Goal: Task Accomplishment & Management: Complete application form

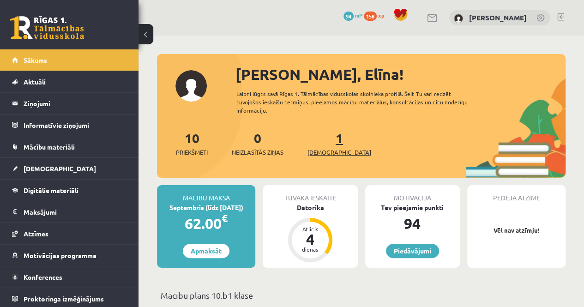
click at [324, 140] on link "1 Ieskaites" at bounding box center [340, 143] width 64 height 27
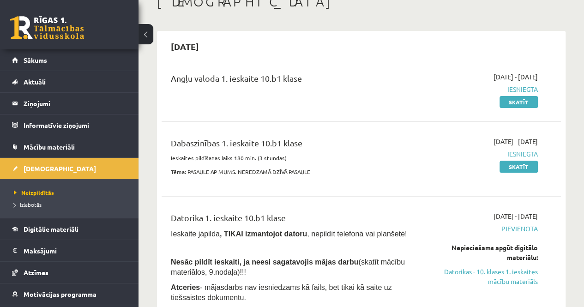
scroll to position [92, 0]
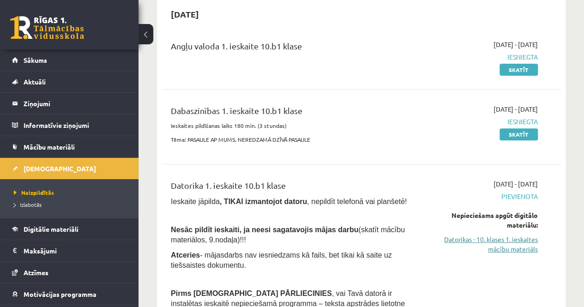
click at [495, 239] on link "Datorikas - 10. klases 1. ieskaites mācību materiāls" at bounding box center [481, 244] width 113 height 19
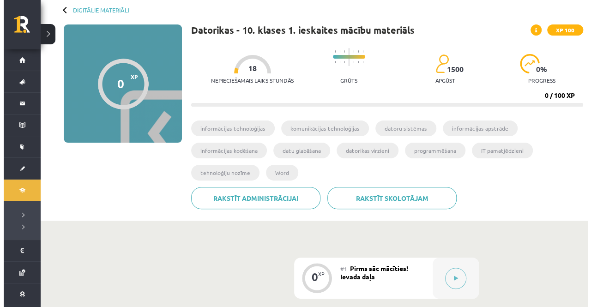
scroll to position [139, 0]
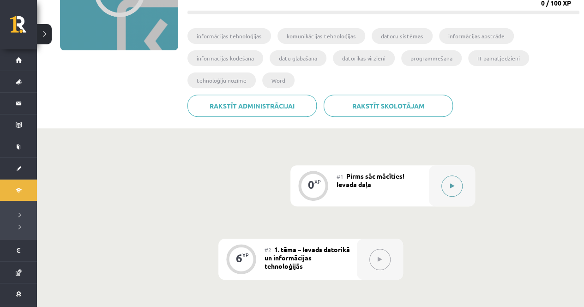
click at [456, 187] on button at bounding box center [452, 186] width 21 height 21
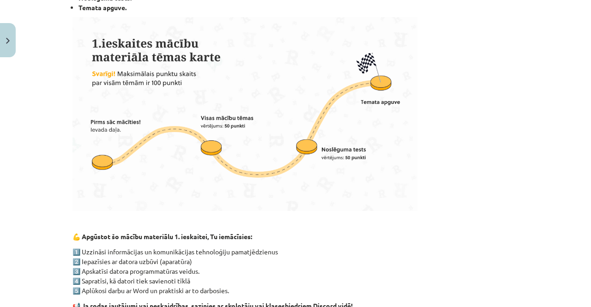
scroll to position [370, 0]
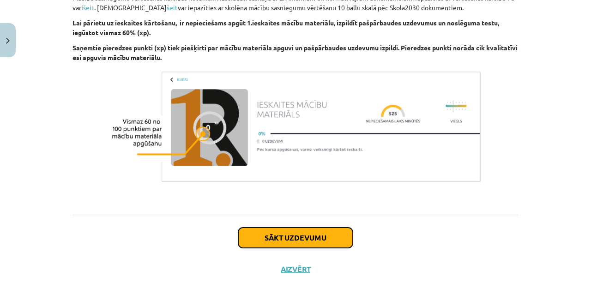
click at [303, 235] on button "Sākt uzdevumu" at bounding box center [295, 238] width 115 height 20
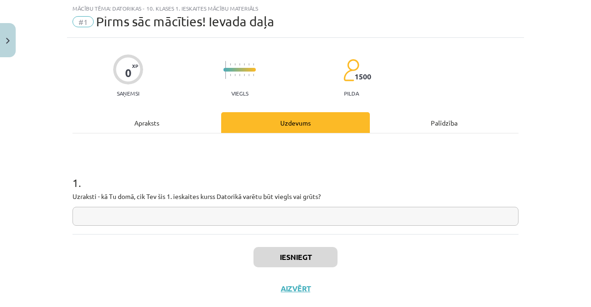
scroll to position [23, 0]
click at [197, 217] on input "text" at bounding box center [296, 216] width 446 height 19
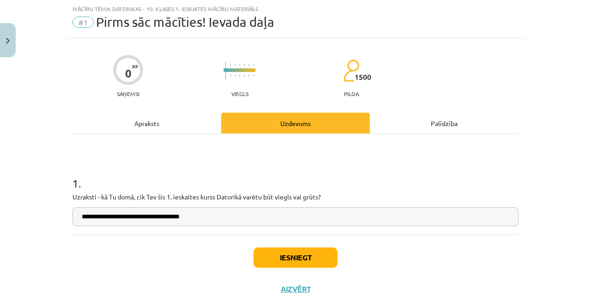
type input "**********"
click at [289, 256] on button "Iesniegt" at bounding box center [296, 258] width 84 height 20
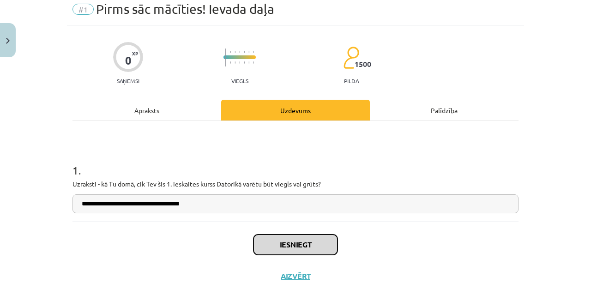
scroll to position [43, 0]
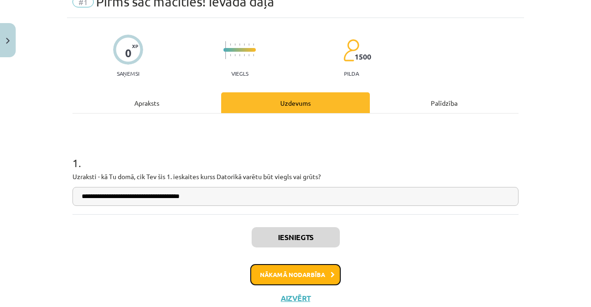
click at [331, 275] on icon at bounding box center [333, 275] width 4 height 6
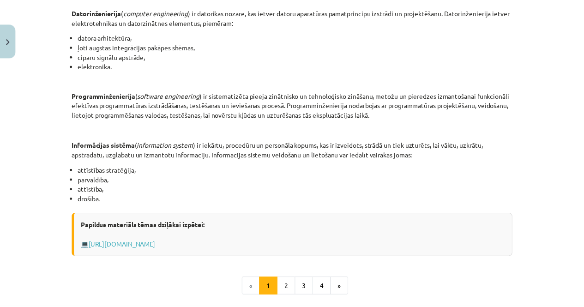
scroll to position [297, 0]
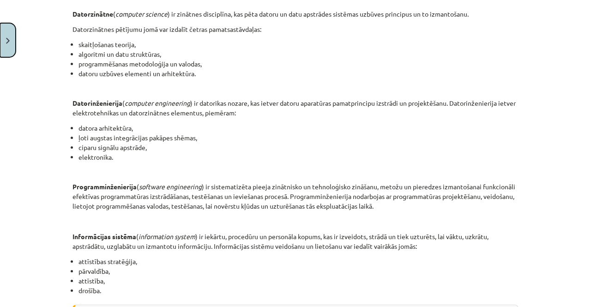
click at [5, 39] on button "Close" at bounding box center [8, 40] width 16 height 34
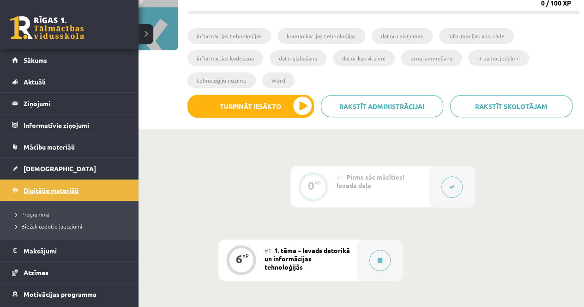
click at [40, 194] on link "Digitālie materiāli" at bounding box center [69, 190] width 115 height 21
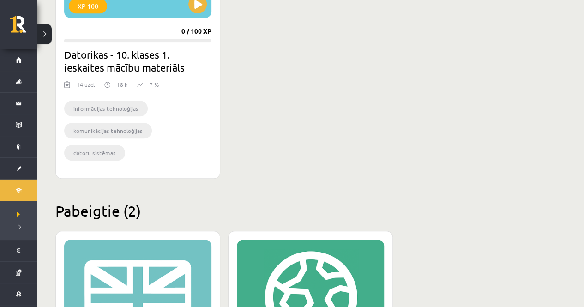
scroll to position [554, 0]
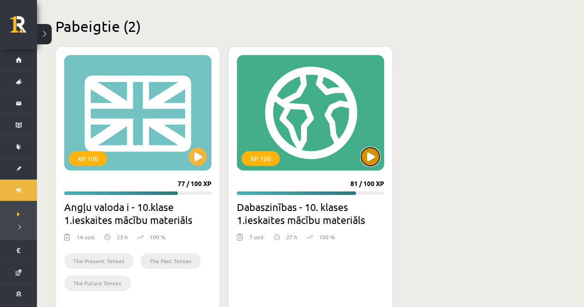
click at [364, 153] on button at bounding box center [370, 156] width 18 height 18
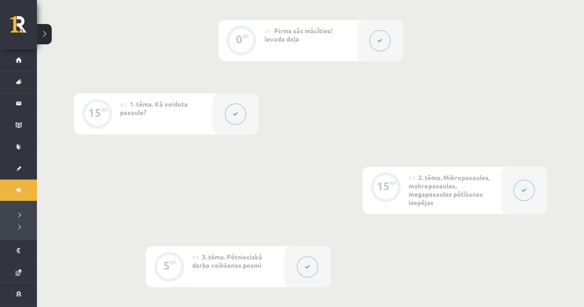
scroll to position [231, 0]
click at [443, 186] on span "2. tēma. Mikropasaules, makropasaules, megapasaules pētīšanas iespējas" at bounding box center [449, 187] width 81 height 33
click at [516, 187] on button at bounding box center [524, 188] width 21 height 21
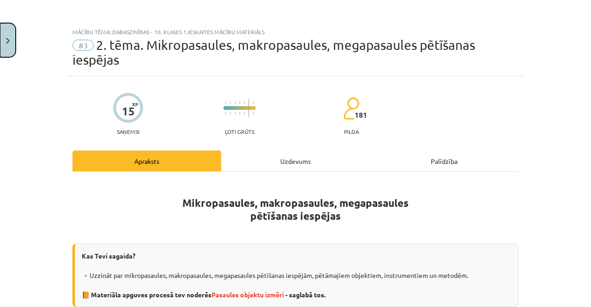
click at [11, 43] on button "Close" at bounding box center [8, 40] width 16 height 34
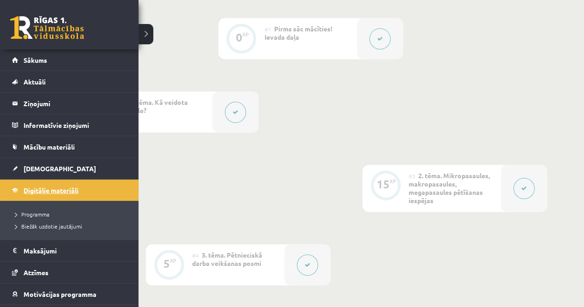
click at [14, 184] on link "Digitālie materiāli" at bounding box center [69, 190] width 115 height 21
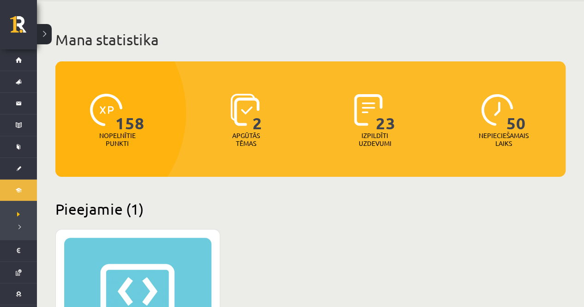
scroll to position [139, 0]
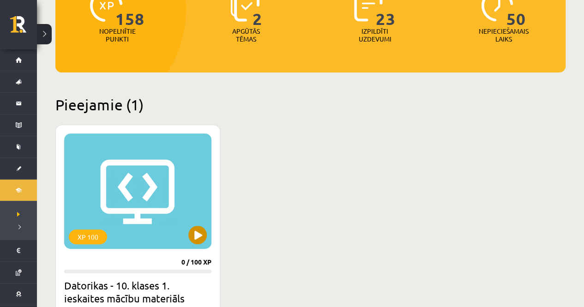
click at [201, 244] on div "XP 100" at bounding box center [137, 192] width 147 height 116
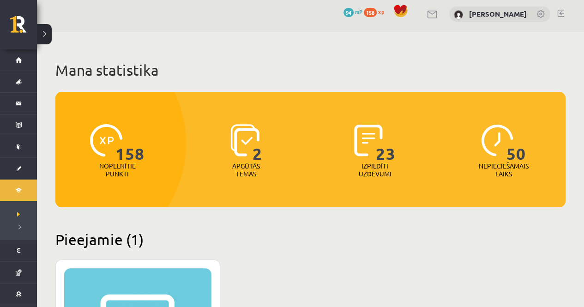
scroll to position [0, 0]
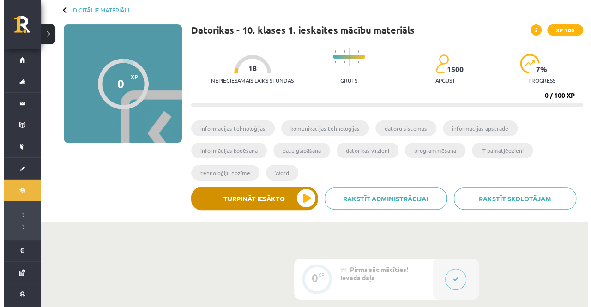
scroll to position [92, 0]
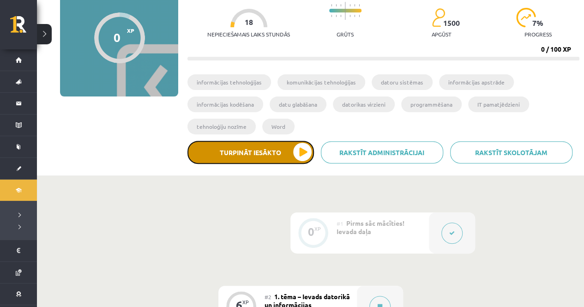
click at [300, 153] on button "Turpināt iesākto" at bounding box center [251, 152] width 127 height 23
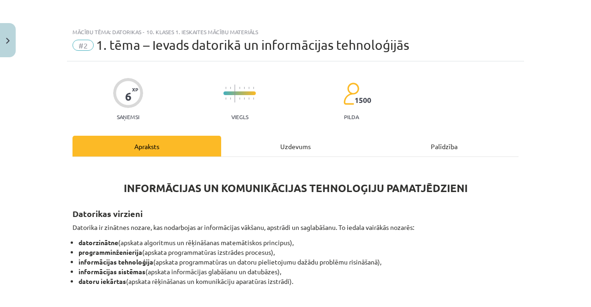
click at [286, 150] on div "Uzdevums" at bounding box center [295, 146] width 149 height 21
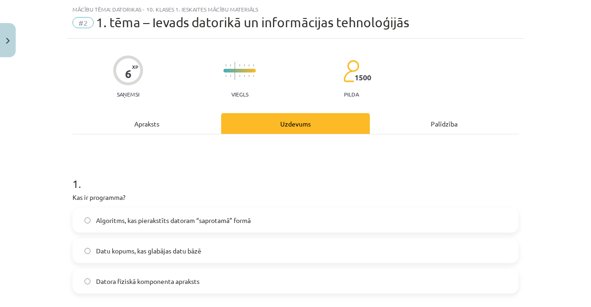
scroll to position [23, 0]
drag, startPoint x: 140, startPoint y: 114, endPoint x: 138, endPoint y: 134, distance: 19.5
click at [140, 115] on div "Apraksts" at bounding box center [147, 123] width 149 height 21
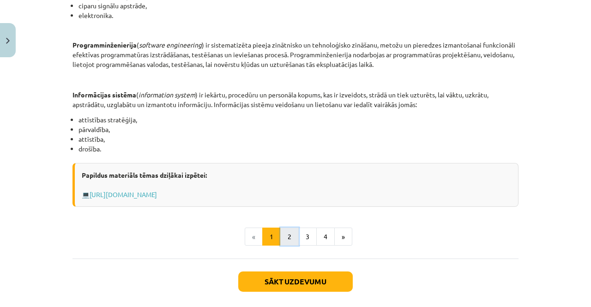
click at [282, 237] on button "2" at bounding box center [289, 237] width 18 height 18
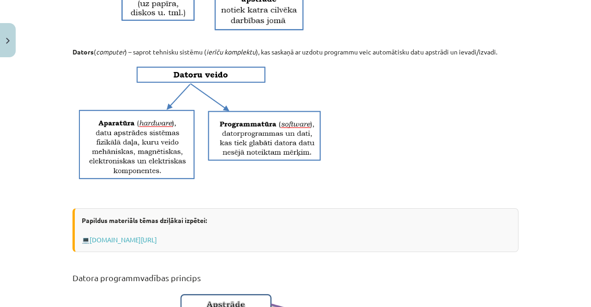
scroll to position [350, 0]
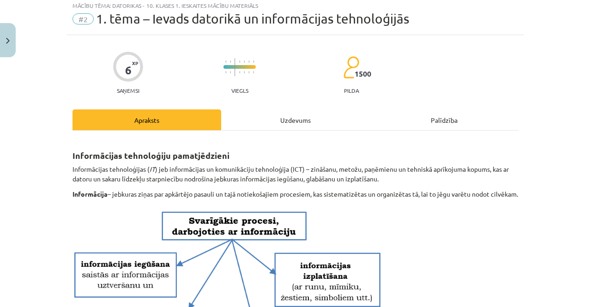
click at [279, 123] on div "Uzdevums" at bounding box center [295, 119] width 149 height 21
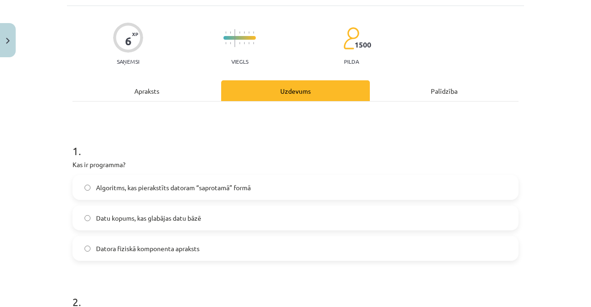
scroll to position [69, 0]
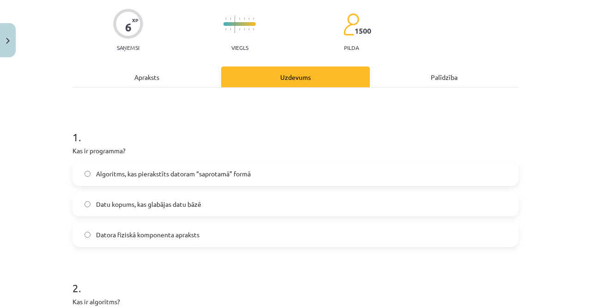
click at [162, 68] on div "Apraksts" at bounding box center [147, 77] width 149 height 21
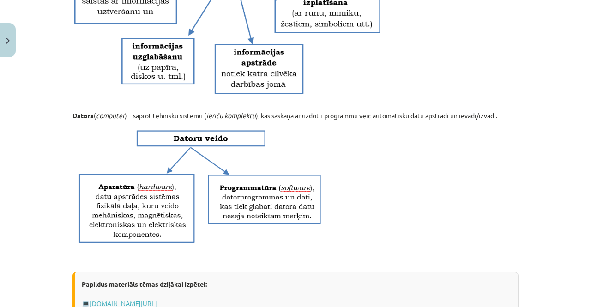
scroll to position [254, 0]
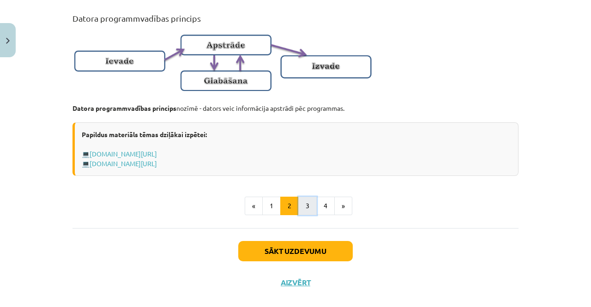
click at [302, 207] on button "3" at bounding box center [307, 206] width 18 height 18
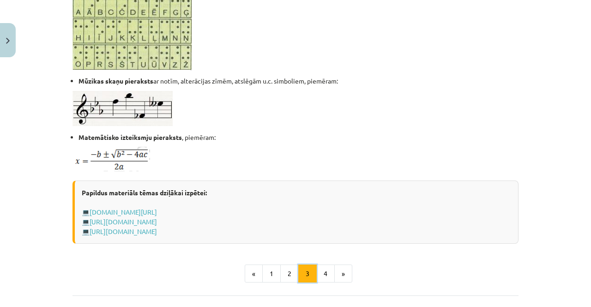
scroll to position [581, 0]
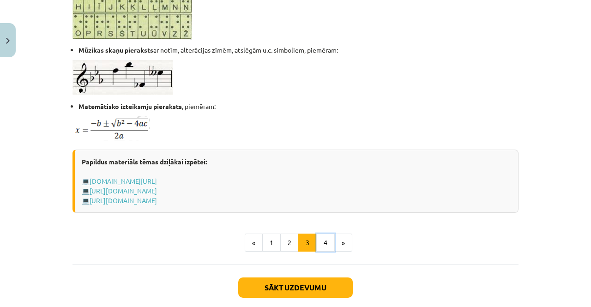
click at [317, 240] on button "4" at bounding box center [325, 243] width 18 height 18
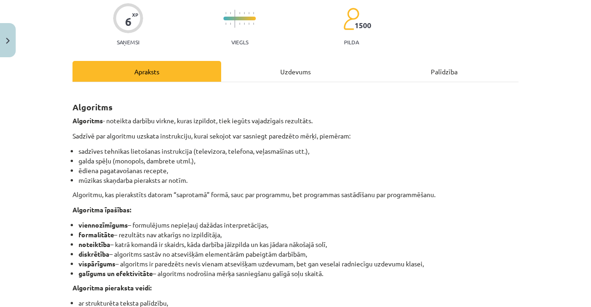
scroll to position [0, 0]
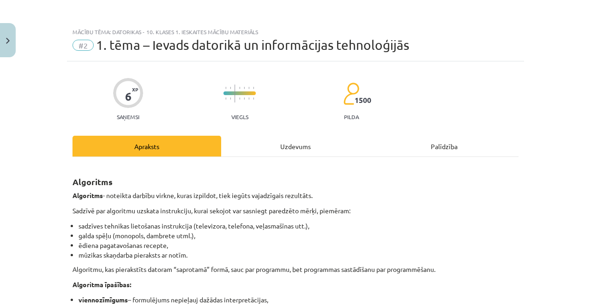
click at [268, 141] on div "Uzdevums" at bounding box center [295, 146] width 149 height 21
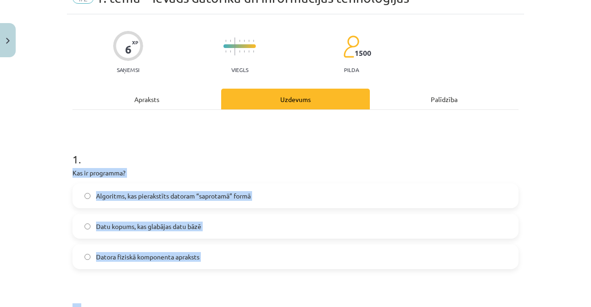
scroll to position [67, 0]
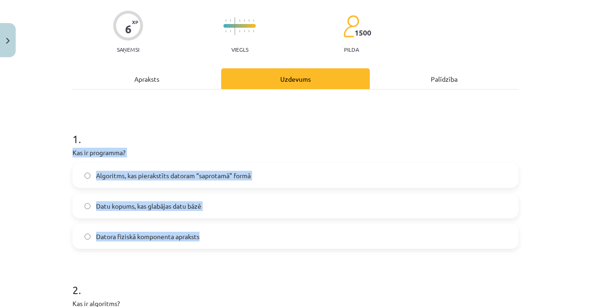
drag, startPoint x: 67, startPoint y: 194, endPoint x: 239, endPoint y: 240, distance: 178.4
click at [249, 174] on span "Algoritms, kas pierakstīts datoram “saprotamā” formā" at bounding box center [173, 176] width 155 height 10
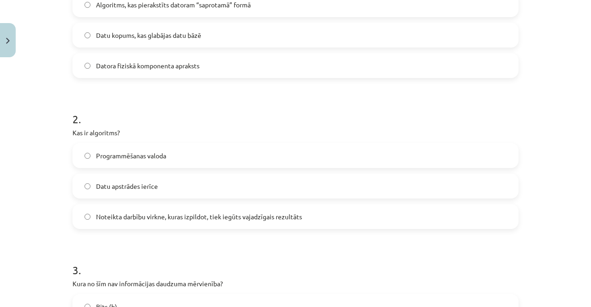
scroll to position [252, 0]
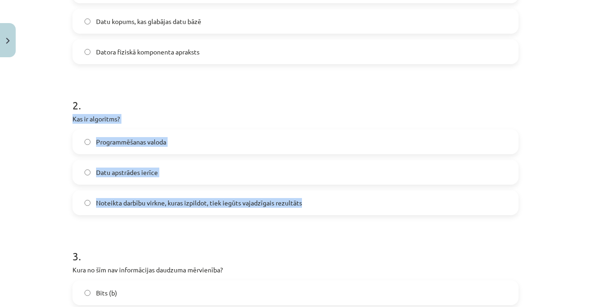
drag, startPoint x: 69, startPoint y: 116, endPoint x: 315, endPoint y: 204, distance: 261.6
click at [315, 204] on div "2 . Kas ir algoritms? Programmēšanas valoda Datu apstrādes ierīce Noteikta darb…" at bounding box center [296, 149] width 446 height 133
click at [270, 204] on span "Noteikta darbību virkne, kuras izpildot, tiek iegūts vajadzīgais rezultāts" at bounding box center [199, 203] width 206 height 10
drag, startPoint x: 66, startPoint y: 111, endPoint x: 322, endPoint y: 201, distance: 271.6
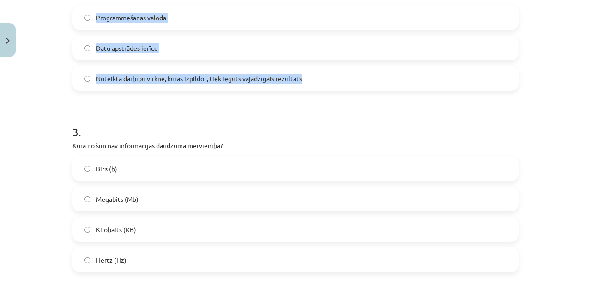
scroll to position [391, 0]
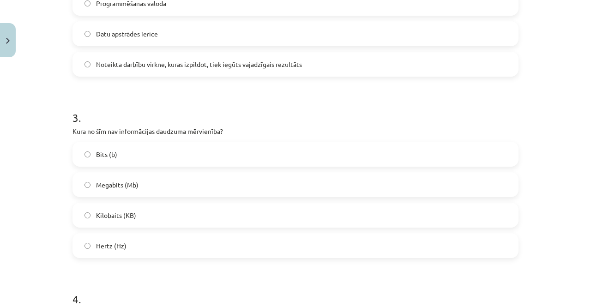
click at [278, 117] on h1 "3 ." at bounding box center [296, 109] width 446 height 29
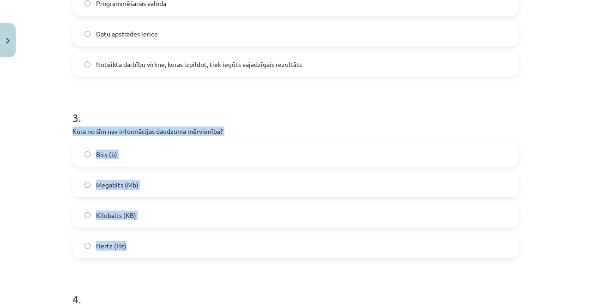
drag, startPoint x: 65, startPoint y: 132, endPoint x: 185, endPoint y: 248, distance: 167.3
click at [185, 248] on div "6 XP Saņemsi Viegls 1500 pilda Apraksts Uzdevums Palīdzība 1 . Kas ir programma…" at bounding box center [295, 249] width 457 height 1156
click at [107, 250] on label "Hertz (Hz)" at bounding box center [295, 245] width 444 height 23
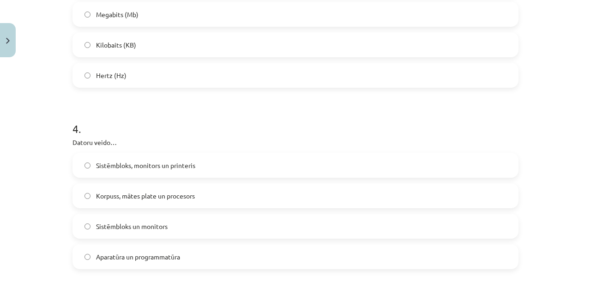
scroll to position [576, 0]
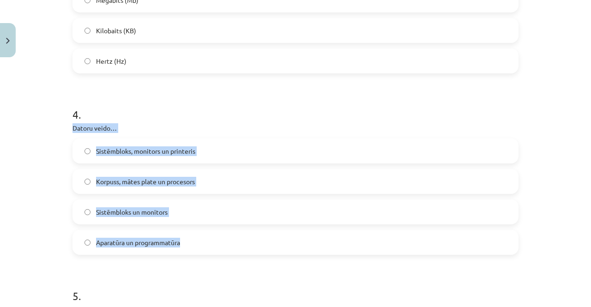
drag, startPoint x: 64, startPoint y: 126, endPoint x: 214, endPoint y: 237, distance: 187.3
click at [214, 237] on div "6 XP Saņemsi Viegls 1500 pilda Apraksts Uzdevums Palīdzība 1 . Kas ir programma…" at bounding box center [295, 64] width 457 height 1156
click at [234, 239] on label "Aparatūra un programmatūra" at bounding box center [295, 242] width 444 height 23
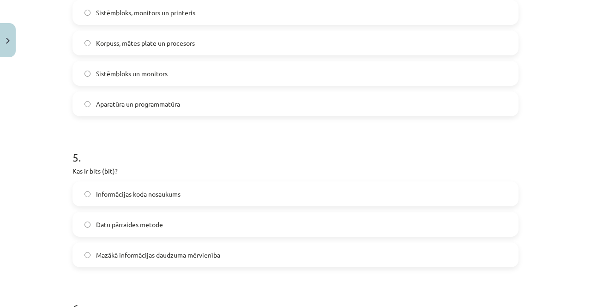
scroll to position [807, 0]
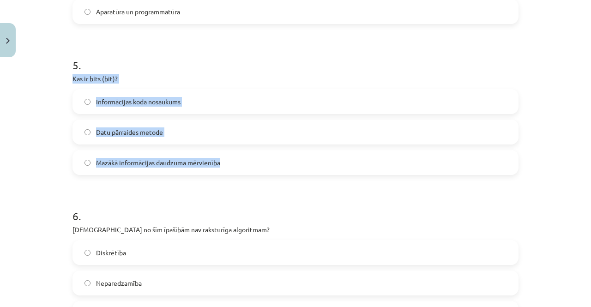
drag, startPoint x: 68, startPoint y: 76, endPoint x: 228, endPoint y: 157, distance: 179.6
click at [218, 158] on span "Mazākā informācijas daudzuma mērvienība" at bounding box center [158, 163] width 124 height 10
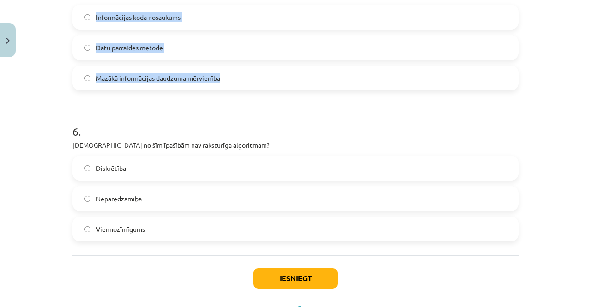
scroll to position [899, 0]
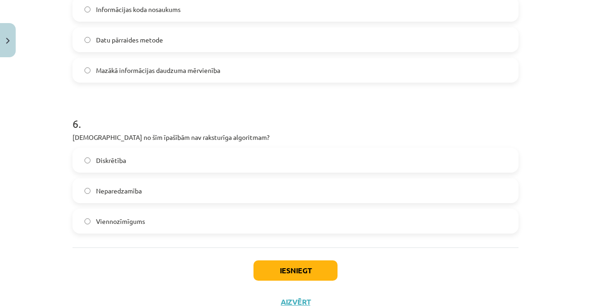
click at [176, 146] on div "6 . Kura no šīm īpašībām nav raksturīga algoritmam? Diskrētība Neparedzamība Vi…" at bounding box center [296, 167] width 446 height 133
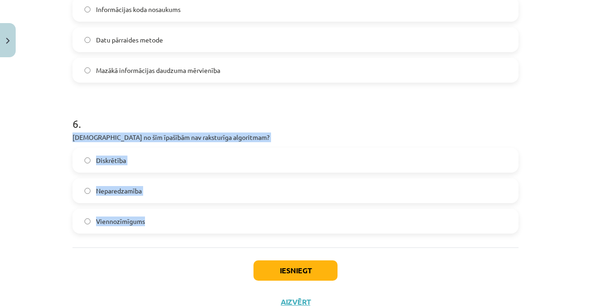
drag, startPoint x: 43, startPoint y: 136, endPoint x: 248, endPoint y: 217, distance: 219.6
click at [248, 217] on div "Mācību tēma: Datorikas - 10. klases 1. ieskaites mācību materiāls #2 1. tēma – …" at bounding box center [295, 153] width 591 height 307
click at [146, 185] on label "Neparedzamība" at bounding box center [295, 190] width 444 height 23
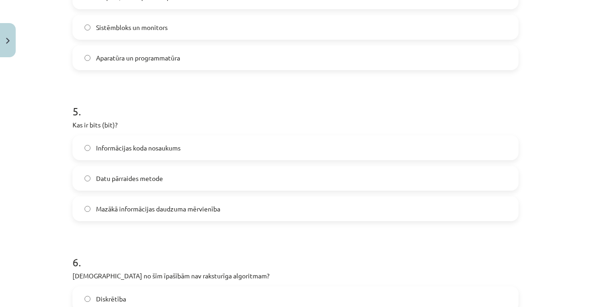
scroll to position [932, 0]
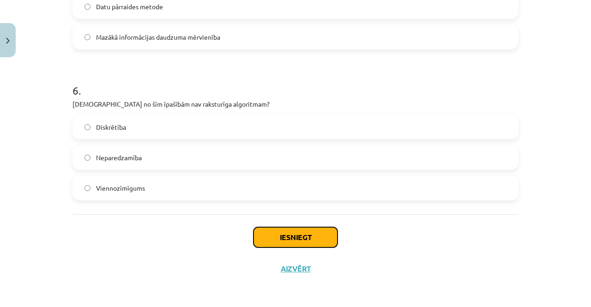
click at [299, 242] on button "Iesniegt" at bounding box center [296, 237] width 84 height 20
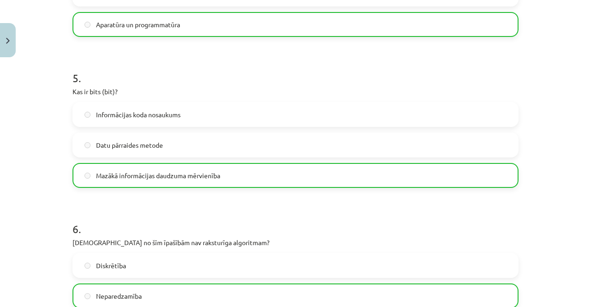
scroll to position [961, 0]
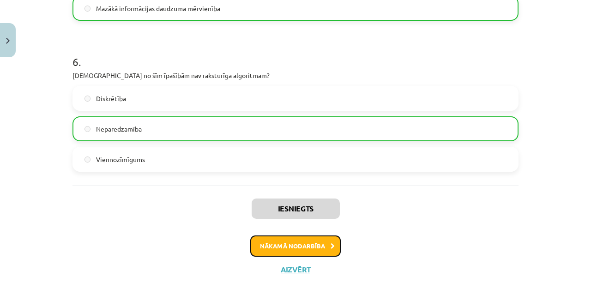
click at [297, 250] on button "Nākamā nodarbība" at bounding box center [295, 246] width 91 height 21
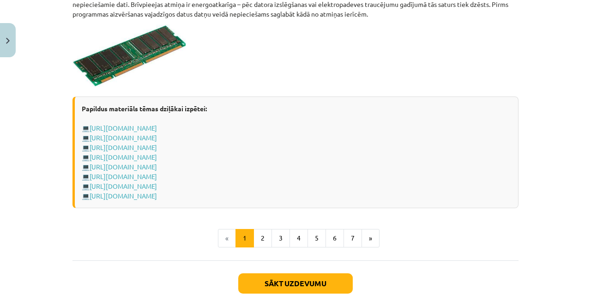
scroll to position [1640, 0]
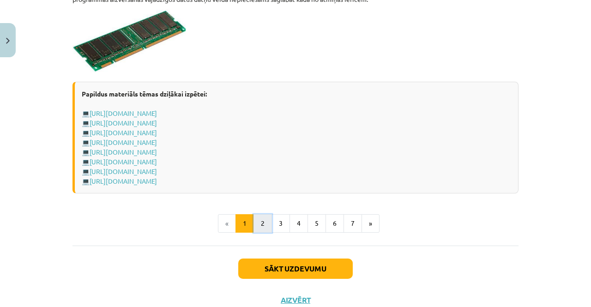
click at [256, 222] on button "2" at bounding box center [263, 223] width 18 height 18
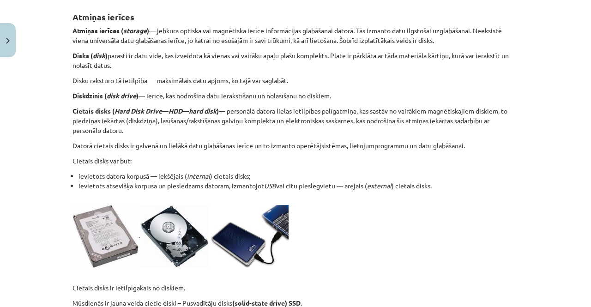
scroll to position [0, 0]
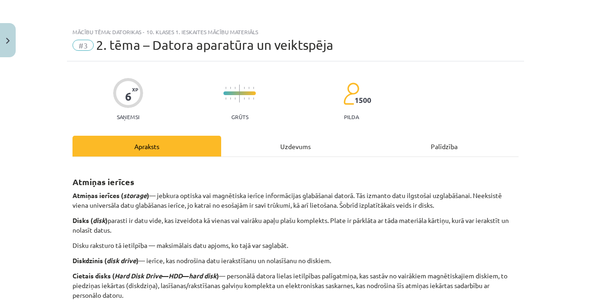
click at [288, 154] on div "Uzdevums" at bounding box center [295, 146] width 149 height 21
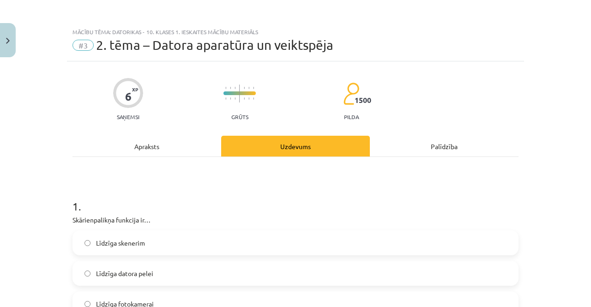
scroll to position [23, 0]
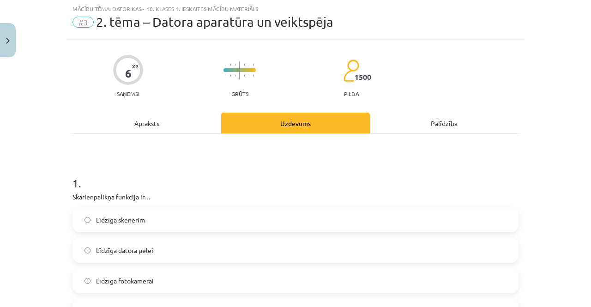
click at [179, 125] on div "Apraksts" at bounding box center [147, 123] width 149 height 21
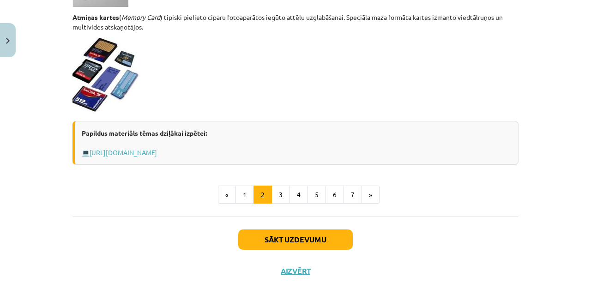
scroll to position [840, 0]
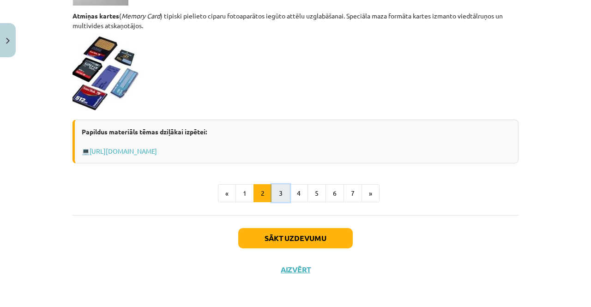
click at [274, 194] on button "3" at bounding box center [281, 193] width 18 height 18
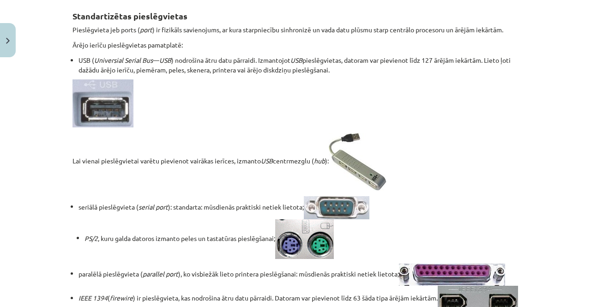
scroll to position [165, 0]
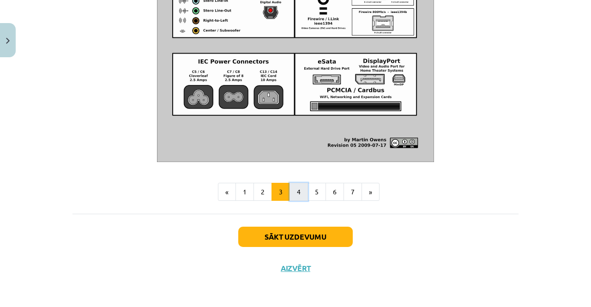
click at [295, 189] on button "4" at bounding box center [299, 192] width 18 height 18
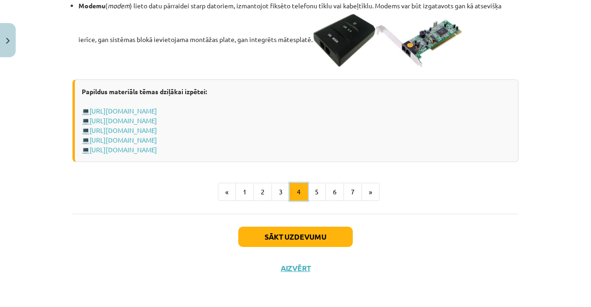
scroll to position [1694, 0]
click at [318, 198] on button "5" at bounding box center [317, 192] width 18 height 18
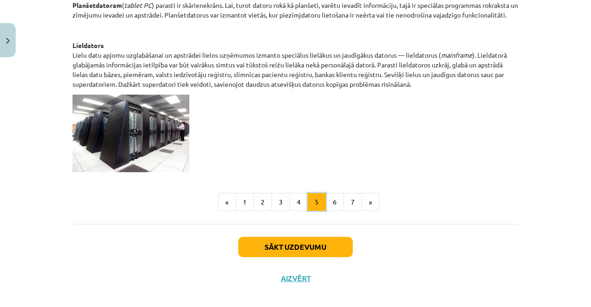
scroll to position [523, 0]
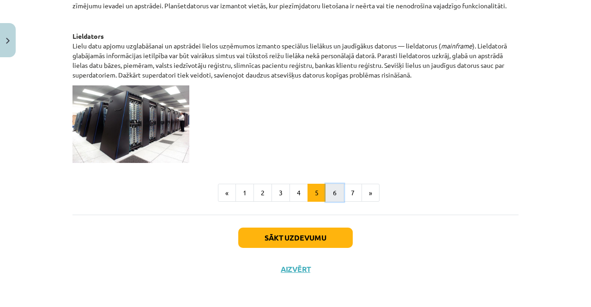
click at [326, 187] on button "6" at bounding box center [335, 193] width 18 height 18
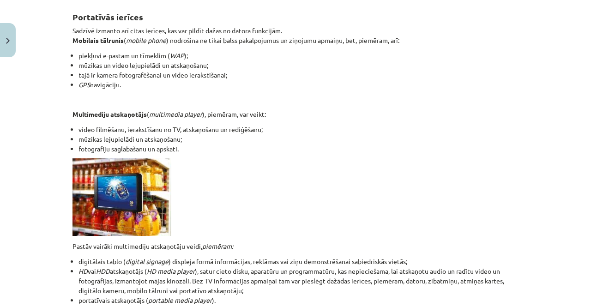
scroll to position [211, 0]
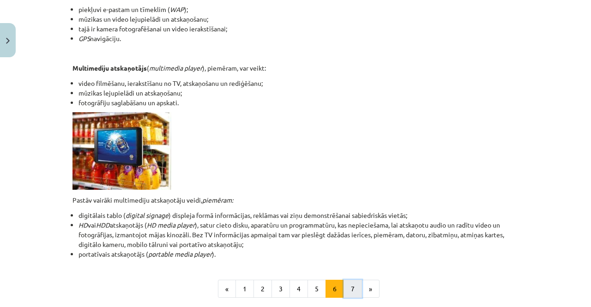
click at [345, 288] on button "7" at bounding box center [353, 289] width 18 height 18
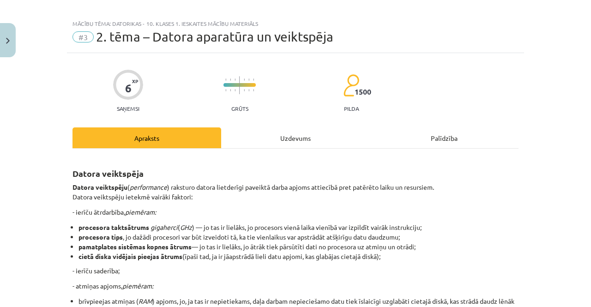
scroll to position [0, 0]
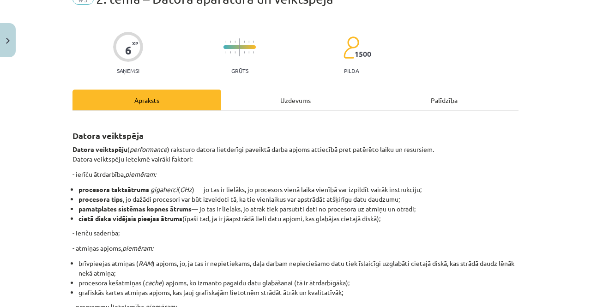
click at [274, 90] on div "Uzdevums" at bounding box center [295, 100] width 149 height 21
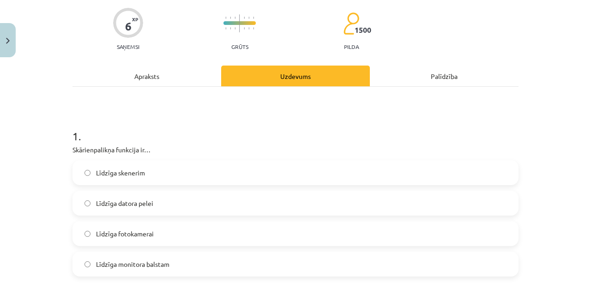
scroll to position [116, 0]
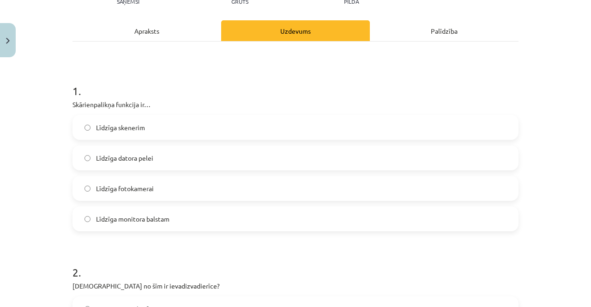
drag, startPoint x: 66, startPoint y: 103, endPoint x: 188, endPoint y: 217, distance: 167.4
click at [165, 146] on label "Līdzīga datora pelei" at bounding box center [295, 157] width 444 height 23
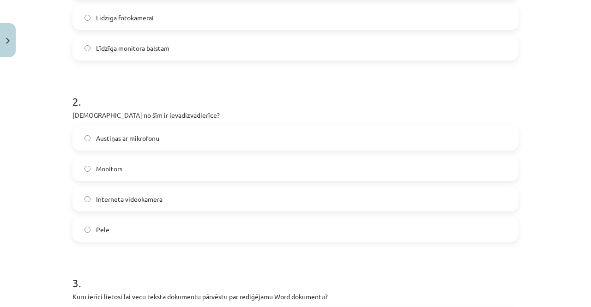
scroll to position [300, 0]
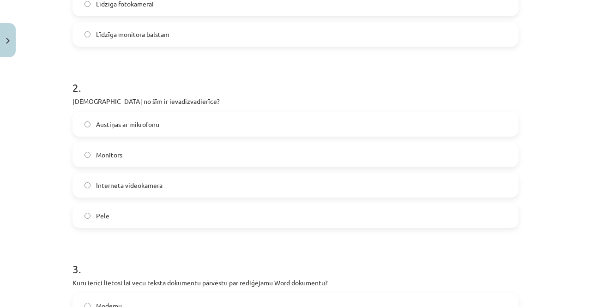
drag, startPoint x: 65, startPoint y: 99, endPoint x: 178, endPoint y: 217, distance: 163.4
click at [180, 125] on label "Austiņas ar mikrofonu" at bounding box center [295, 124] width 444 height 23
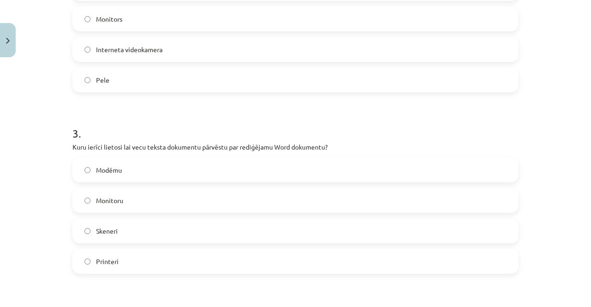
scroll to position [439, 0]
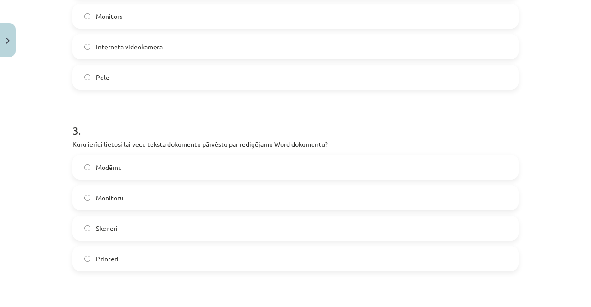
click at [123, 260] on label "Printeri" at bounding box center [295, 258] width 444 height 23
click at [124, 234] on label "Skeneri" at bounding box center [295, 228] width 444 height 23
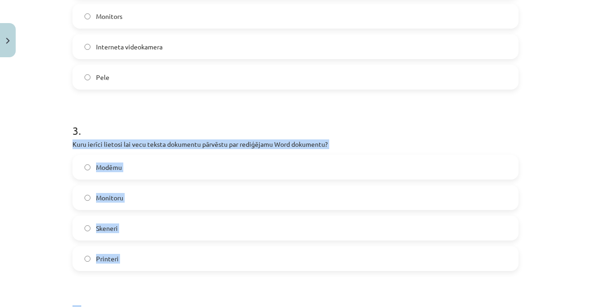
drag, startPoint x: 68, startPoint y: 142, endPoint x: 179, endPoint y: 277, distance: 174.6
click at [179, 277] on div "6 XP Saņemsi Grūts 1500 pilda Apraksts Uzdevums Palīdzība 1 . Skārienpalikņa fu…" at bounding box center [295, 261] width 457 height 1277
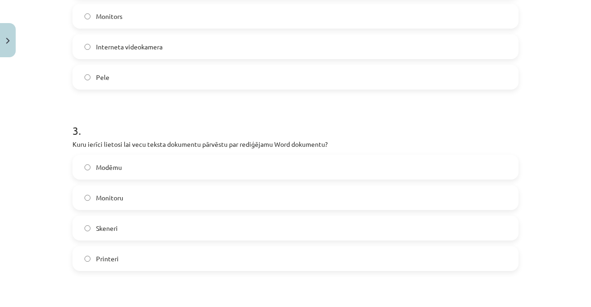
click at [181, 101] on form "1 . Skārienpalikņa funkcija ir… Līdzīga skenerim Līdzīga datora pelei Līdzīga f…" at bounding box center [296, 280] width 446 height 1071
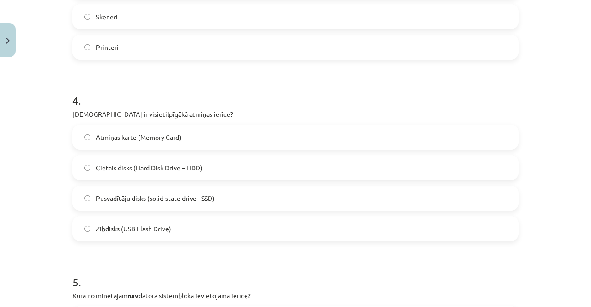
scroll to position [670, 0]
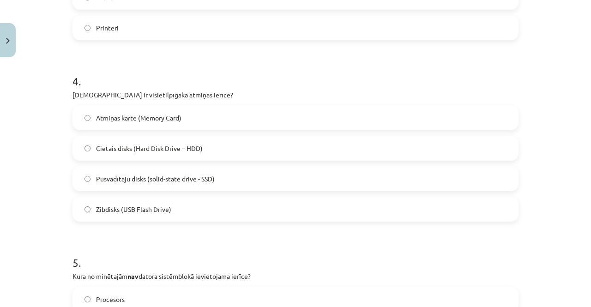
drag, startPoint x: 64, startPoint y: 89, endPoint x: 182, endPoint y: 205, distance: 165.3
click at [182, 205] on div "6 XP Saņemsi Grūts 1500 pilda Apraksts Uzdevums Palīdzība 1 . Skārienpalikņa fu…" at bounding box center [295, 30] width 457 height 1277
click at [238, 153] on label "Cietais disks (Hard Disk Drive – HDD)" at bounding box center [295, 148] width 444 height 23
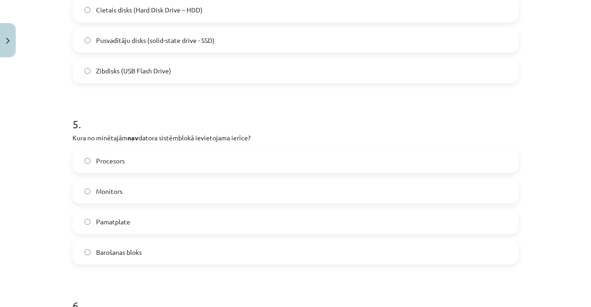
scroll to position [855, 0]
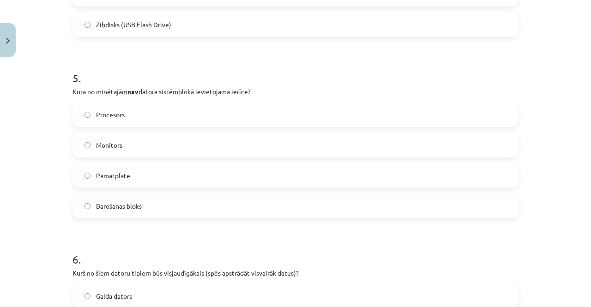
click at [113, 146] on span "Monitors" at bounding box center [109, 145] width 26 height 10
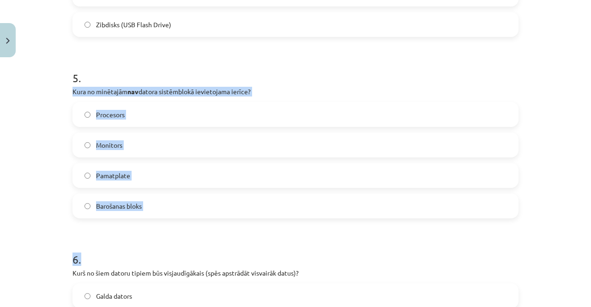
drag, startPoint x: 73, startPoint y: 89, endPoint x: 175, endPoint y: 225, distance: 170.0
click at [164, 258] on h1 "6 ." at bounding box center [296, 251] width 446 height 29
click at [45, 213] on div "Mācību tēma: Datorikas - 10. klases 1. ieskaites mācību materiāls #3 2. tēma – …" at bounding box center [295, 153] width 591 height 307
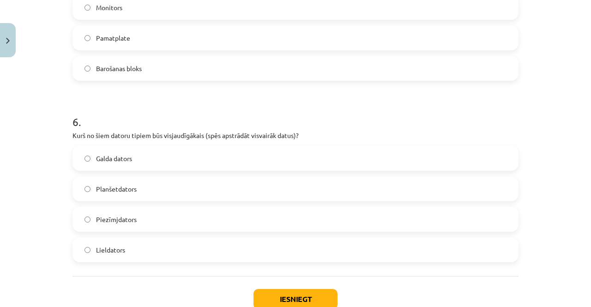
scroll to position [993, 0]
click at [99, 253] on span "Lieldators" at bounding box center [110, 249] width 29 height 10
drag, startPoint x: 67, startPoint y: 127, endPoint x: 166, endPoint y: 249, distance: 157.6
click at [227, 202] on div "Galda dators Planšetdators Piezīmjdators Lieldators" at bounding box center [296, 203] width 446 height 116
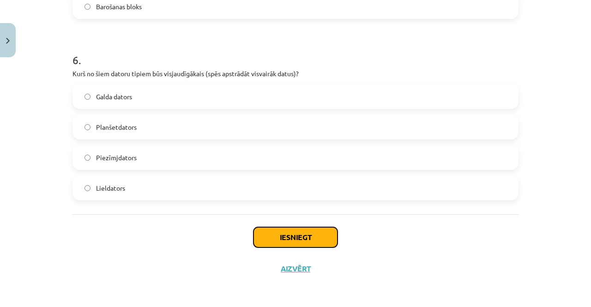
click at [290, 234] on button "Iesniegt" at bounding box center [296, 237] width 84 height 20
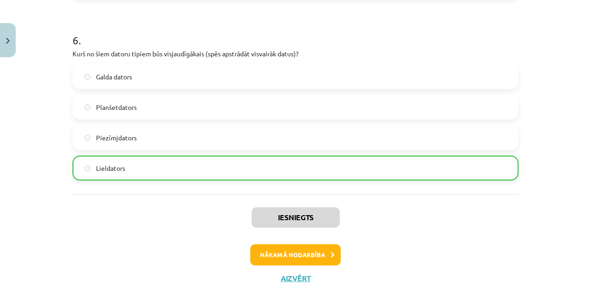
scroll to position [1083, 0]
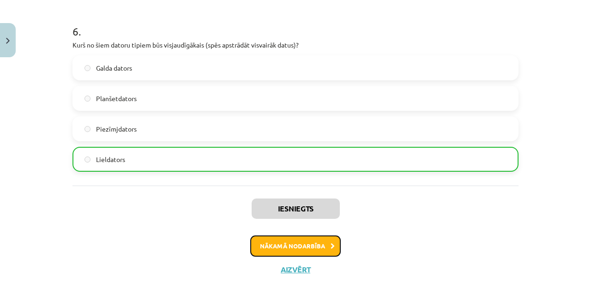
click at [263, 244] on button "Nākamā nodarbība" at bounding box center [295, 246] width 91 height 21
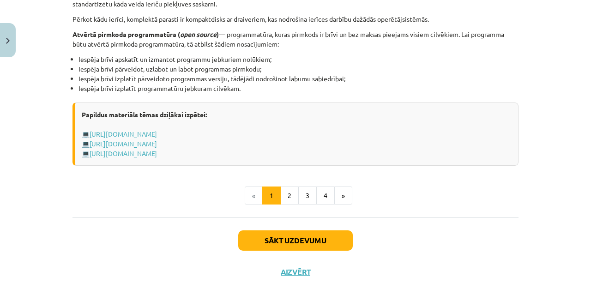
scroll to position [1000, 0]
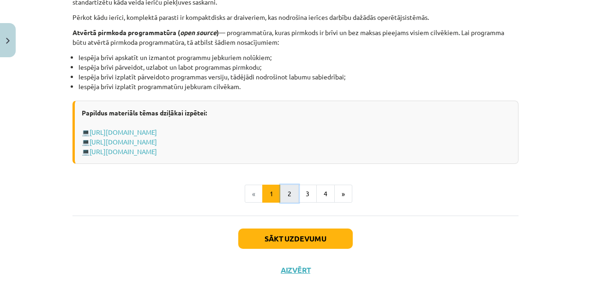
click at [282, 190] on button "2" at bounding box center [289, 194] width 18 height 18
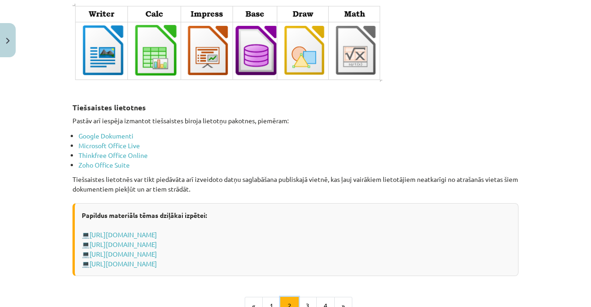
scroll to position [1597, 0]
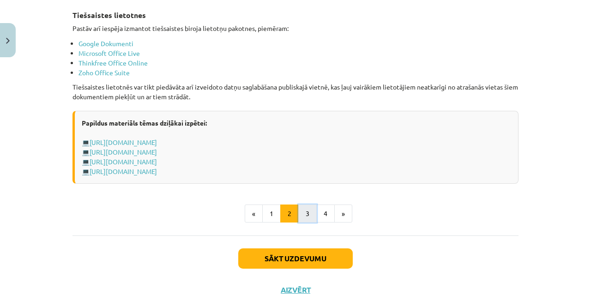
click at [304, 208] on button "3" at bounding box center [307, 214] width 18 height 18
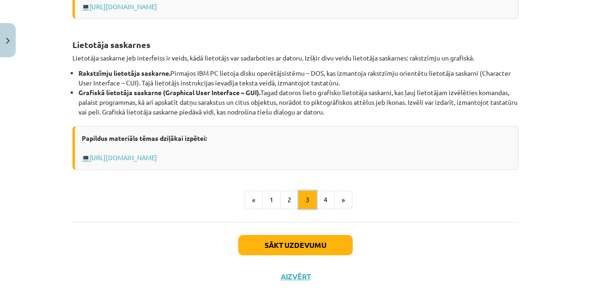
scroll to position [402, 0]
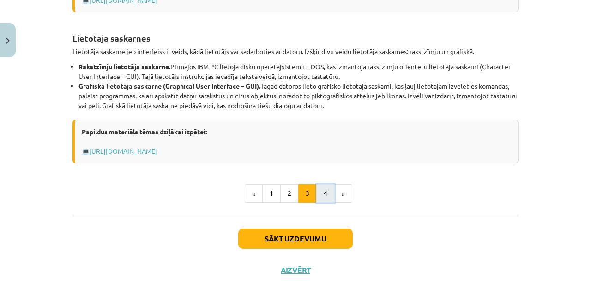
click at [316, 198] on button "4" at bounding box center [325, 193] width 18 height 18
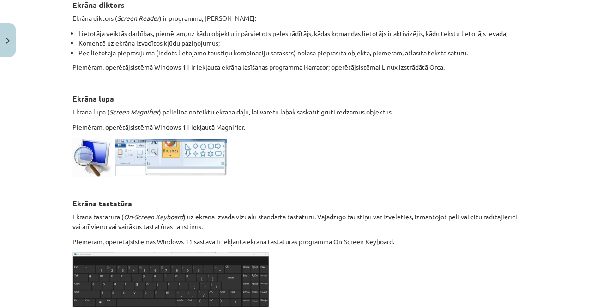
scroll to position [508, 0]
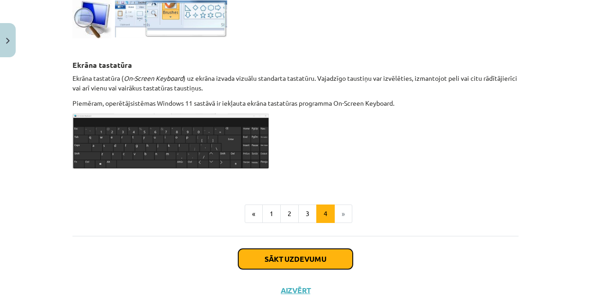
click at [298, 253] on button "Sākt uzdevumu" at bounding box center [295, 259] width 115 height 20
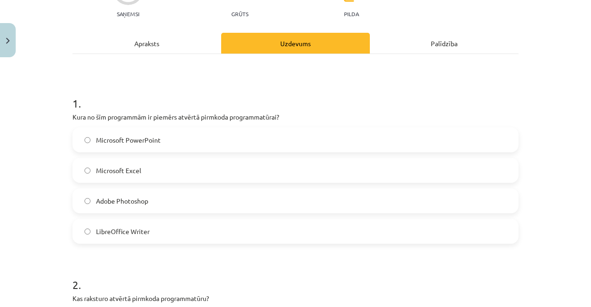
scroll to position [116, 0]
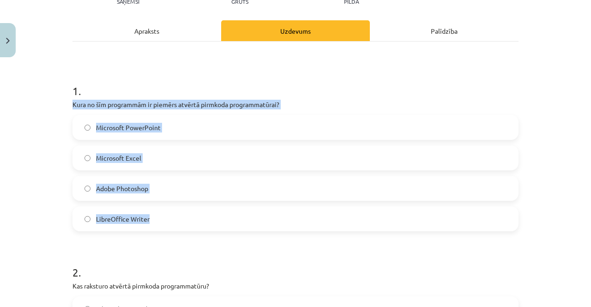
drag, startPoint x: 55, startPoint y: 101, endPoint x: 185, endPoint y: 210, distance: 169.5
click at [185, 210] on div "Mācību tēma: Datorikas - 10. klases 1. ieskaites mācību materiāls #4 3. tēma – …" at bounding box center [295, 153] width 591 height 307
click at [151, 217] on label "LibreOffice Writer" at bounding box center [295, 218] width 444 height 23
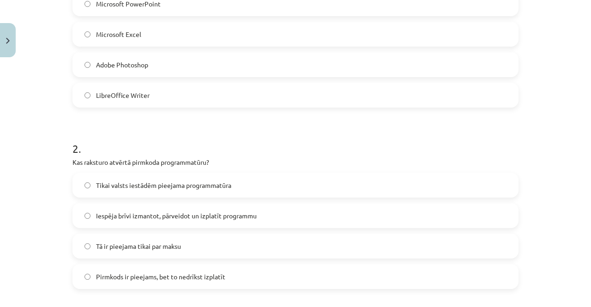
scroll to position [254, 0]
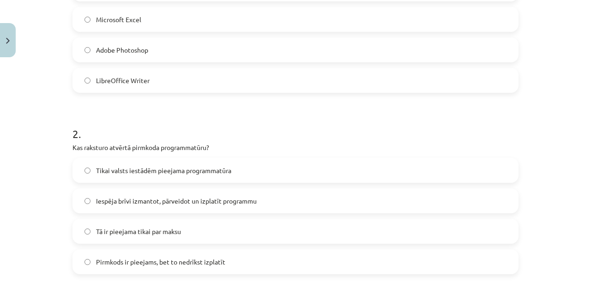
drag, startPoint x: 53, startPoint y: 142, endPoint x: 264, endPoint y: 257, distance: 240.9
click at [264, 257] on div "Mācību tēma: Datorikas - 10. klases 1. ieskaites mācību materiāls #4 3. tēma – …" at bounding box center [295, 153] width 591 height 307
click at [219, 229] on label "Tā ir pieejama tikai par maksu" at bounding box center [295, 231] width 444 height 23
click at [289, 152] on p "Kas raksturo atvērtā pirmkoda programmatūru?" at bounding box center [296, 148] width 446 height 10
click at [198, 268] on label "Pirmkods ir pieejams, bet to nedrīkst izplatīt" at bounding box center [295, 261] width 444 height 23
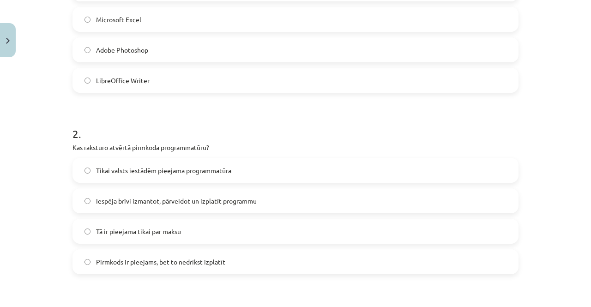
click at [180, 201] on span "Iespēja brīvi izmantot, pārveidot un izplatīt programmu" at bounding box center [176, 201] width 161 height 10
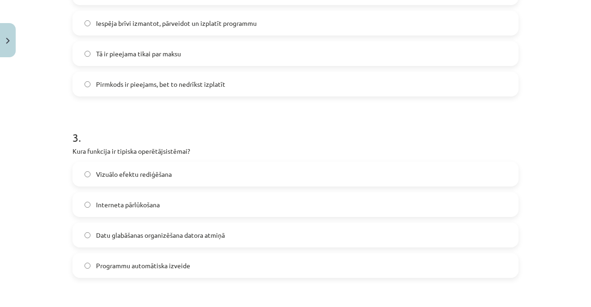
scroll to position [439, 0]
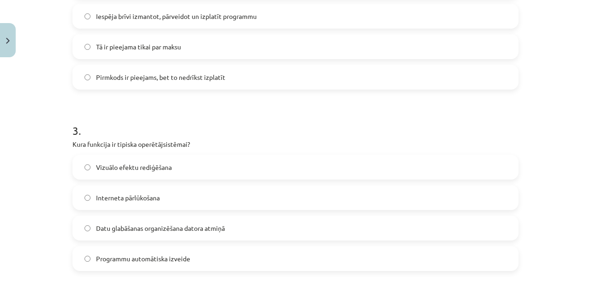
drag, startPoint x: 65, startPoint y: 141, endPoint x: 236, endPoint y: 249, distance: 202.9
click at [236, 249] on div "6 XP Saņemsi Grūts 1500 pilda Apraksts Uzdevums Palīdzība 1 . Kura no šīm progr…" at bounding box center [295, 231] width 457 height 1217
click at [264, 219] on label "Datu glabāšanas organizēšana datora atmiņā" at bounding box center [295, 228] width 444 height 23
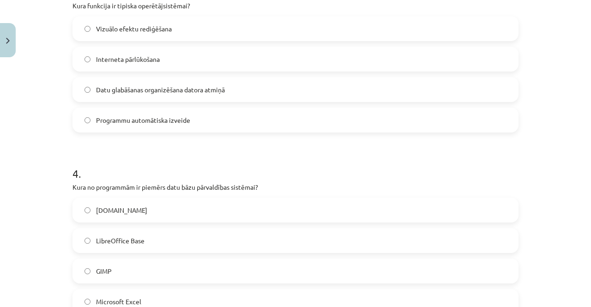
scroll to position [624, 0]
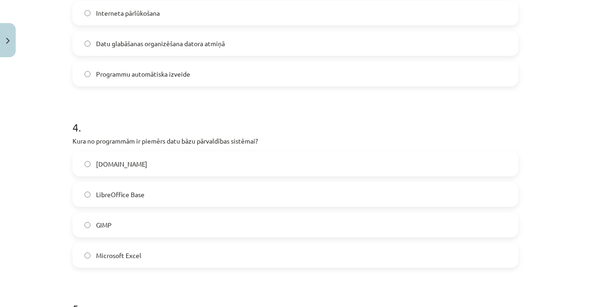
click at [131, 166] on label "Paint.net" at bounding box center [295, 163] width 444 height 23
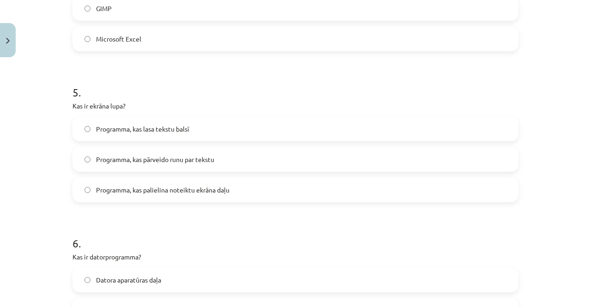
scroll to position [855, 0]
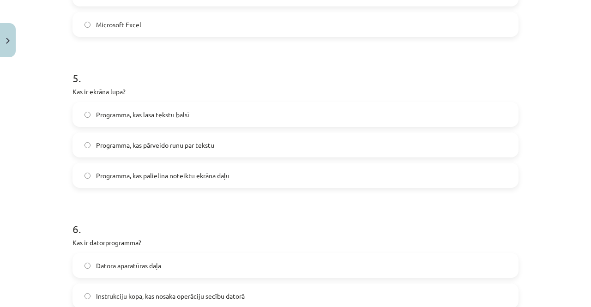
click at [131, 177] on span "Programma, kas palielina noteiktu ekrāna daļu" at bounding box center [163, 176] width 134 height 10
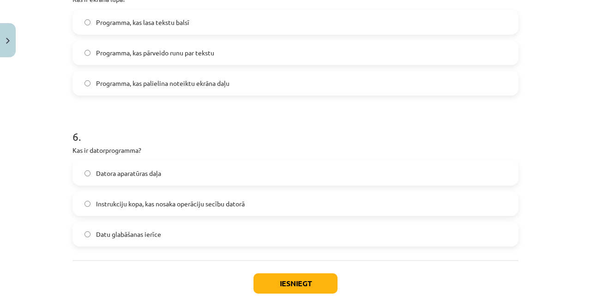
scroll to position [993, 0]
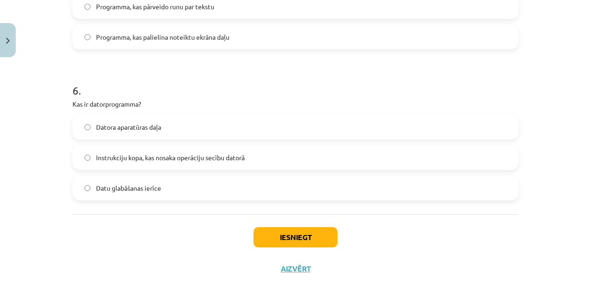
click at [109, 158] on span "Instrukciju kopa, kas nosaka operāciju secību datorā" at bounding box center [170, 158] width 149 height 10
click at [282, 234] on button "Iesniegt" at bounding box center [296, 237] width 84 height 20
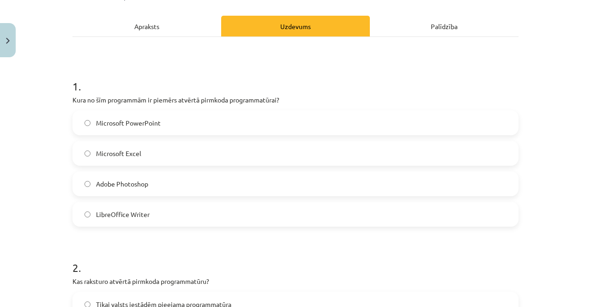
scroll to position [139, 0]
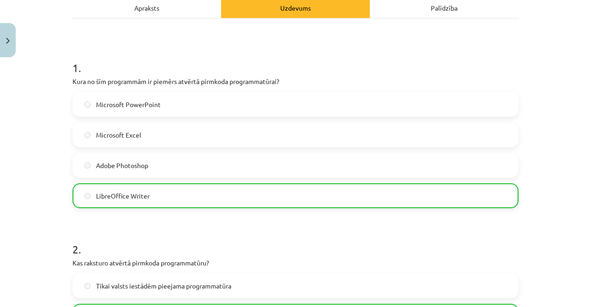
drag, startPoint x: 269, startPoint y: 198, endPoint x: 166, endPoint y: 222, distance: 105.3
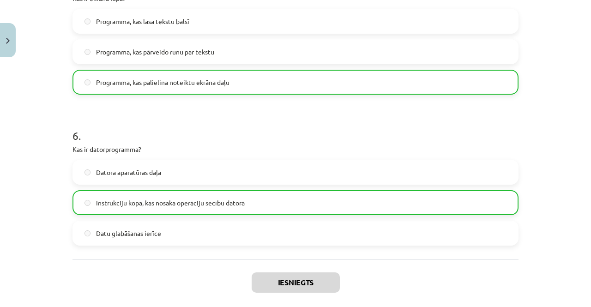
scroll to position [930, 0]
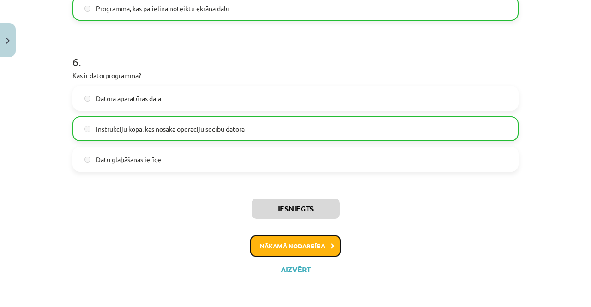
click at [271, 244] on button "Nākamā nodarbība" at bounding box center [295, 246] width 91 height 21
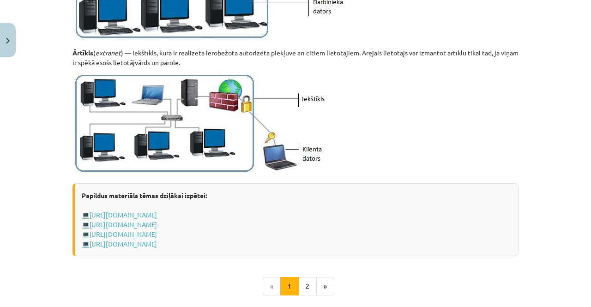
scroll to position [1132, 0]
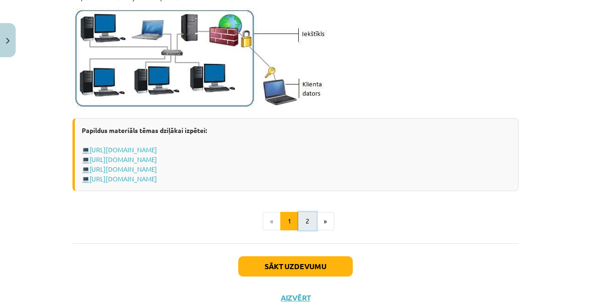
click at [300, 221] on button "2" at bounding box center [307, 221] width 18 height 18
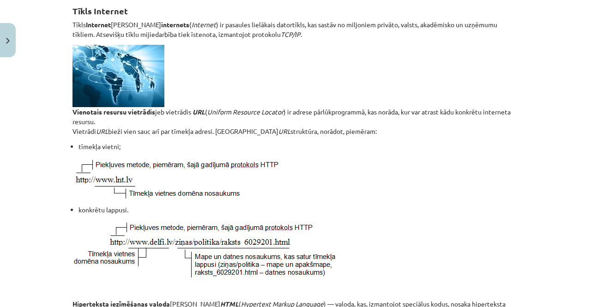
scroll to position [165, 0]
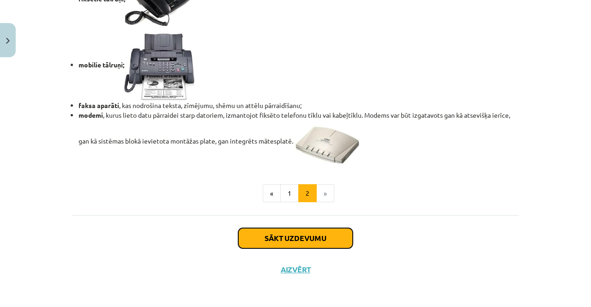
click at [301, 234] on button "Sākt uzdevumu" at bounding box center [295, 238] width 115 height 20
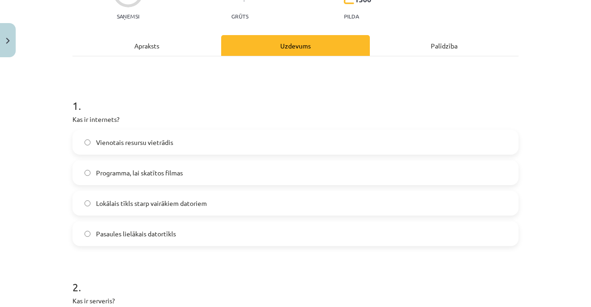
scroll to position [116, 0]
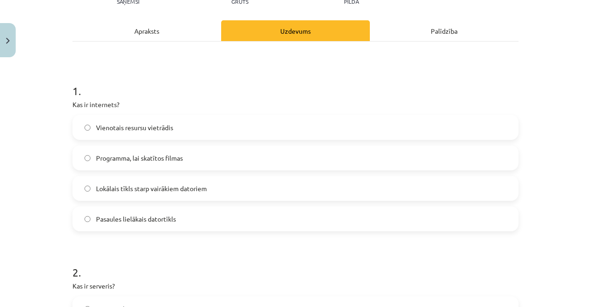
click at [250, 217] on label "Pasaules lielākais datortīkls" at bounding box center [295, 218] width 444 height 23
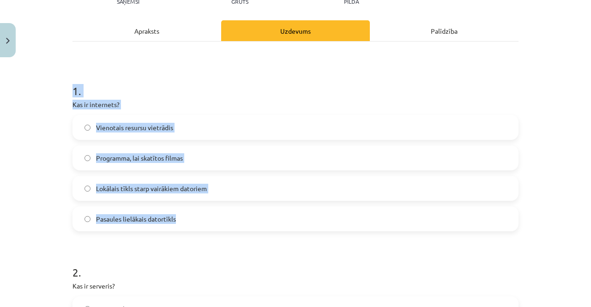
drag, startPoint x: 61, startPoint y: 96, endPoint x: 218, endPoint y: 214, distance: 197.0
click at [218, 214] on div "Mācību tēma: Datorikas - 10. klases 1. ieskaites mācību materiāls #5 4. tēma – …" at bounding box center [295, 153] width 591 height 307
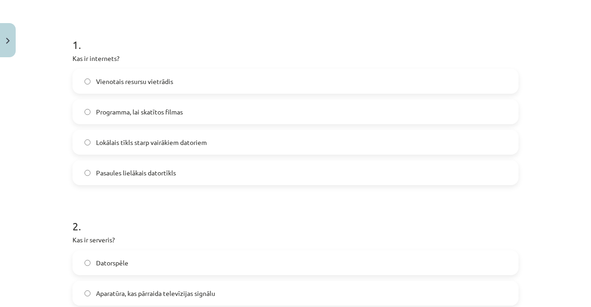
click at [207, 207] on h1 "2 ." at bounding box center [296, 218] width 446 height 29
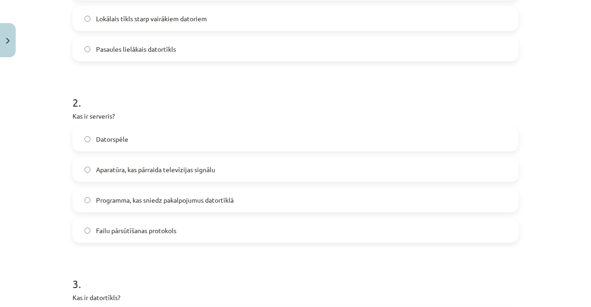
scroll to position [300, 0]
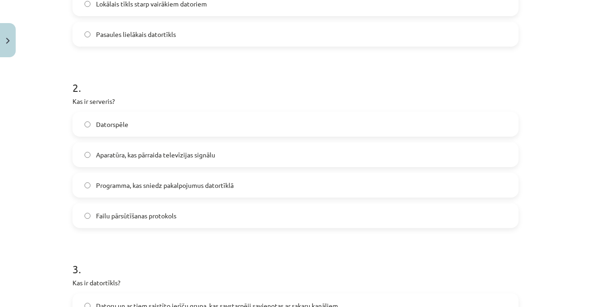
drag, startPoint x: 119, startPoint y: 221, endPoint x: 95, endPoint y: 179, distance: 48.4
click at [119, 221] on label "Failu pārsūtīšanas protokols" at bounding box center [295, 215] width 444 height 23
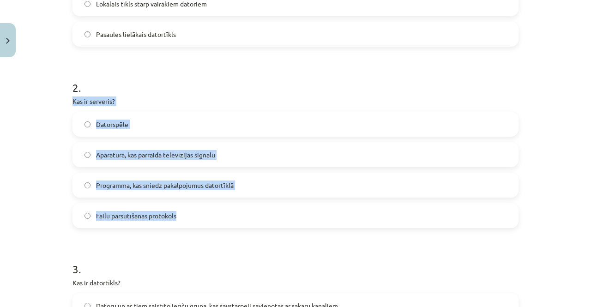
drag, startPoint x: 57, startPoint y: 97, endPoint x: 205, endPoint y: 215, distance: 188.8
click at [205, 215] on div "Mācību tēma: Datorikas - 10. klases 1. ieskaites mācību materiāls #5 4. tēma – …" at bounding box center [295, 153] width 591 height 307
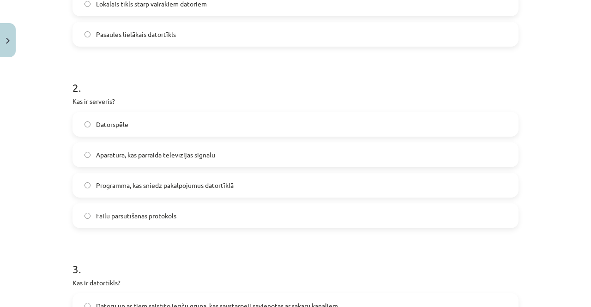
click at [199, 184] on span "Programma, kas sniedz pakalpojumus datortīklā" at bounding box center [165, 186] width 138 height 10
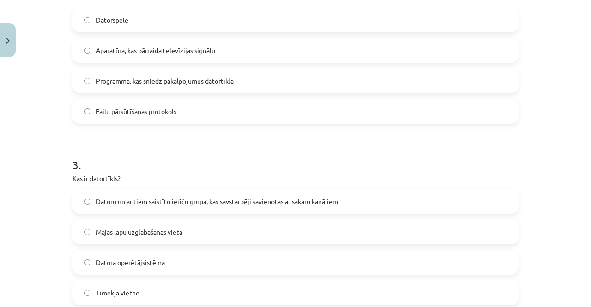
scroll to position [439, 0]
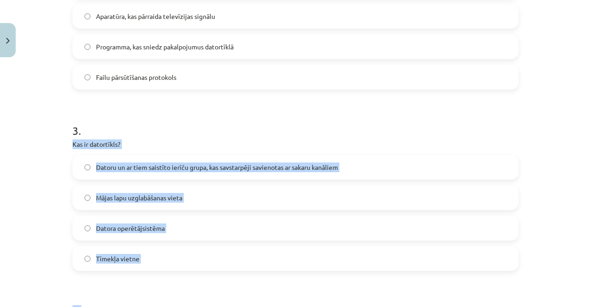
drag, startPoint x: 64, startPoint y: 144, endPoint x: 233, endPoint y: 273, distance: 212.9
click at [233, 273] on div "6 XP Saņemsi Grūts 1500 pilda Apraksts Uzdevums Palīdzība 1 . Kas ir internets?…" at bounding box center [295, 261] width 457 height 1277
click at [139, 226] on span "Datora operētājsistēma" at bounding box center [130, 229] width 69 height 10
drag, startPoint x: 63, startPoint y: 140, endPoint x: 196, endPoint y: 253, distance: 174.7
click at [196, 253] on div "6 XP Saņemsi Grūts 1500 pilda Apraksts Uzdevums Palīdzība 1 . Kas ir internets?…" at bounding box center [295, 261] width 457 height 1277
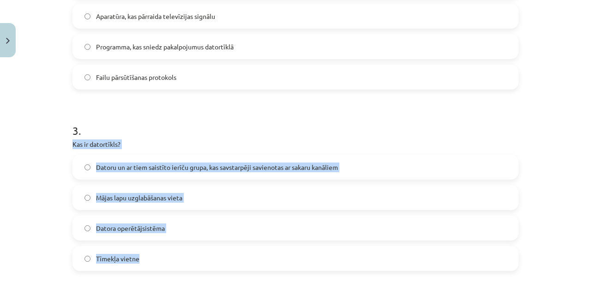
click at [189, 169] on span "Datoru un ar tiem saistīto ierīču grupa, kas savstarpēji savienotas ar sakaru k…" at bounding box center [217, 168] width 242 height 10
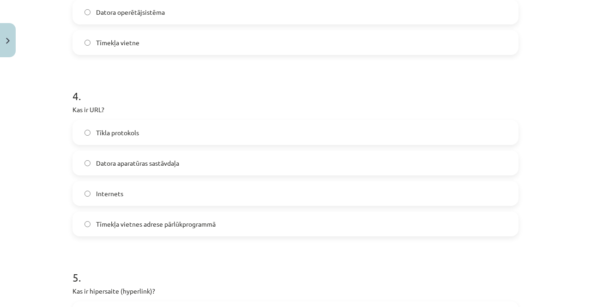
scroll to position [670, 0]
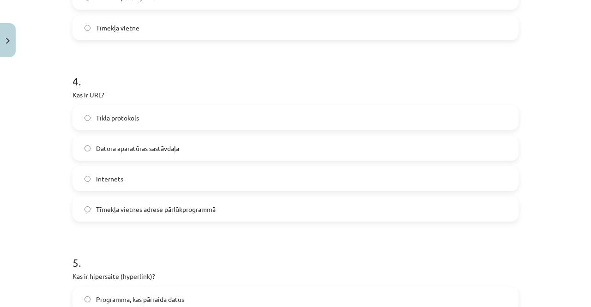
click at [125, 210] on span "Tīmekļa vietnes adrese pārlūkprogrammā" at bounding box center [156, 210] width 120 height 10
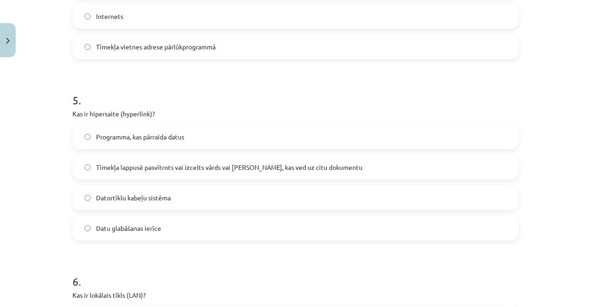
scroll to position [855, 0]
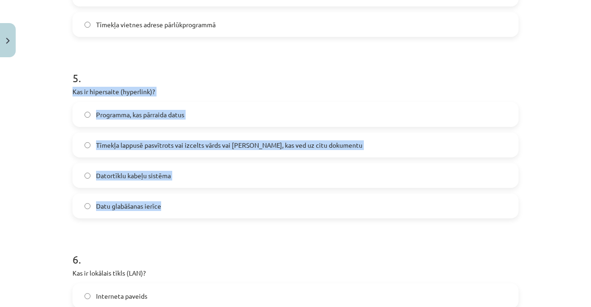
drag, startPoint x: 60, startPoint y: 85, endPoint x: 164, endPoint y: 209, distance: 161.7
click at [164, 209] on div "Mācību tēma: Datorikas - 10. klases 1. ieskaites mācību materiāls #5 4. tēma – …" at bounding box center [295, 153] width 591 height 307
click at [185, 139] on label "Tīmekļa lappusē pasvītrots vai izcelts vārds vai frāze, kas ved uz citu dokumen…" at bounding box center [295, 145] width 444 height 23
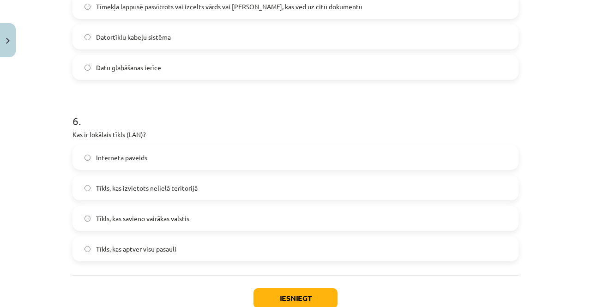
scroll to position [1040, 0]
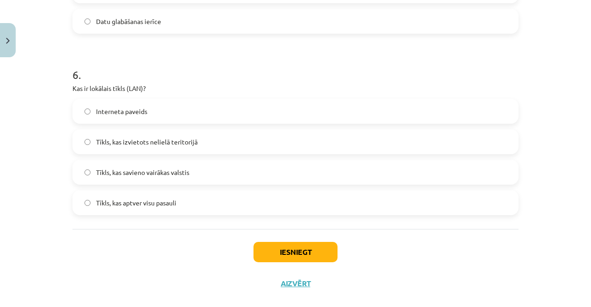
click at [163, 145] on span "Tīkls, kas izvietots nelielā teritorijā" at bounding box center [147, 142] width 102 height 10
click at [166, 169] on span "Tīkls, kas savieno vairākas valstis" at bounding box center [142, 173] width 93 height 10
click at [169, 201] on span "Tīkls, kas aptver visu pasauli" at bounding box center [136, 203] width 80 height 10
click at [165, 115] on label "Interneta paveids" at bounding box center [295, 111] width 444 height 23
click at [165, 144] on span "Tīkls, kas izvietots nelielā teritorijā" at bounding box center [147, 142] width 102 height 10
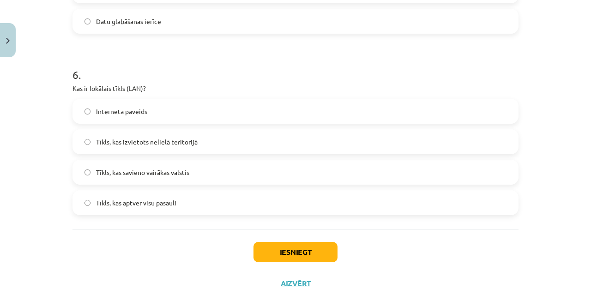
drag, startPoint x: 165, startPoint y: 151, endPoint x: 164, endPoint y: 158, distance: 6.5
drag, startPoint x: 164, startPoint y: 158, endPoint x: 108, endPoint y: 170, distance: 57.6
click at [108, 170] on span "Tīkls, kas savieno vairākas valstis" at bounding box center [142, 173] width 93 height 10
drag, startPoint x: 80, startPoint y: 225, endPoint x: 8, endPoint y: 255, distance: 78.4
click at [1, 261] on div "Mācību tēma: Datorikas - 10. klases 1. ieskaites mācību materiāls #5 4. tēma – …" at bounding box center [295, 153] width 591 height 307
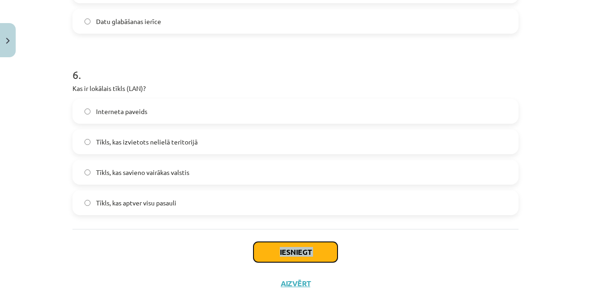
click at [268, 250] on button "Iesniegt" at bounding box center [296, 252] width 84 height 20
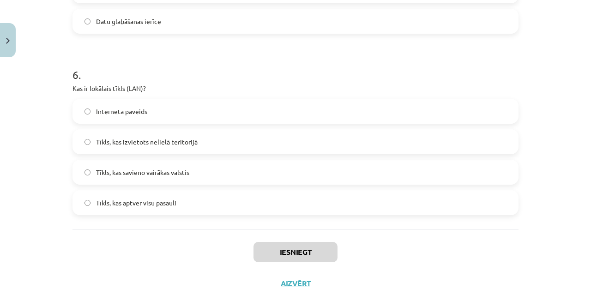
click at [63, 226] on div "Mācību tēma: Datorikas - 10. klases 1. ieskaites mācību materiāls #5 4. tēma – …" at bounding box center [295, 153] width 591 height 307
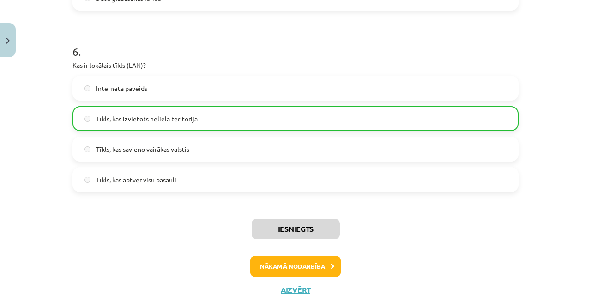
scroll to position [1083, 0]
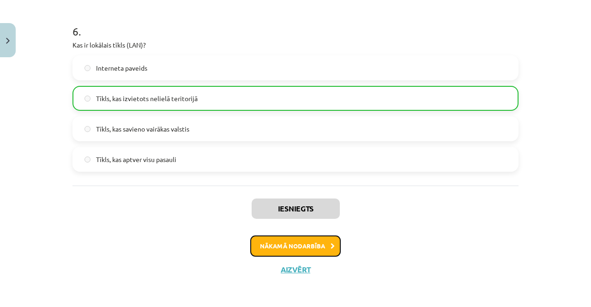
click at [305, 247] on button "Nākamā nodarbība" at bounding box center [295, 246] width 91 height 21
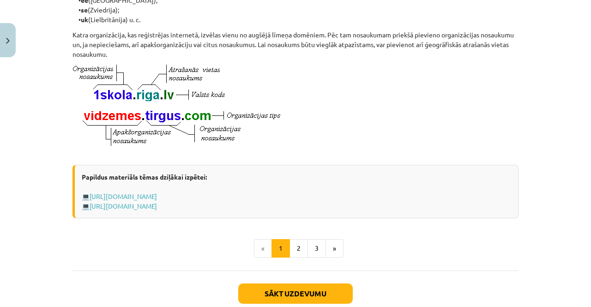
scroll to position [508, 0]
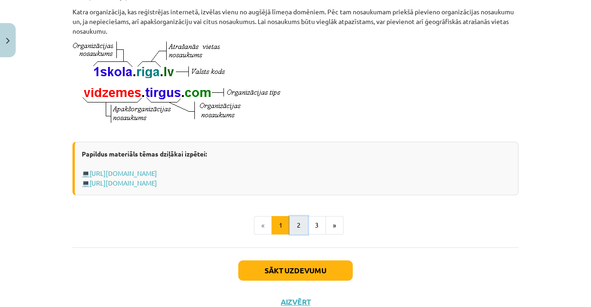
click at [291, 233] on button "2" at bounding box center [299, 225] width 18 height 18
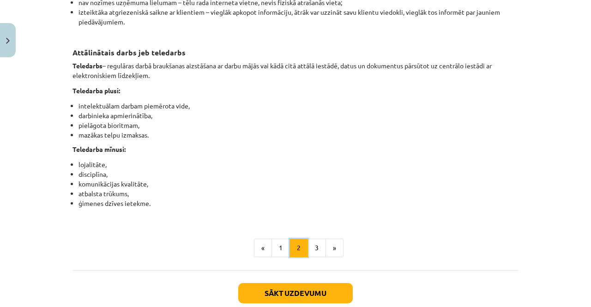
scroll to position [1505, 0]
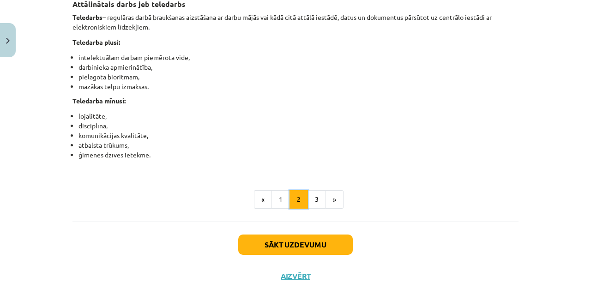
click at [290, 190] on button "2" at bounding box center [299, 199] width 18 height 18
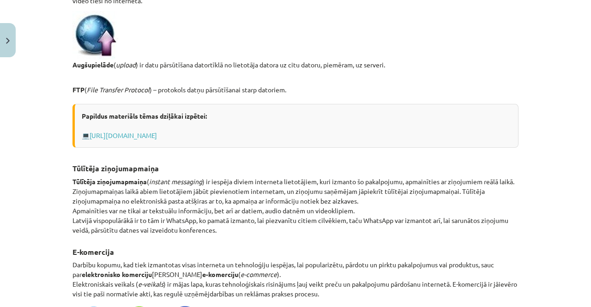
scroll to position [719, 0]
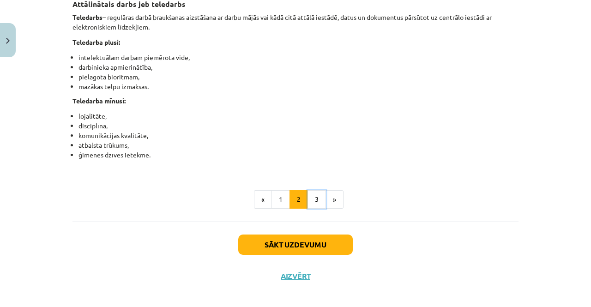
click at [317, 209] on button "3" at bounding box center [317, 199] width 18 height 18
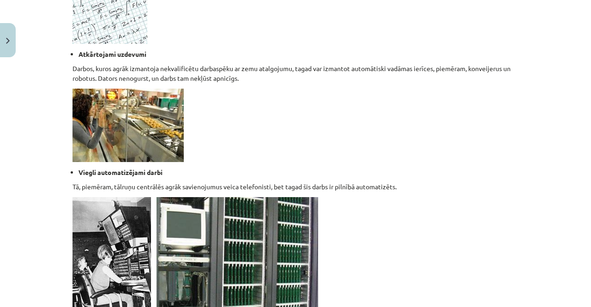
scroll to position [673, 0]
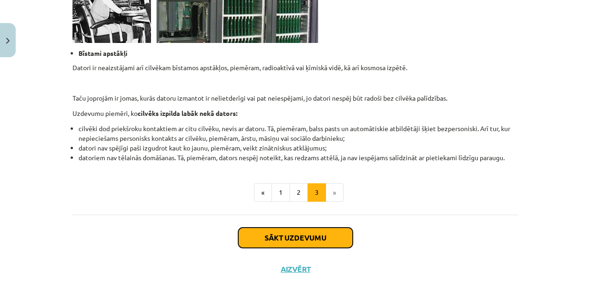
click at [299, 237] on button "Sākt uzdevumu" at bounding box center [295, 238] width 115 height 20
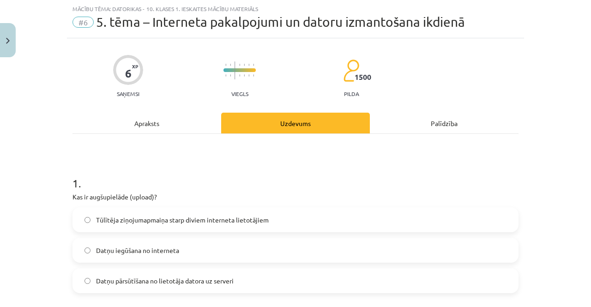
scroll to position [69, 0]
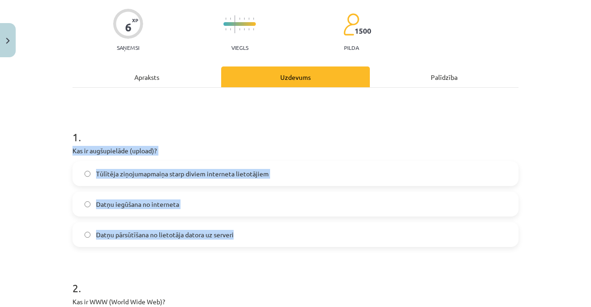
drag, startPoint x: 66, startPoint y: 146, endPoint x: 241, endPoint y: 231, distance: 194.9
click at [241, 231] on label "Datņu pārsūtīšana no lietotāja datora uz serveri" at bounding box center [295, 234] width 444 height 23
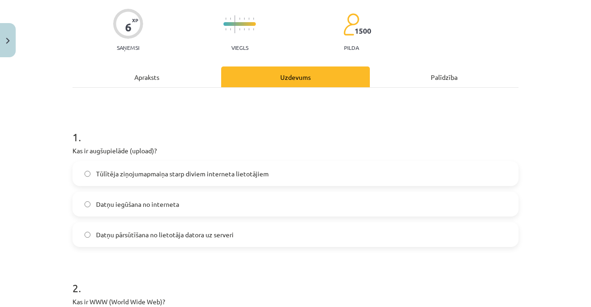
click at [241, 231] on label "Datņu pārsūtīšana no lietotāja datora uz serveri" at bounding box center [295, 234] width 444 height 23
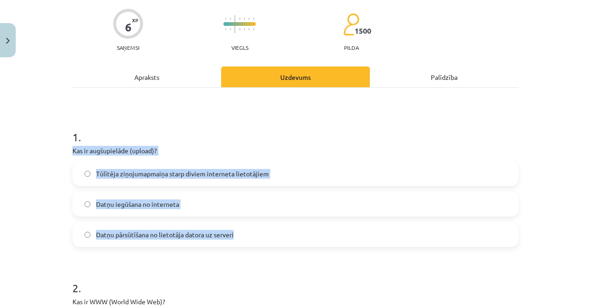
drag, startPoint x: 59, startPoint y: 146, endPoint x: 239, endPoint y: 244, distance: 205.3
click at [239, 244] on div "Mācību tēma: Datorikas - 10. klases 1. ieskaites mācību materiāls #6 5. tēma – …" at bounding box center [295, 153] width 591 height 307
click at [308, 207] on label "Datņu iegūšana no interneta" at bounding box center [295, 204] width 444 height 23
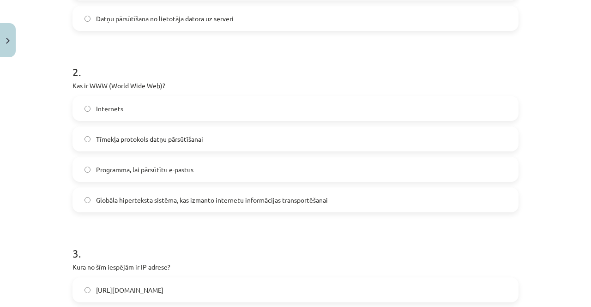
scroll to position [300, 0]
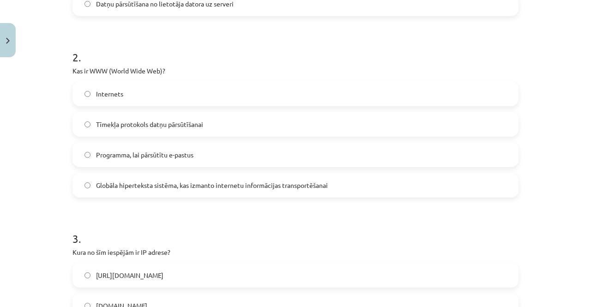
click at [136, 128] on span "Tīmekļa protokols datņu pārsūtīšanai" at bounding box center [149, 125] width 107 height 10
click at [125, 184] on span "Globāla hiperteksta sistēma, kas izmanto internetu informācijas transportēšanai" at bounding box center [212, 186] width 232 height 10
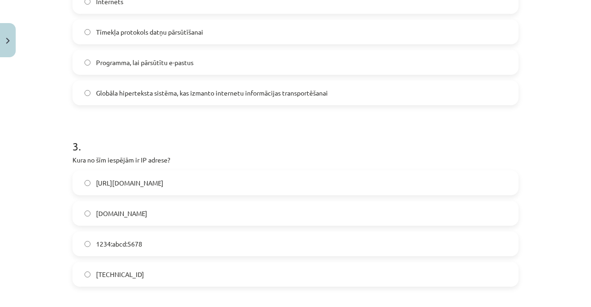
scroll to position [439, 0]
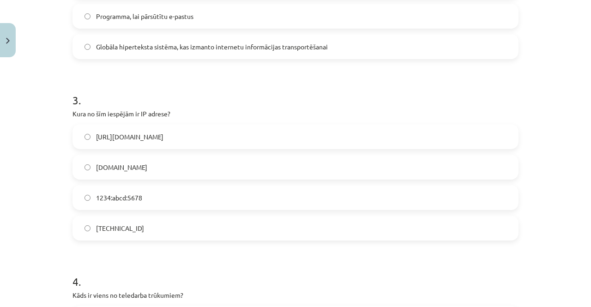
click at [117, 224] on span "192.100.81.101" at bounding box center [120, 229] width 48 height 10
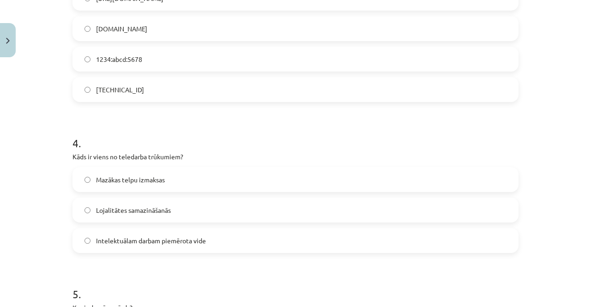
scroll to position [624, 0]
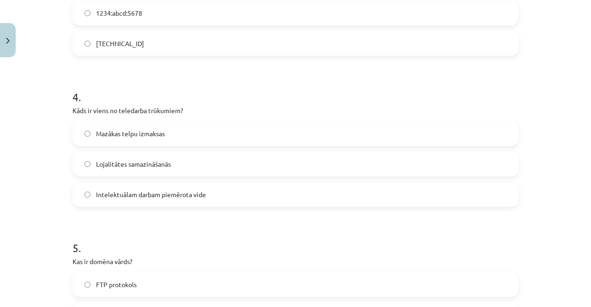
click at [150, 200] on label "Intelektuālam darbam piemērota vide" at bounding box center [295, 194] width 444 height 23
click at [129, 168] on span "Lojalitātes samazināšanās" at bounding box center [133, 164] width 75 height 10
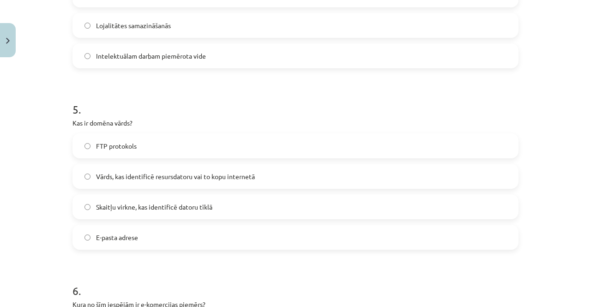
scroll to position [809, 0]
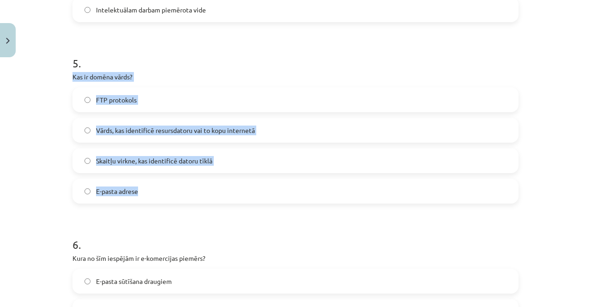
drag, startPoint x: 64, startPoint y: 71, endPoint x: 215, endPoint y: 187, distance: 190.5
click at [224, 134] on span "Vārds, kas identificē resursdatoru vai to kopu internetā" at bounding box center [175, 131] width 159 height 10
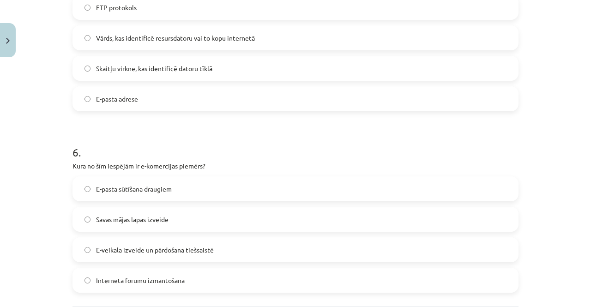
scroll to position [947, 0]
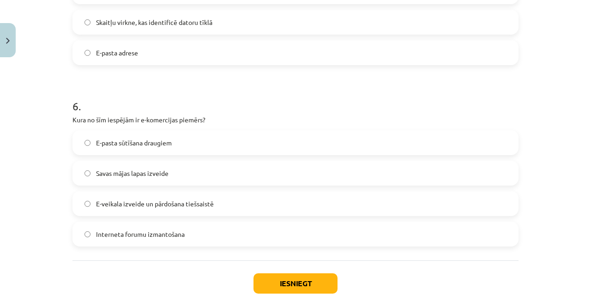
click at [196, 202] on span "E-veikala izveide un pārdošana tiešsaistē" at bounding box center [155, 204] width 118 height 10
click at [286, 287] on button "Iesniegt" at bounding box center [296, 284] width 84 height 20
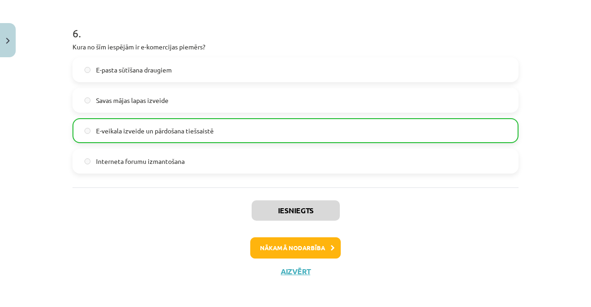
scroll to position [1022, 0]
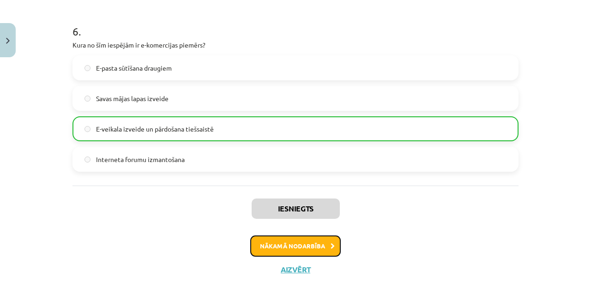
click at [304, 242] on button "Nākamā nodarbība" at bounding box center [295, 246] width 91 height 21
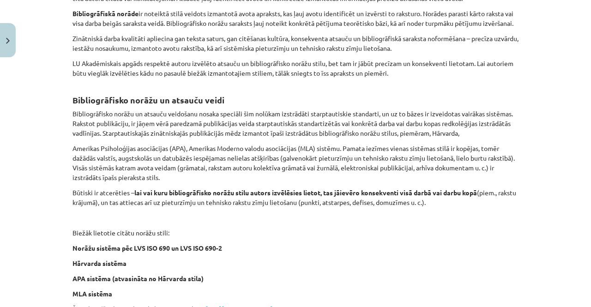
scroll to position [370, 0]
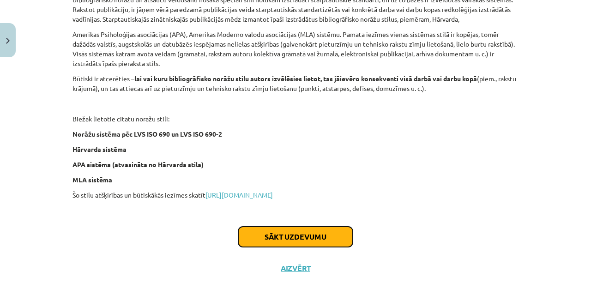
click at [291, 232] on button "Sākt uzdevumu" at bounding box center [295, 237] width 115 height 20
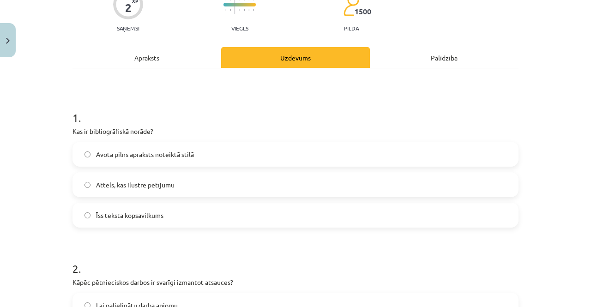
scroll to position [116, 0]
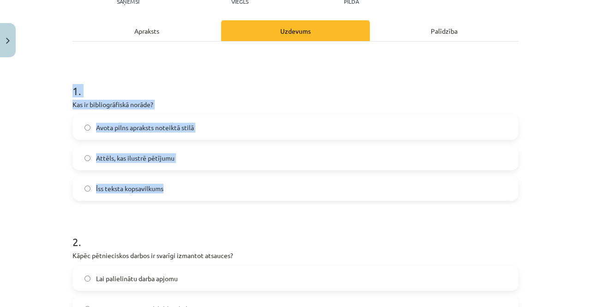
drag, startPoint x: 63, startPoint y: 101, endPoint x: 209, endPoint y: 182, distance: 167.1
click at [209, 182] on div "Mācību tēma: Datorikas - 10. klases 1. ieskaites mācību materiāls #7 6. tēma – …" at bounding box center [295, 153] width 591 height 307
click at [196, 127] on label "Avota pilns apraksts noteiktā stilā" at bounding box center [295, 127] width 444 height 23
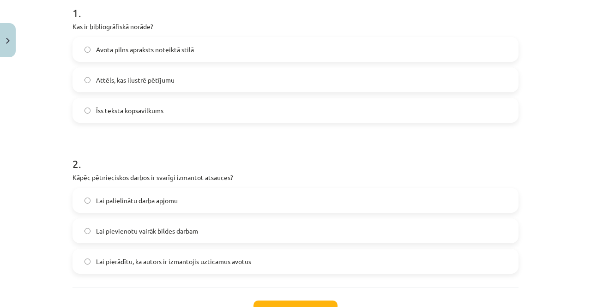
scroll to position [208, 0]
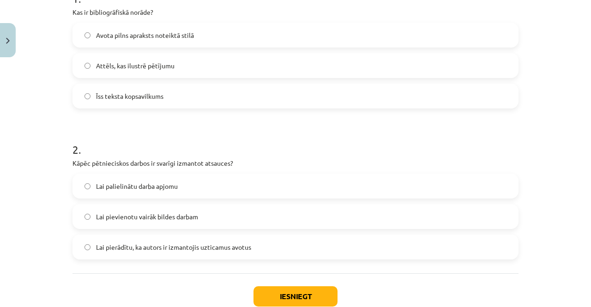
click at [165, 249] on span "Lai pierādītu, ka autors ir izmantojis uzticamus avotus" at bounding box center [173, 248] width 155 height 10
click at [301, 295] on button "Iesniegt" at bounding box center [296, 296] width 84 height 20
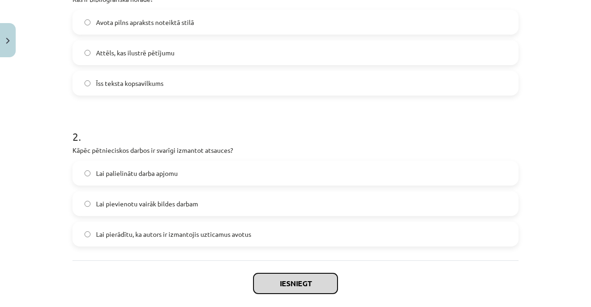
scroll to position [175, 0]
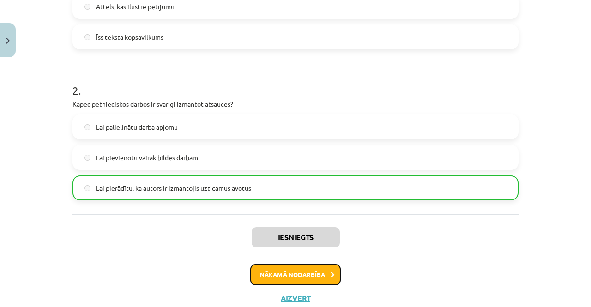
click at [294, 276] on button "Nākamā nodarbība" at bounding box center [295, 274] width 91 height 21
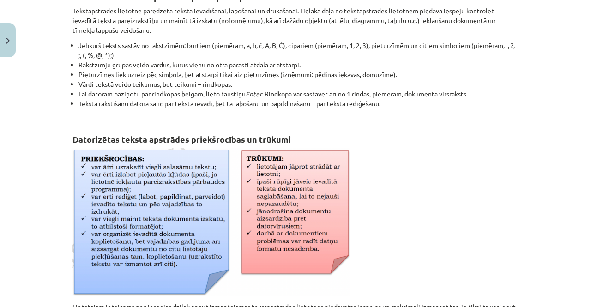
scroll to position [231, 0]
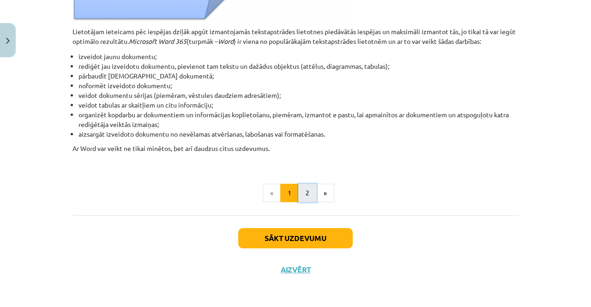
click at [300, 198] on button "2" at bounding box center [307, 193] width 18 height 18
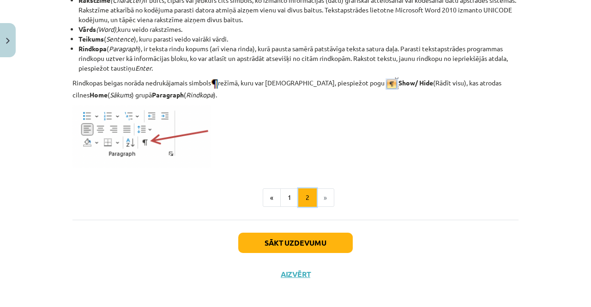
scroll to position [1221, 0]
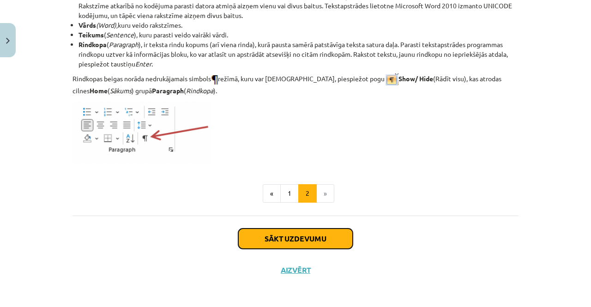
click at [318, 243] on button "Sākt uzdevumu" at bounding box center [295, 239] width 115 height 20
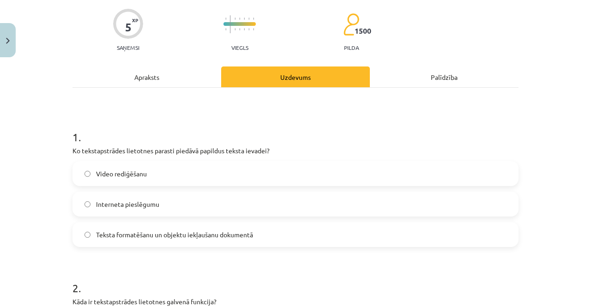
scroll to position [116, 0]
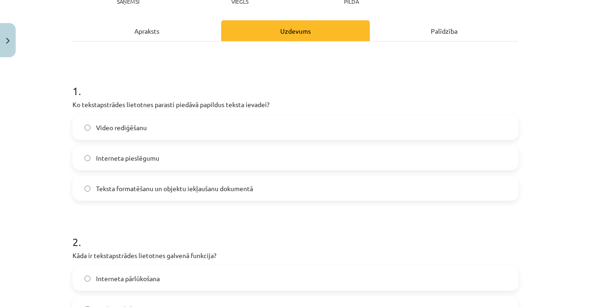
click at [167, 189] on span "Teksta formatēšanu un objektu iekļaušanu dokumentā" at bounding box center [174, 189] width 157 height 10
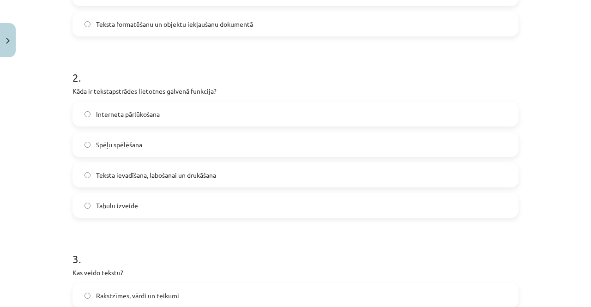
scroll to position [300, 0]
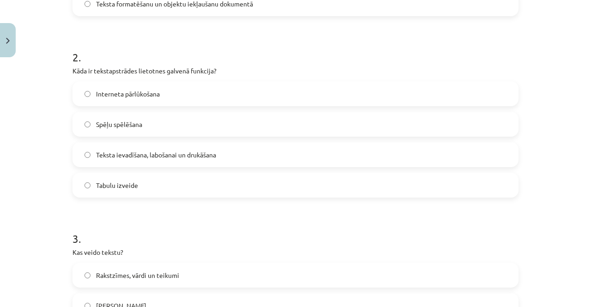
click at [185, 158] on span "Teksta ievadīšana, labošanai un drukāšana" at bounding box center [156, 155] width 120 height 10
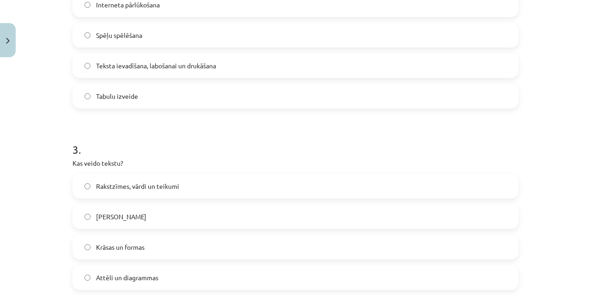
scroll to position [393, 0]
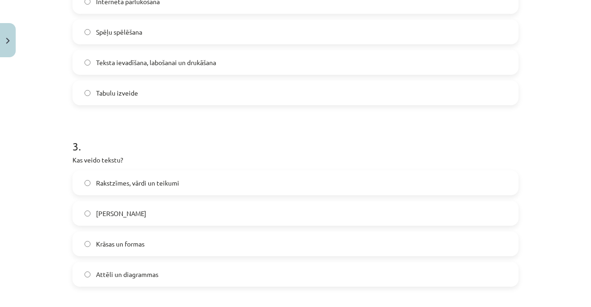
click at [177, 185] on label "Rakstzīmes, vārdi un teikumi" at bounding box center [295, 182] width 444 height 23
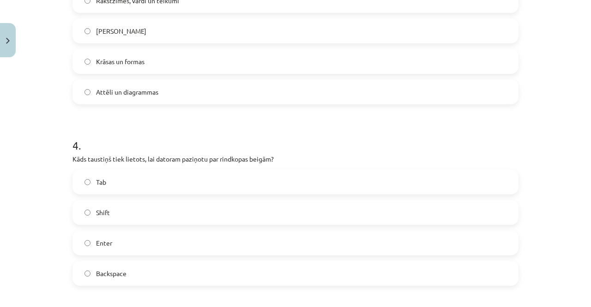
scroll to position [578, 0]
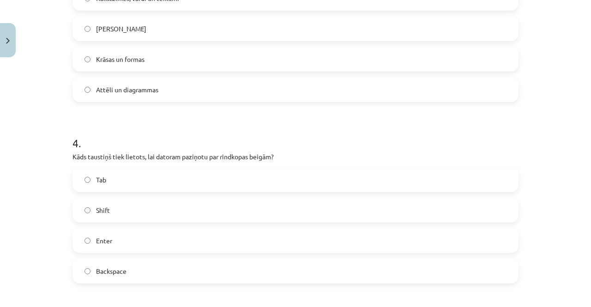
click at [154, 233] on label "Enter" at bounding box center [295, 240] width 444 height 23
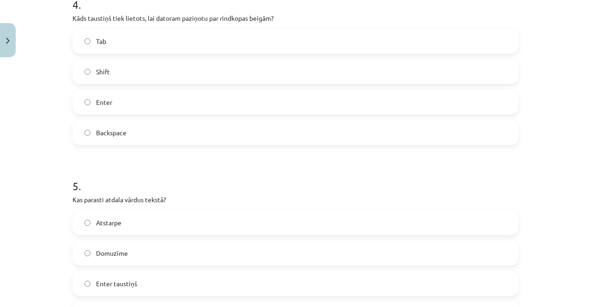
scroll to position [762, 0]
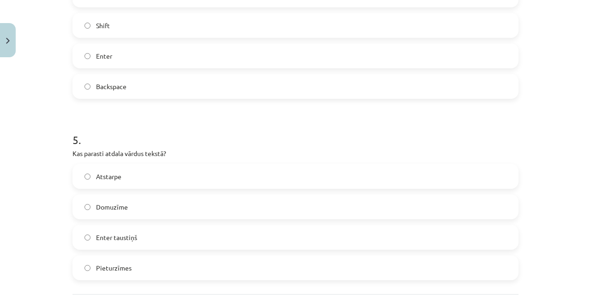
click at [140, 176] on label "Atstarpe" at bounding box center [295, 176] width 444 height 23
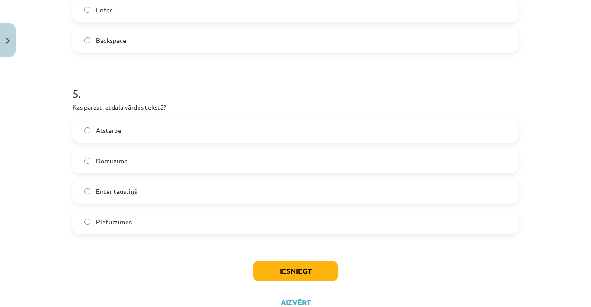
scroll to position [842, 0]
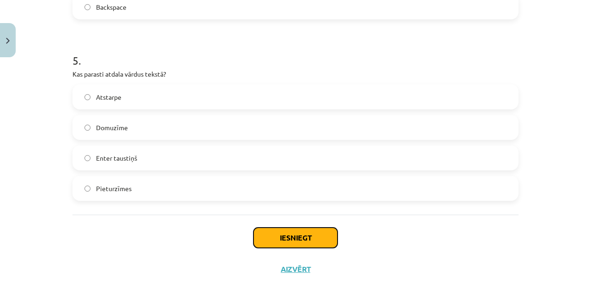
click at [281, 232] on button "Iesniegt" at bounding box center [296, 238] width 84 height 20
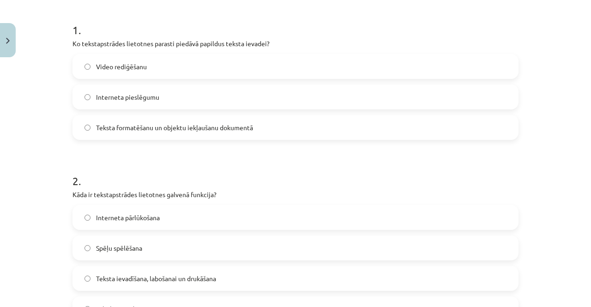
scroll to position [139, 0]
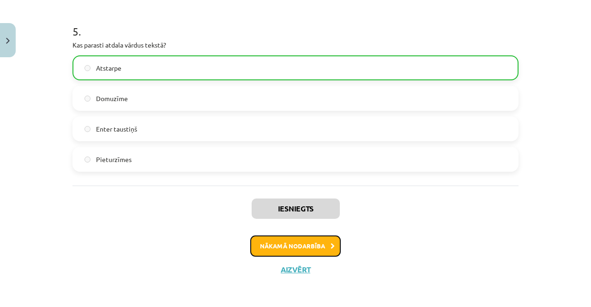
click at [293, 245] on button "Nākamā nodarbība" at bounding box center [295, 246] width 91 height 21
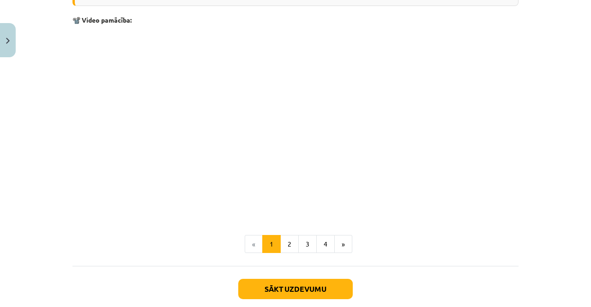
scroll to position [1848, 0]
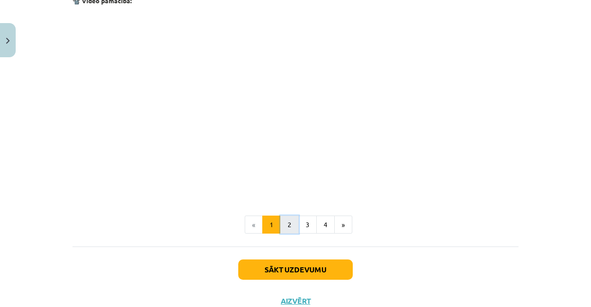
click at [280, 222] on button "2" at bounding box center [289, 225] width 18 height 18
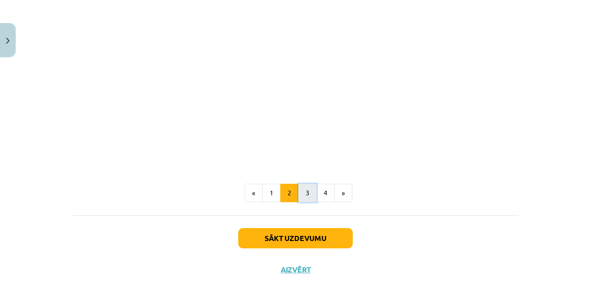
click at [298, 198] on button "3" at bounding box center [307, 193] width 18 height 18
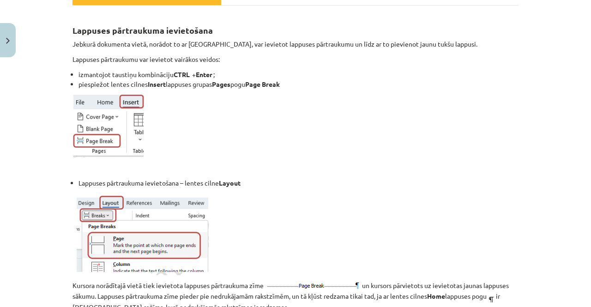
scroll to position [165, 0]
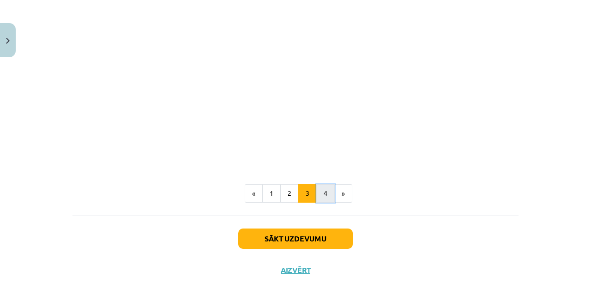
click at [323, 195] on button "4" at bounding box center [325, 193] width 18 height 18
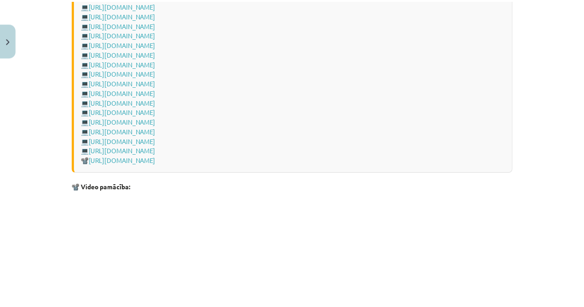
scroll to position [1180, 0]
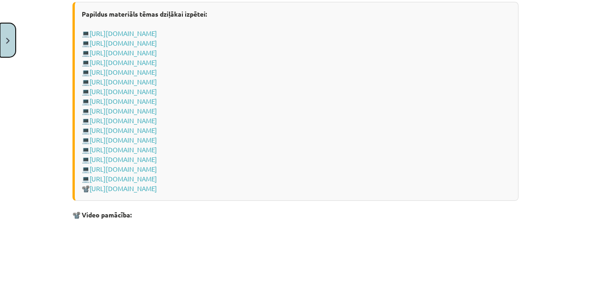
click at [11, 46] on button "Close" at bounding box center [8, 40] width 16 height 34
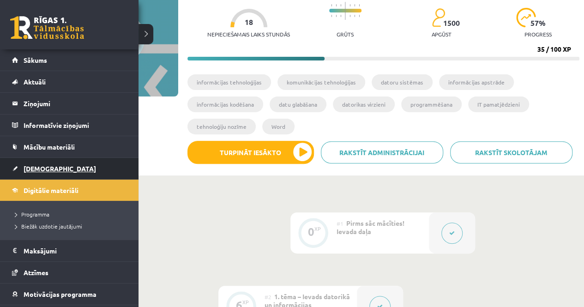
click at [33, 167] on span "[DEMOGRAPHIC_DATA]" at bounding box center [60, 168] width 73 height 8
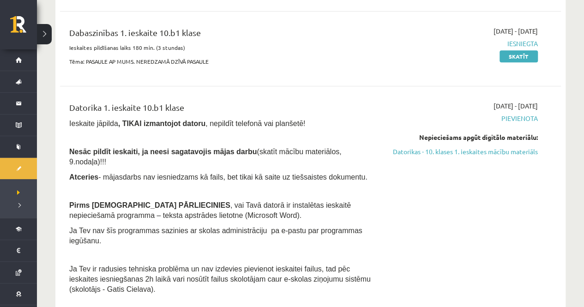
scroll to position [185, 0]
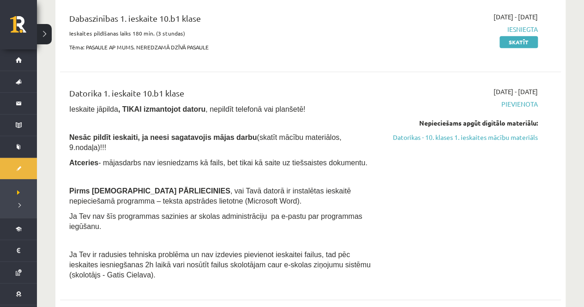
drag, startPoint x: 313, startPoint y: 132, endPoint x: 349, endPoint y: 134, distance: 35.7
click at [349, 134] on p "Nesāc pildīt ieskaiti, ja neesi sagatavojis mājas darbu (skatīt mācību materiāl…" at bounding box center [223, 142] width 308 height 20
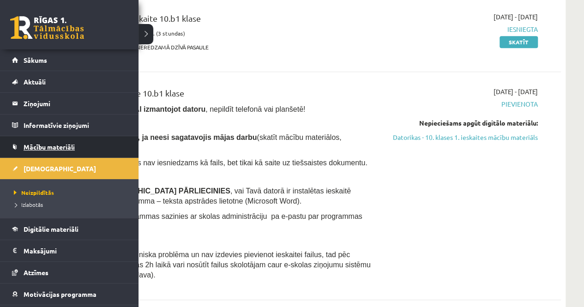
click at [52, 143] on span "Mācību materiāli" at bounding box center [49, 147] width 51 height 8
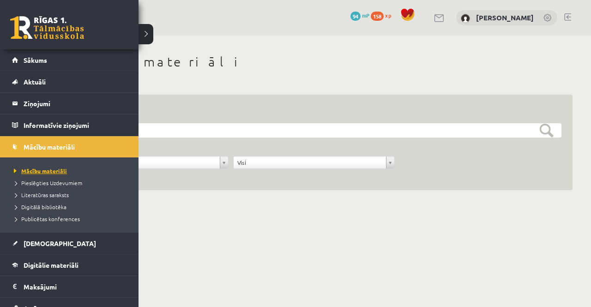
click at [36, 169] on span "Mācību materiāli" at bounding box center [39, 170] width 55 height 7
click at [31, 244] on span "[DEMOGRAPHIC_DATA]" at bounding box center [60, 243] width 73 height 8
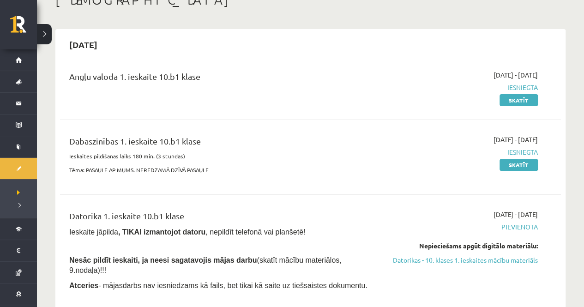
scroll to position [139, 0]
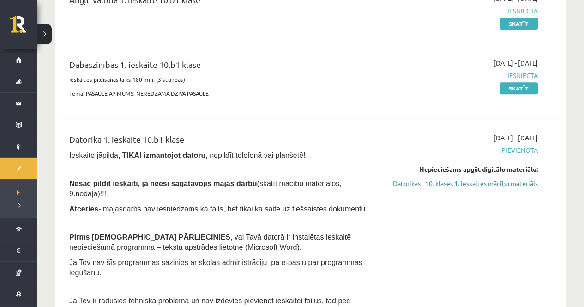
click at [483, 186] on link "Datorikas - 10. klases 1. ieskaites mācību materiāls" at bounding box center [464, 184] width 147 height 10
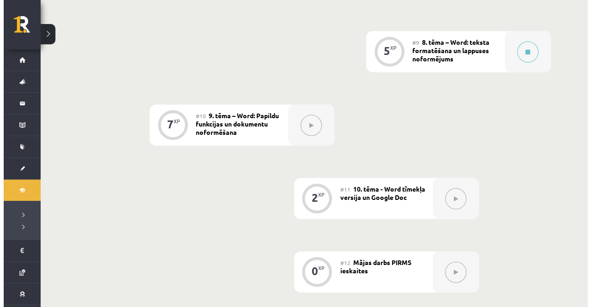
scroll to position [785, 0]
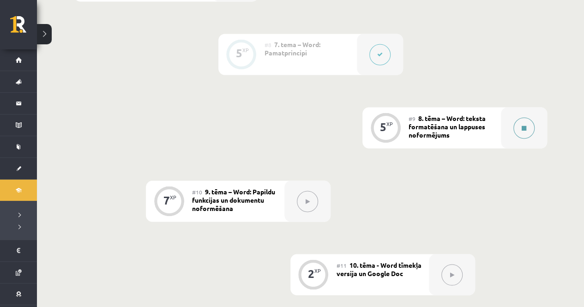
click at [521, 128] on button at bounding box center [524, 127] width 21 height 21
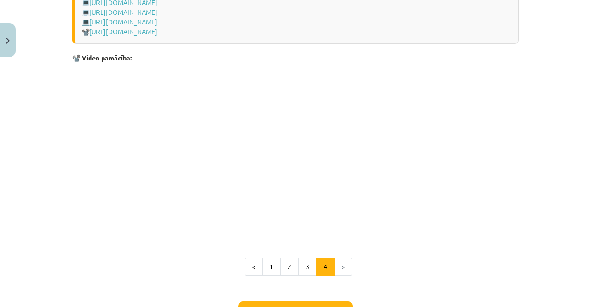
scroll to position [1411, 0]
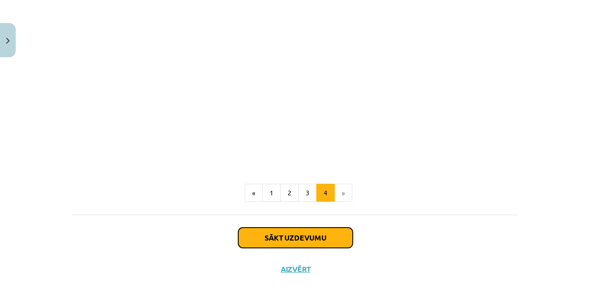
click at [289, 238] on button "Sākt uzdevumu" at bounding box center [295, 238] width 115 height 20
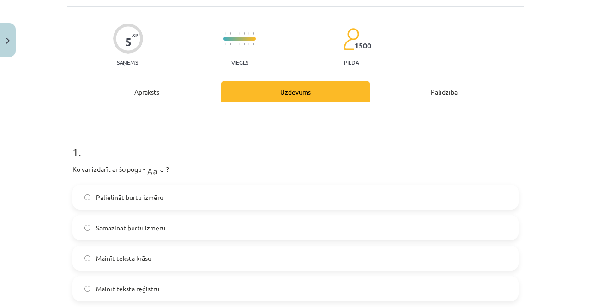
scroll to position [69, 0]
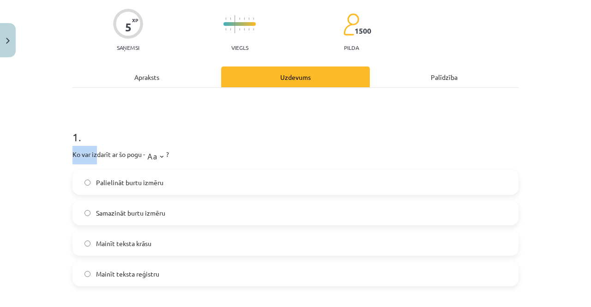
drag, startPoint x: 62, startPoint y: 151, endPoint x: 170, endPoint y: 160, distance: 108.5
click at [132, 157] on div "Mācību tēma: Datorikas - 10. klases 1. ieskaites mācību materiāls #9 8. tēma – …" at bounding box center [295, 153] width 591 height 307
click at [205, 147] on p "Ko var izdarīt ar šo pogu - ?" at bounding box center [296, 155] width 446 height 18
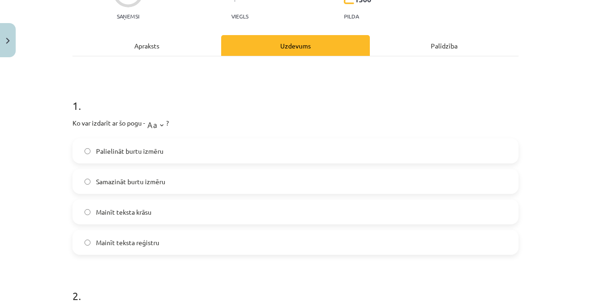
scroll to position [116, 0]
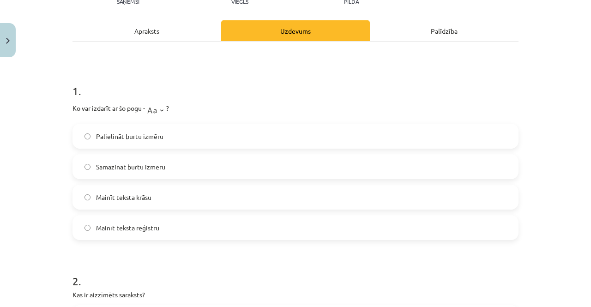
click at [149, 228] on span "Mainīt teksta reģistru" at bounding box center [127, 228] width 63 height 10
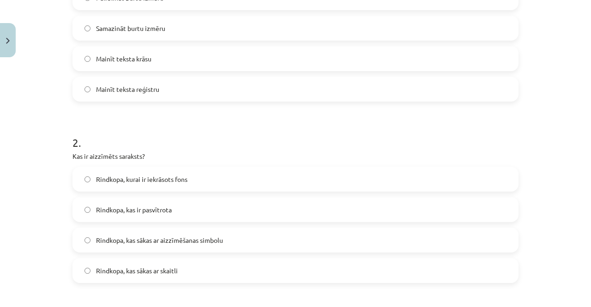
scroll to position [300, 0]
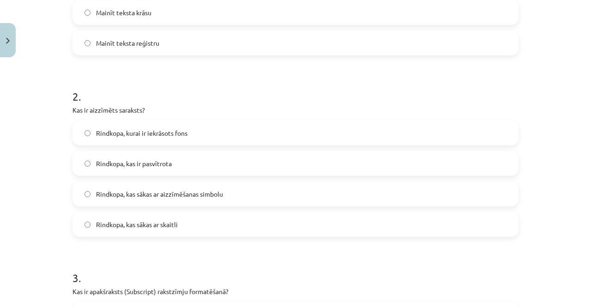
click at [159, 191] on span "Rindkopa, kas sākas ar aizzīmēšanas simbolu" at bounding box center [159, 194] width 127 height 10
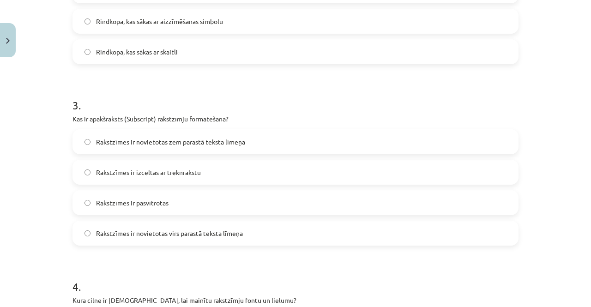
scroll to position [485, 0]
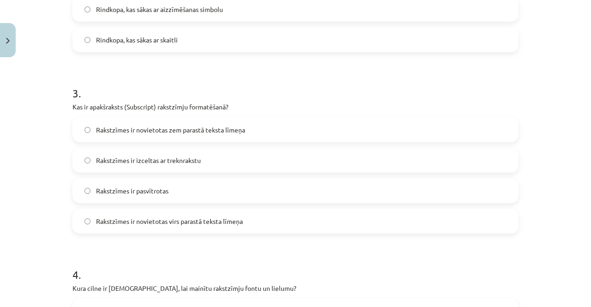
click at [196, 218] on span "Rakstzīmes ir novietotas virs parastā teksta līmeņa" at bounding box center [169, 222] width 147 height 10
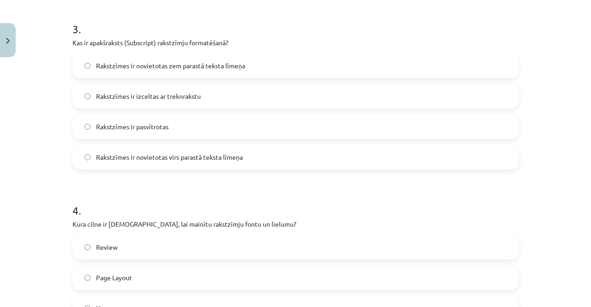
scroll to position [578, 0]
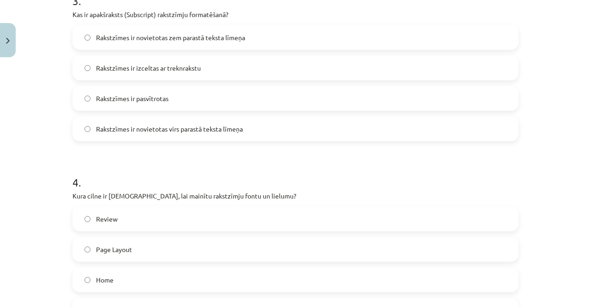
click at [181, 35] on span "Rakstzīmes ir novietotas zem parastā teksta līmeņa" at bounding box center [170, 38] width 149 height 10
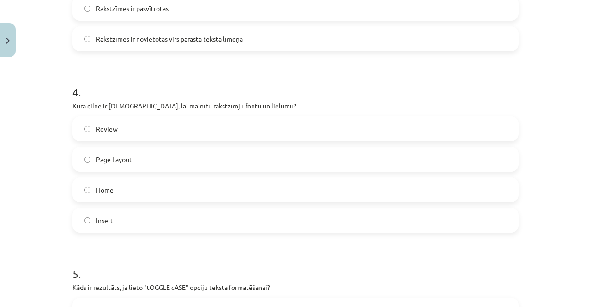
scroll to position [670, 0]
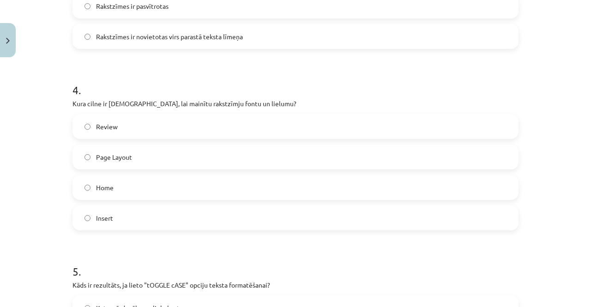
click at [174, 191] on label "Home" at bounding box center [295, 187] width 444 height 23
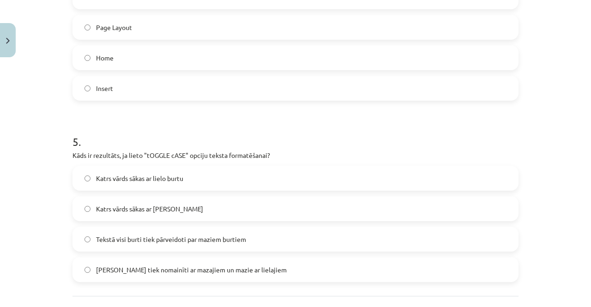
scroll to position [809, 0]
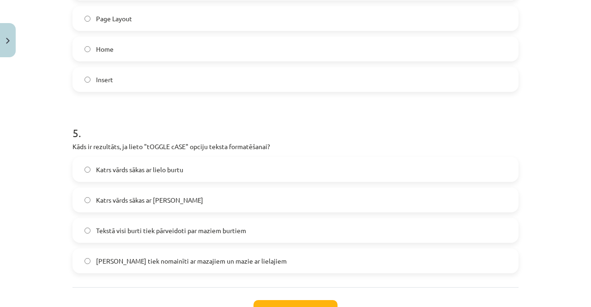
click at [194, 198] on label "Katrs vārds sākas ar mazo burtu" at bounding box center [295, 200] width 444 height 23
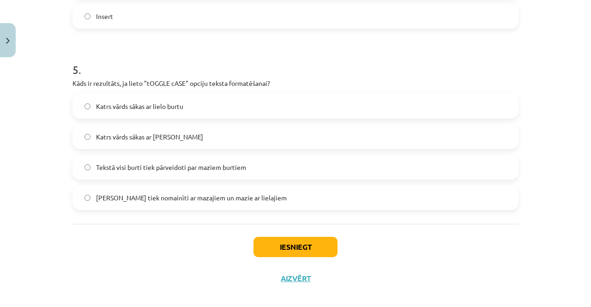
scroll to position [882, 0]
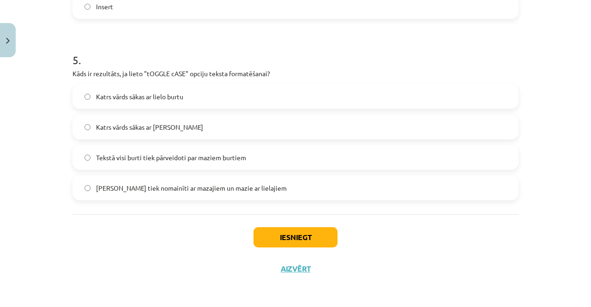
click at [271, 247] on div "Iesniegt Aizvērt" at bounding box center [296, 246] width 446 height 65
click at [266, 242] on button "Iesniegt" at bounding box center [296, 237] width 84 height 20
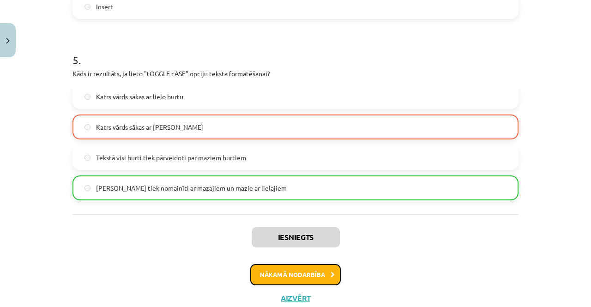
click at [277, 279] on button "Nākamā nodarbība" at bounding box center [295, 274] width 91 height 21
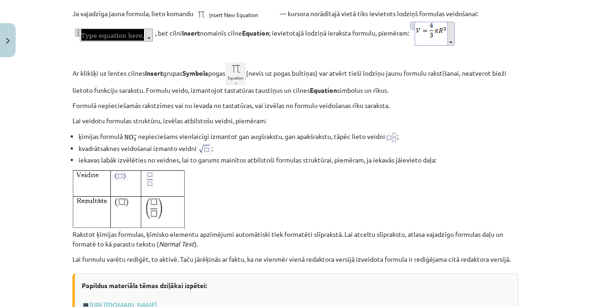
scroll to position [1882, 0]
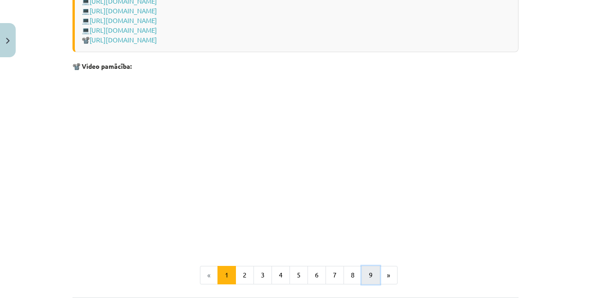
click at [369, 285] on button "9" at bounding box center [371, 275] width 18 height 18
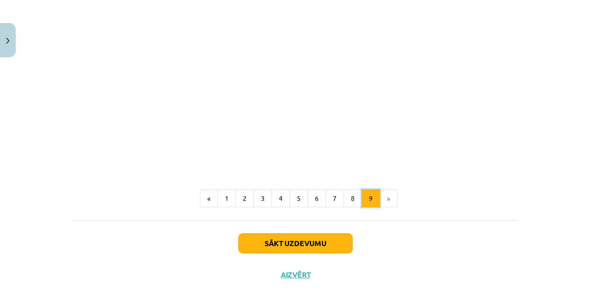
scroll to position [1181, 0]
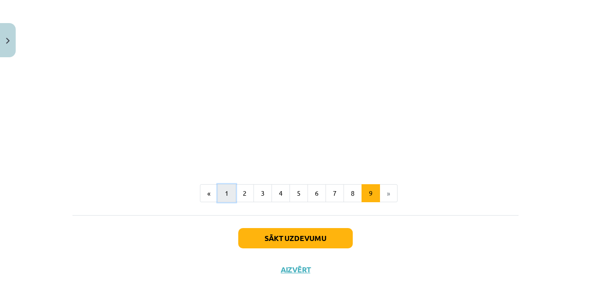
click at [226, 195] on button "1" at bounding box center [227, 193] width 18 height 18
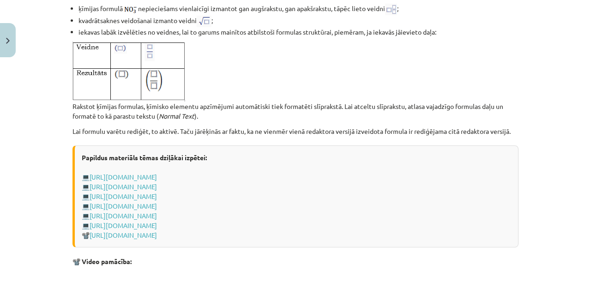
scroll to position [1709, 0]
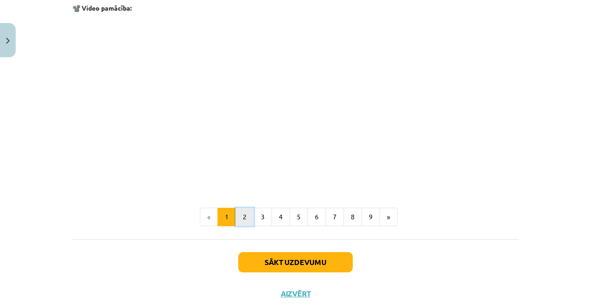
click at [249, 226] on button "2" at bounding box center [245, 217] width 18 height 18
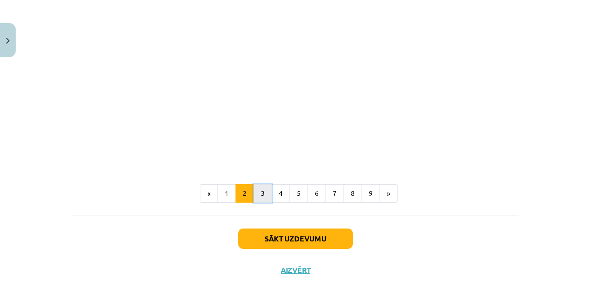
click at [262, 199] on button "3" at bounding box center [263, 193] width 18 height 18
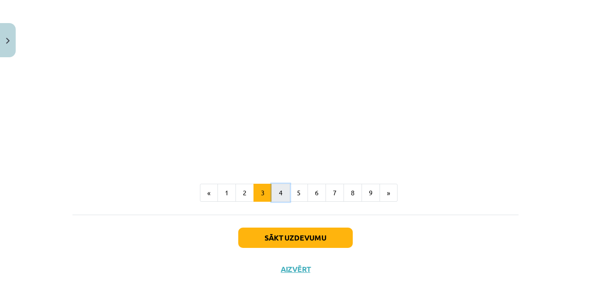
click at [276, 191] on button "4" at bounding box center [281, 193] width 18 height 18
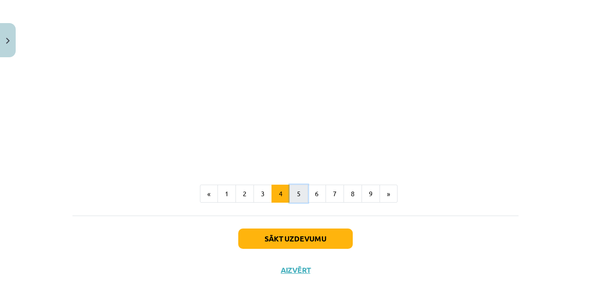
click at [294, 195] on button "5" at bounding box center [299, 194] width 18 height 18
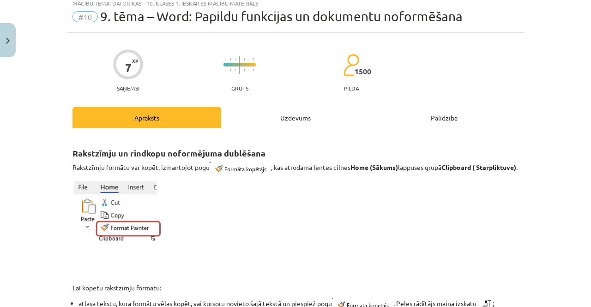
scroll to position [26, 0]
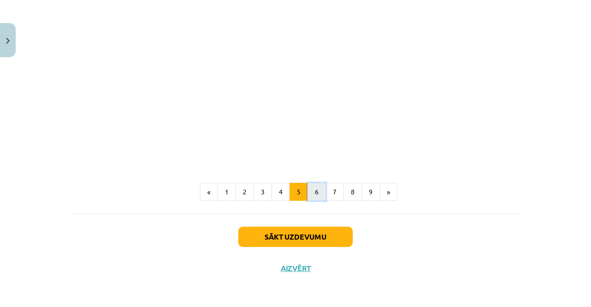
click at [308, 191] on button "6" at bounding box center [317, 192] width 18 height 18
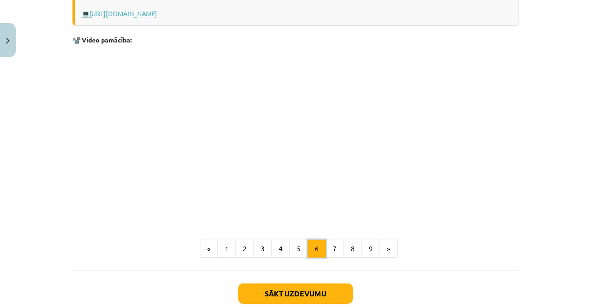
scroll to position [535, 0]
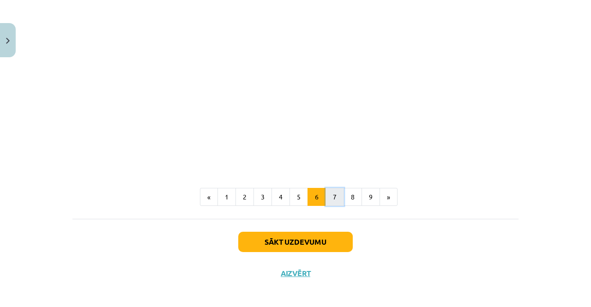
click at [326, 199] on button "7" at bounding box center [335, 197] width 18 height 18
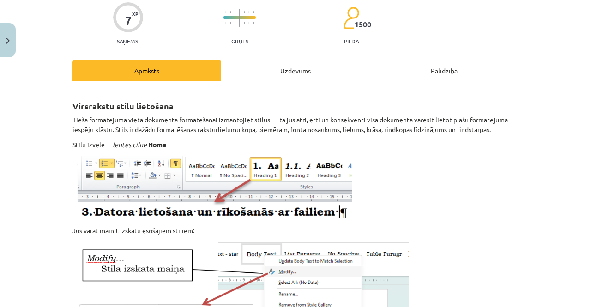
scroll to position [73, 0]
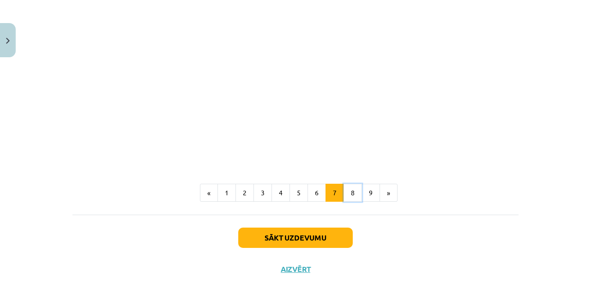
click at [351, 191] on button "8" at bounding box center [353, 193] width 18 height 18
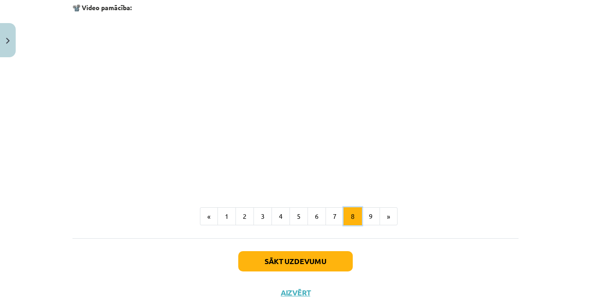
scroll to position [736, 0]
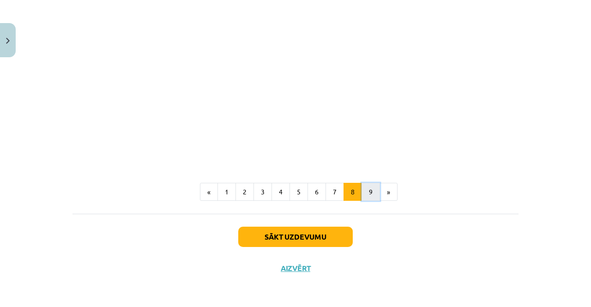
click at [363, 194] on button "9" at bounding box center [371, 192] width 18 height 18
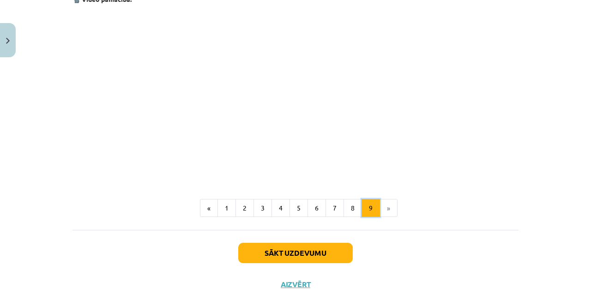
scroll to position [1181, 0]
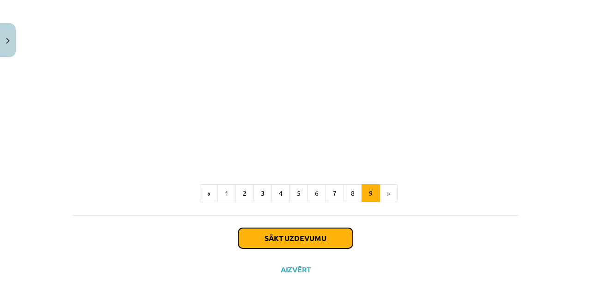
click at [287, 234] on button "Sākt uzdevumu" at bounding box center [295, 238] width 115 height 20
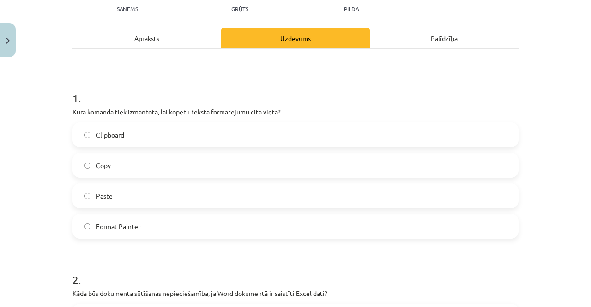
scroll to position [116, 0]
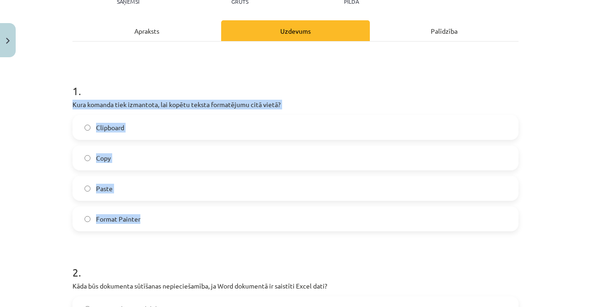
drag, startPoint x: 69, startPoint y: 98, endPoint x: 192, endPoint y: 228, distance: 178.4
click at [192, 228] on div "1 . Kura komanda tiek izmantota, lai kopētu teksta formatējumu citā vietā? Clip…" at bounding box center [296, 149] width 446 height 163
click at [128, 224] on label "Format Painter" at bounding box center [295, 218] width 444 height 23
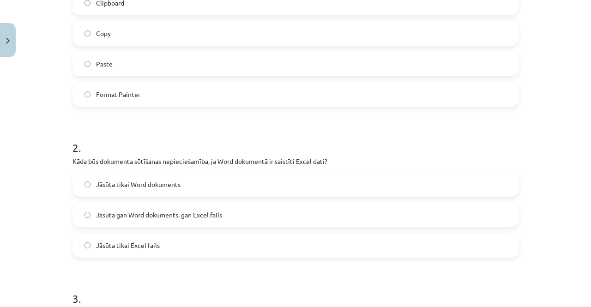
scroll to position [254, 0]
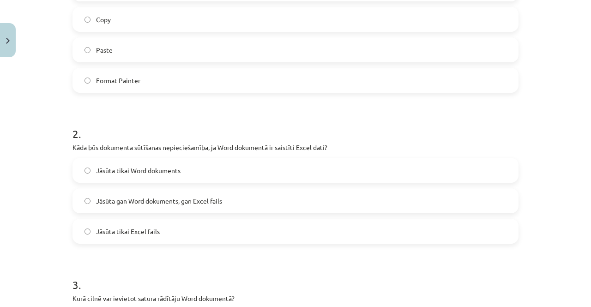
click at [104, 206] on label "Jāsūta gan Word dokuments, gan Excel fails" at bounding box center [295, 200] width 444 height 23
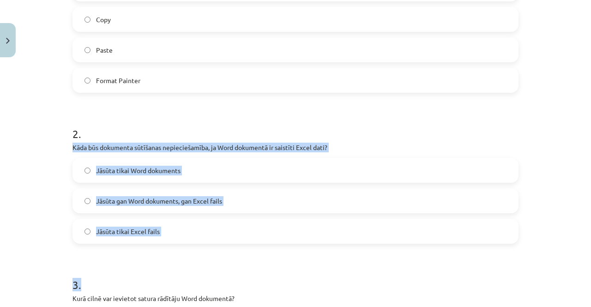
drag, startPoint x: 61, startPoint y: 141, endPoint x: 169, endPoint y: 256, distance: 157.2
click at [169, 256] on div "Mācību tēma: Datorikas - 10. klases 1. ieskaites mācību materiāls #10 9. tēma –…" at bounding box center [295, 153] width 591 height 307
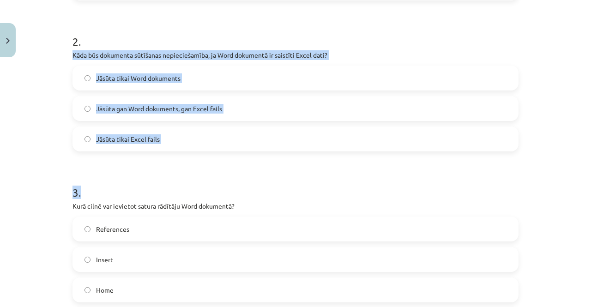
drag, startPoint x: 167, startPoint y: 91, endPoint x: 168, endPoint y: 97, distance: 6.0
click at [167, 92] on div "Jāsūta tikai Word dokuments Jāsūta gan Word dokuments, gan Excel fails Jāsūta t…" at bounding box center [296, 109] width 446 height 86
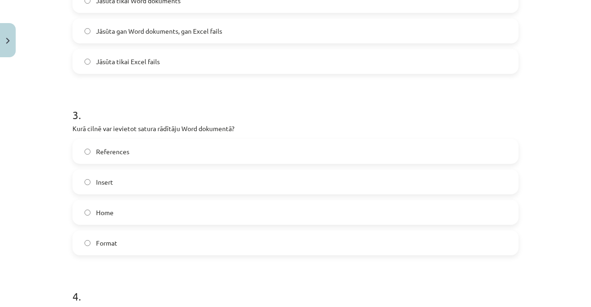
scroll to position [439, 0]
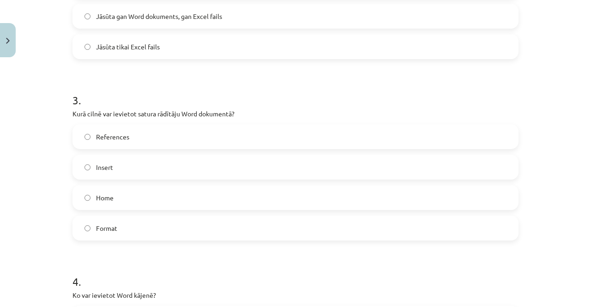
click at [127, 159] on label "Insert" at bounding box center [295, 167] width 444 height 23
click at [127, 144] on label "References" at bounding box center [295, 136] width 444 height 23
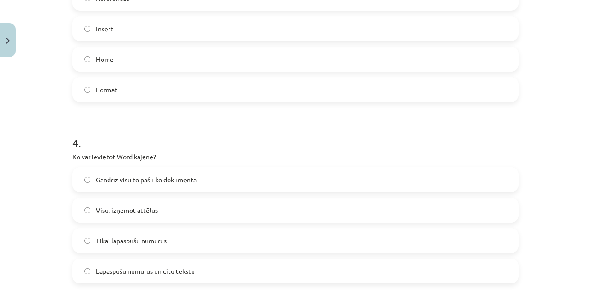
scroll to position [624, 0]
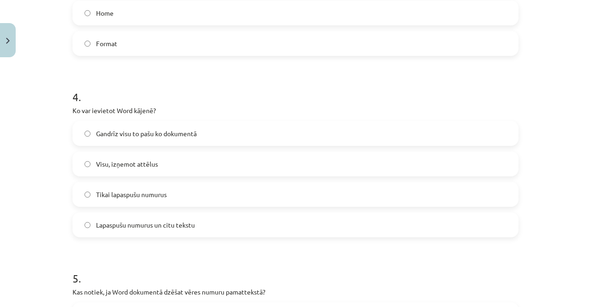
click at [147, 136] on span "Gandrīz visu to pašu ko dokumentā" at bounding box center [146, 134] width 101 height 10
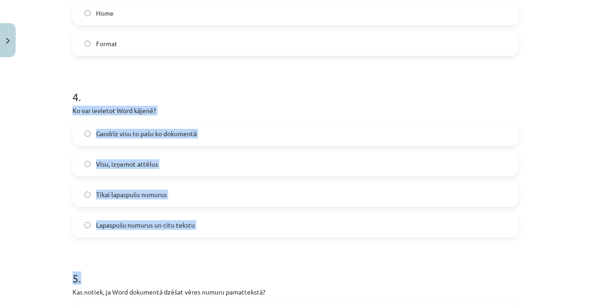
drag, startPoint x: 64, startPoint y: 105, endPoint x: 211, endPoint y: 243, distance: 201.7
click at [211, 243] on div "7 XP Saņemsi Grūts 1500 pilda Apraksts Uzdevums Palīdzība 1 . Kura komanda tiek…" at bounding box center [295, 137] width 457 height 1398
click at [220, 152] on label "Visu, izņemot attēlus" at bounding box center [295, 163] width 444 height 23
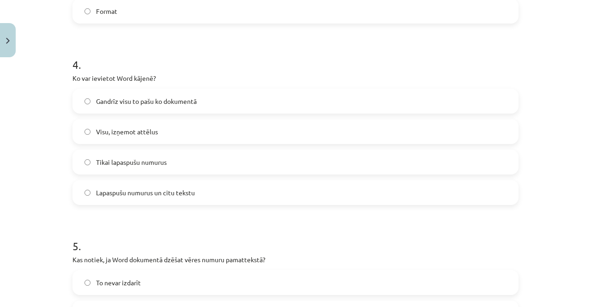
scroll to position [670, 0]
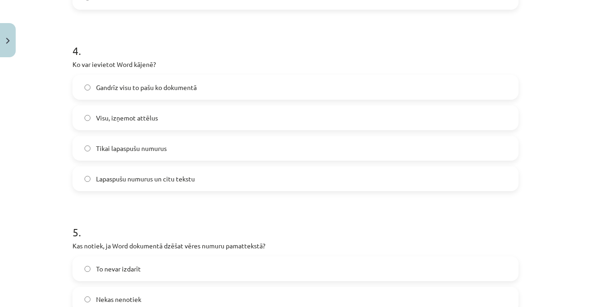
click at [177, 78] on label "Gandrīz visu to pašu ko dokumentā" at bounding box center [295, 87] width 444 height 23
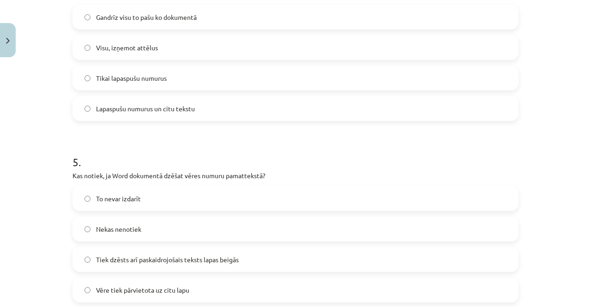
scroll to position [762, 0]
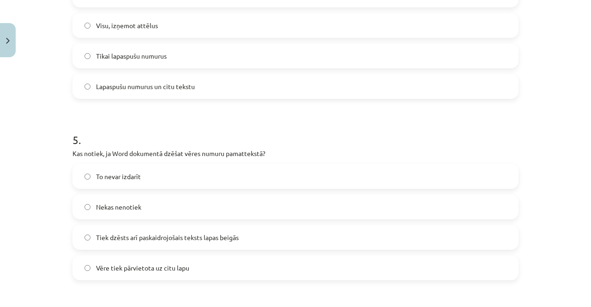
click at [114, 205] on span "Nekas nenotiek" at bounding box center [118, 207] width 45 height 10
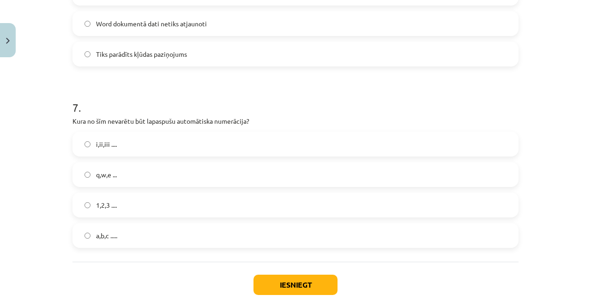
scroll to position [1128, 0]
click at [122, 201] on label "1,2,3 ...." at bounding box center [295, 204] width 444 height 23
click at [117, 179] on label "q,w,e ..." at bounding box center [295, 173] width 444 height 23
click at [120, 243] on label "a,b,c ....." at bounding box center [295, 234] width 444 height 23
click at [122, 172] on label "q,w,e ..." at bounding box center [295, 173] width 444 height 23
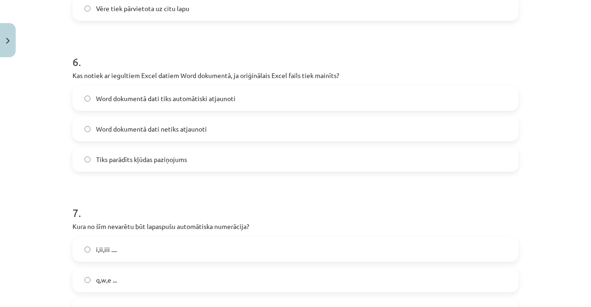
scroll to position [1036, 0]
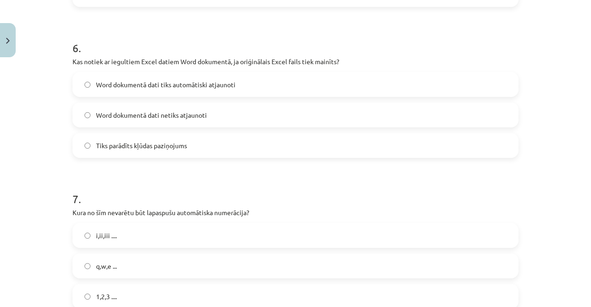
drag, startPoint x: 45, startPoint y: 107, endPoint x: 42, endPoint y: 67, distance: 40.3
click at [42, 67] on div "Mācību tēma: Datorikas - 10. klases 1. ieskaites mācību materiāls #10 9. tēma –…" at bounding box center [295, 153] width 591 height 307
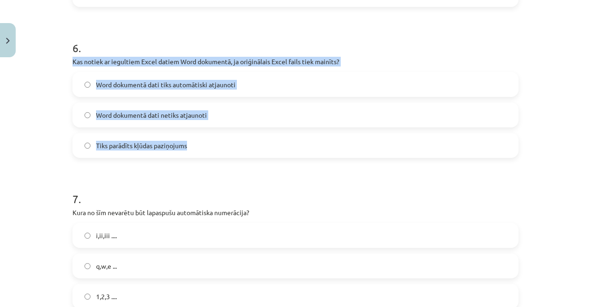
drag, startPoint x: 61, startPoint y: 56, endPoint x: 213, endPoint y: 146, distance: 176.9
click at [213, 146] on div "Mācību tēma: Datorikas - 10. klases 1. ieskaites mācību materiāls #10 9. tēma –…" at bounding box center [295, 153] width 591 height 307
click at [155, 116] on span "Word dokumentā dati netiks atjaunoti" at bounding box center [151, 115] width 111 height 10
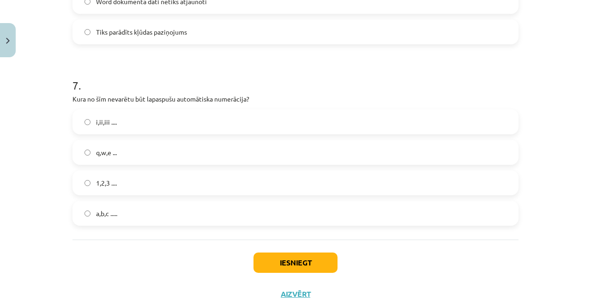
scroll to position [1174, 0]
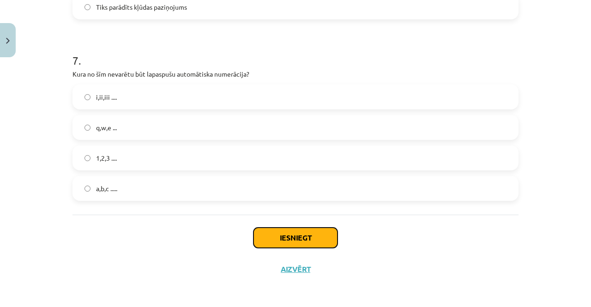
click at [288, 229] on button "Iesniegt" at bounding box center [296, 238] width 84 height 20
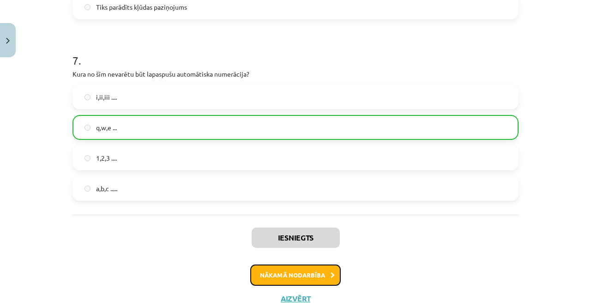
click at [290, 276] on button "Nākamā nodarbība" at bounding box center [295, 275] width 91 height 21
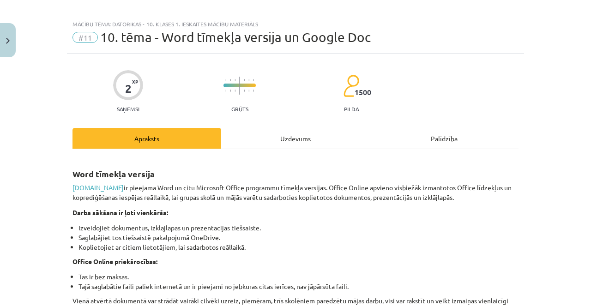
scroll to position [0, 0]
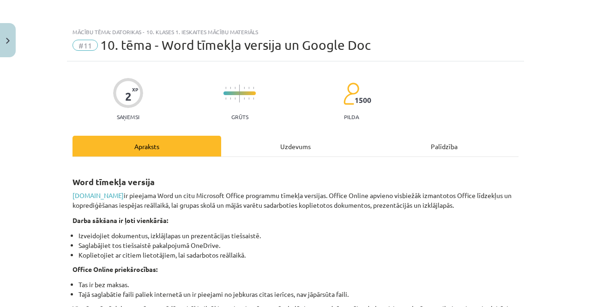
click at [73, 45] on span "#11" at bounding box center [85, 45] width 25 height 11
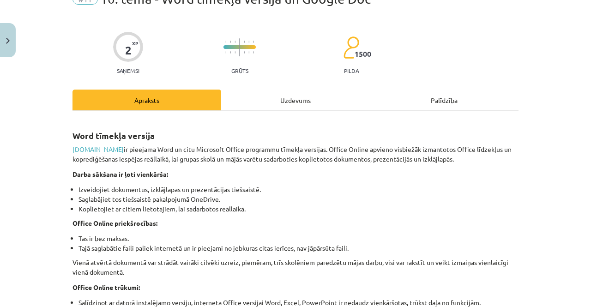
click at [290, 103] on div "Uzdevums" at bounding box center [295, 100] width 149 height 21
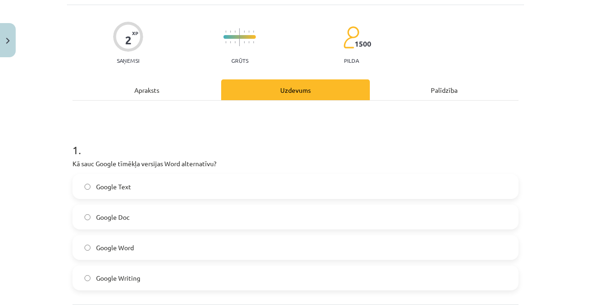
scroll to position [69, 0]
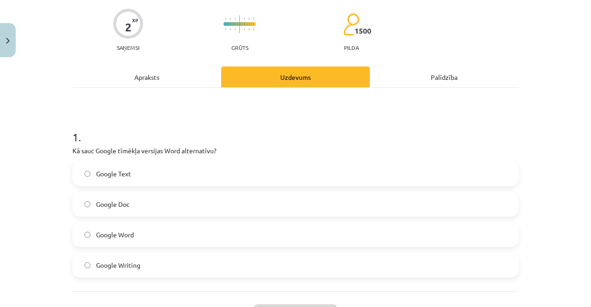
click at [123, 202] on span "Google Doc" at bounding box center [113, 205] width 34 height 10
click at [150, 73] on div "Apraksts" at bounding box center [147, 77] width 149 height 21
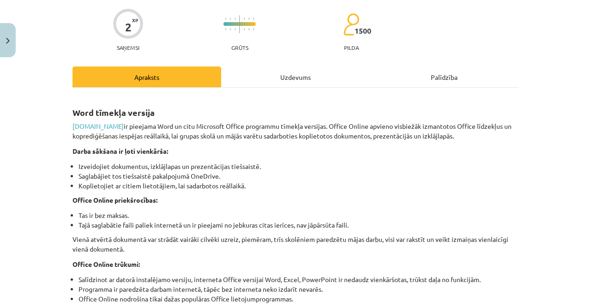
scroll to position [23, 0]
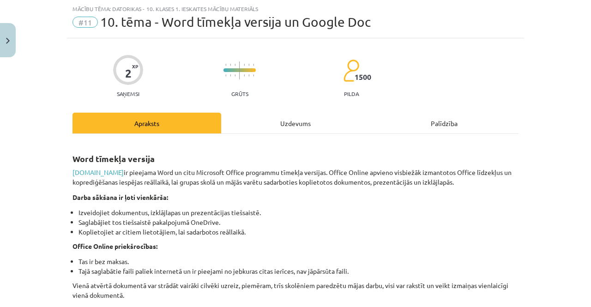
click at [281, 120] on div "Uzdevums" at bounding box center [295, 123] width 149 height 21
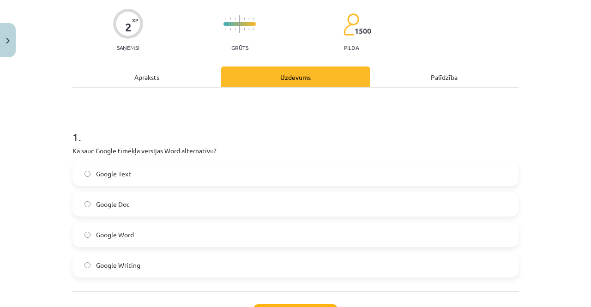
click at [134, 75] on div "Apraksts" at bounding box center [147, 77] width 149 height 21
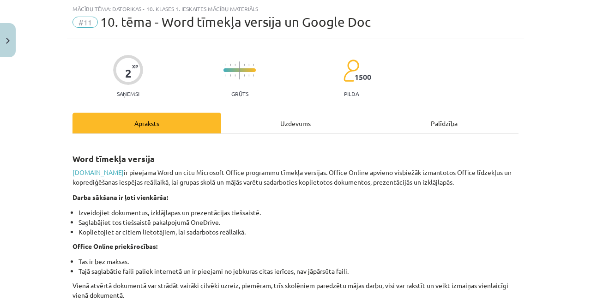
click at [267, 133] on div "Uzdevums" at bounding box center [295, 123] width 149 height 21
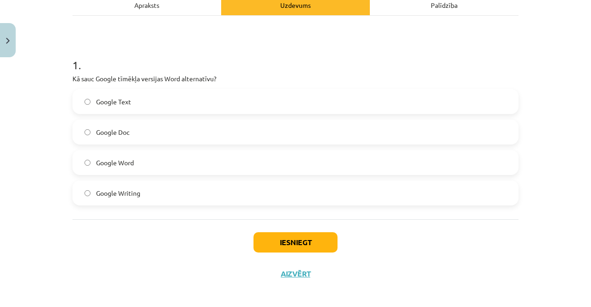
scroll to position [146, 0]
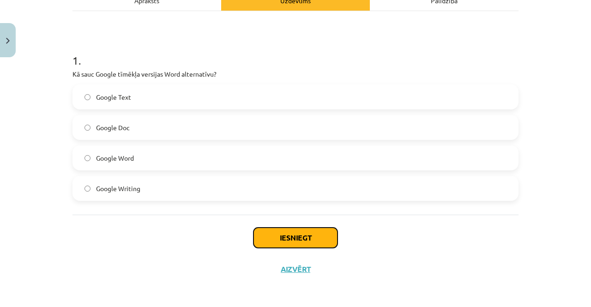
click at [271, 233] on button "Iesniegt" at bounding box center [296, 238] width 84 height 20
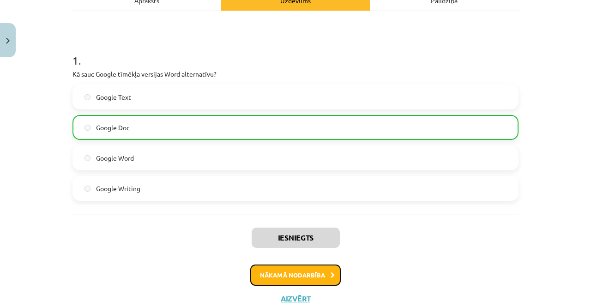
click at [256, 274] on button "Nākamā nodarbība" at bounding box center [295, 275] width 91 height 21
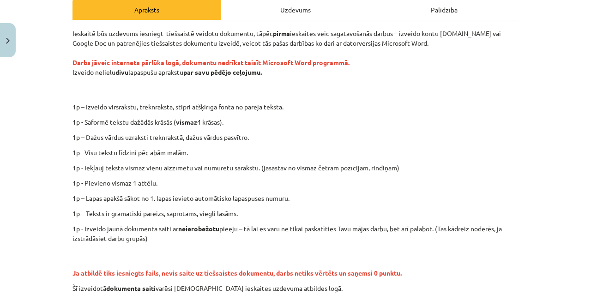
scroll to position [91, 0]
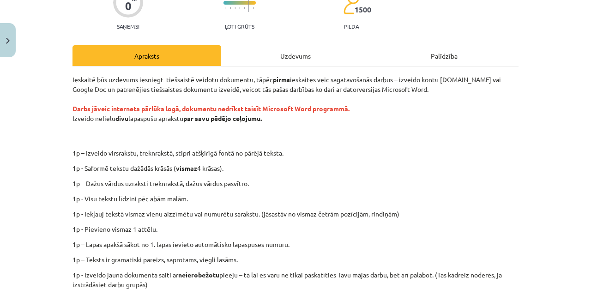
click at [67, 77] on div "0 XP Saņemsi Ļoti grūts 1500 pilda Apraksts Uzdevums Palīdzība Ieskaitē būs uzd…" at bounding box center [295, 197] width 457 height 453
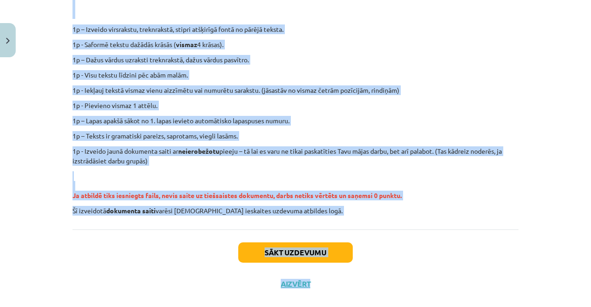
scroll to position [229, 0]
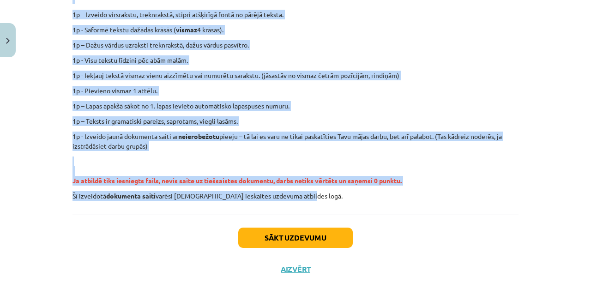
drag, startPoint x: 107, startPoint y: 98, endPoint x: 343, endPoint y: 198, distance: 255.9
click at [343, 198] on div "Ieskaitē būs uzdevums iesniegt tiešsaistē veidotu dokumentu, tāpēc pirms ieskai…" at bounding box center [296, 68] width 446 height 265
click at [263, 170] on p "Ja atbildē tiks iesniegts fails, nevis saite uz tiešsaistes dokumentu, darbs ne…" at bounding box center [296, 171] width 446 height 29
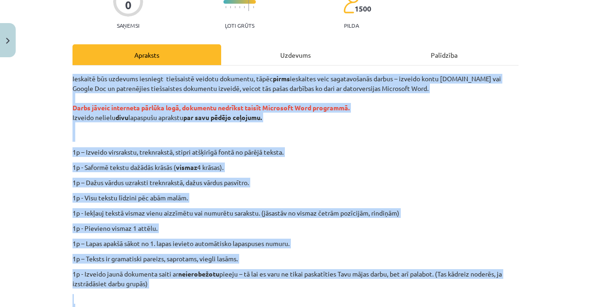
scroll to position [183, 0]
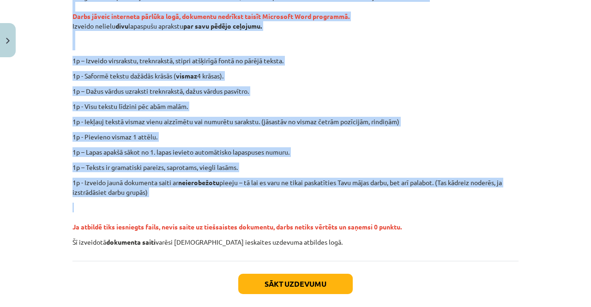
drag, startPoint x: 66, startPoint y: 123, endPoint x: 279, endPoint y: 205, distance: 228.6
click at [279, 205] on div "0 XP Saņemsi Ļoti grūts 1500 pilda Apraksts Uzdevums Palīdzība Ieskaitē būs uzd…" at bounding box center [295, 104] width 457 height 453
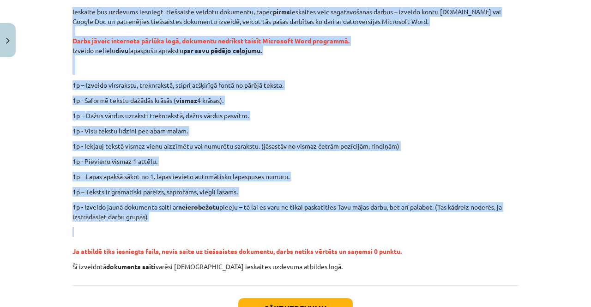
scroll to position [137, 0]
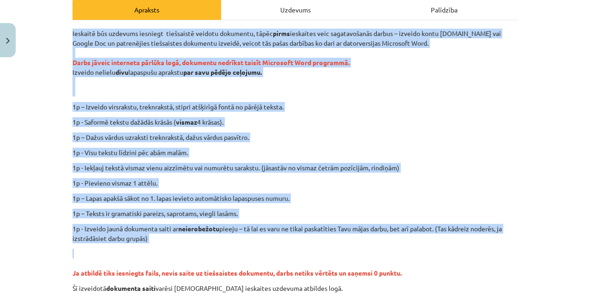
click at [319, 145] on div "Ieskaitē būs uzdevums iesniegt tiešsaistē veidotu dokumentu, tāpēc pirms ieskai…" at bounding box center [296, 161] width 446 height 265
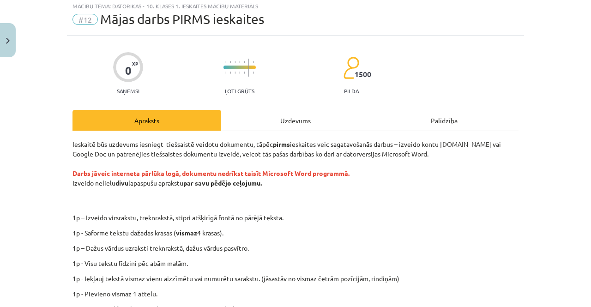
scroll to position [0, 0]
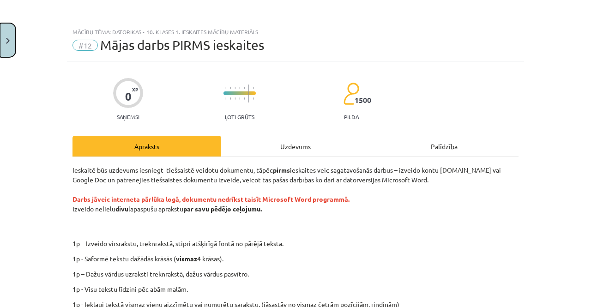
click at [8, 38] on img "Close" at bounding box center [8, 41] width 4 height 6
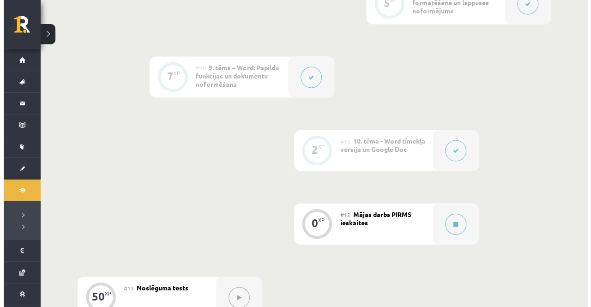
scroll to position [924, 0]
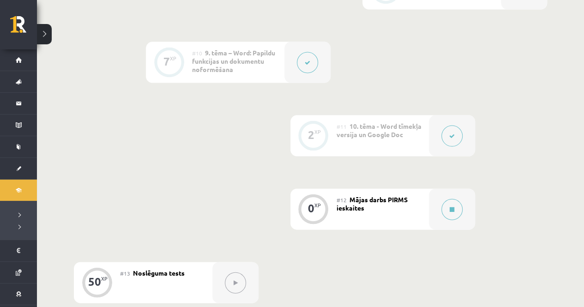
click at [456, 138] on button at bounding box center [452, 136] width 21 height 21
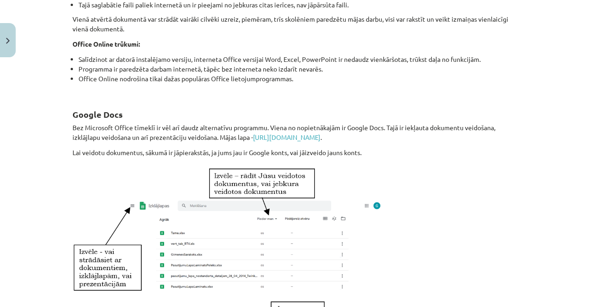
scroll to position [243, 0]
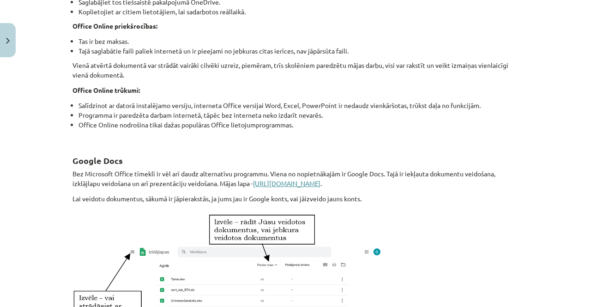
click at [268, 181] on link "https://docs.google.com" at bounding box center [286, 183] width 67 height 8
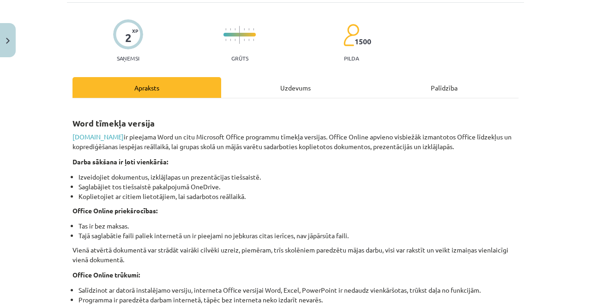
scroll to position [0, 0]
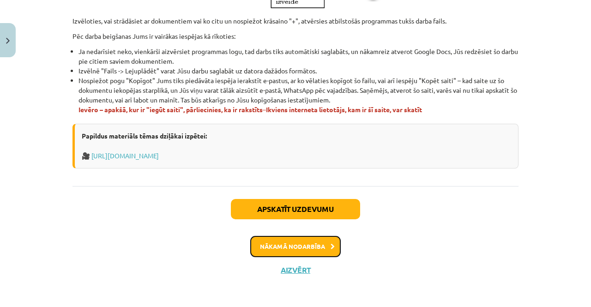
click at [271, 247] on button "Nākamā nodarbība" at bounding box center [295, 246] width 91 height 21
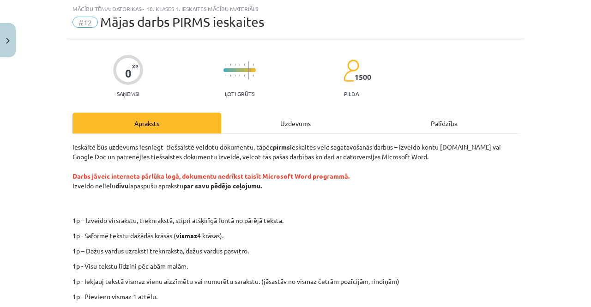
scroll to position [116, 0]
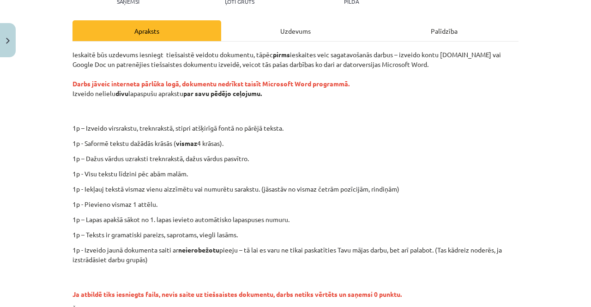
click at [297, 139] on p "1p - Saformē tekstu dažādās krāsās ( vismaz 4 krāsas)." at bounding box center [296, 144] width 446 height 10
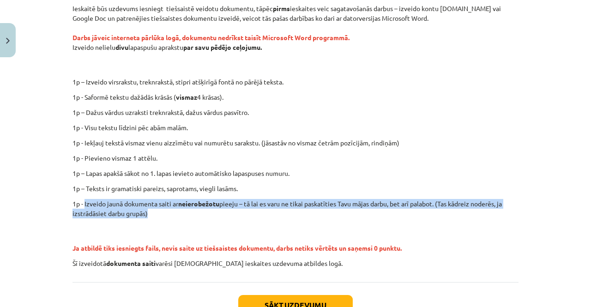
drag, startPoint x: 80, startPoint y: 203, endPoint x: 150, endPoint y: 215, distance: 70.3
click at [150, 215] on p "1p - Izveido jaunā dokumenta saiti ar neierobežotu pieeju – tā lai es varu ne t…" at bounding box center [296, 208] width 446 height 19
copy p "Izveido jaunā dokumenta saiti ar neierobežotu pieeju – tā lai es varu ne tikai …"
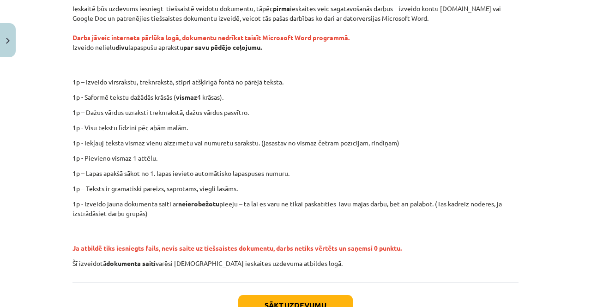
click at [326, 176] on p "1p – Lapas apakšā sākot no 1. lapas ievieto automātisko lapaspuses numuru." at bounding box center [296, 174] width 446 height 10
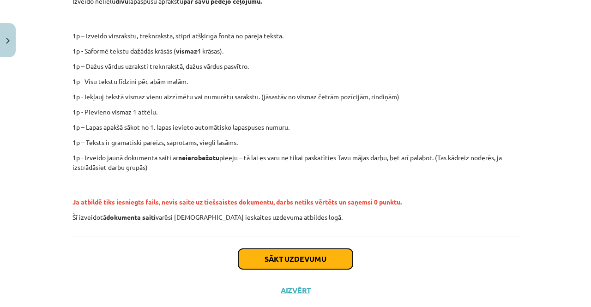
click at [295, 259] on button "Sākt uzdevumu" at bounding box center [295, 259] width 115 height 20
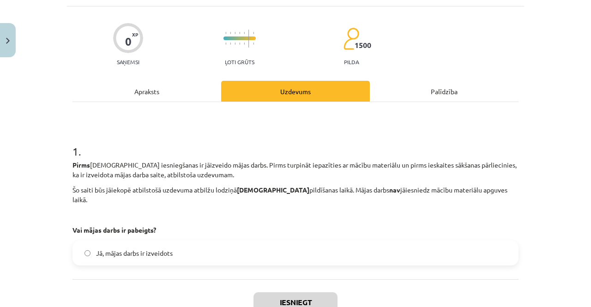
scroll to position [69, 0]
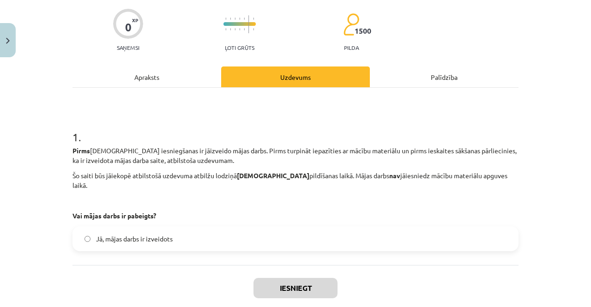
click at [195, 231] on label "Jā, mājas darbs ir izveidots" at bounding box center [295, 238] width 444 height 23
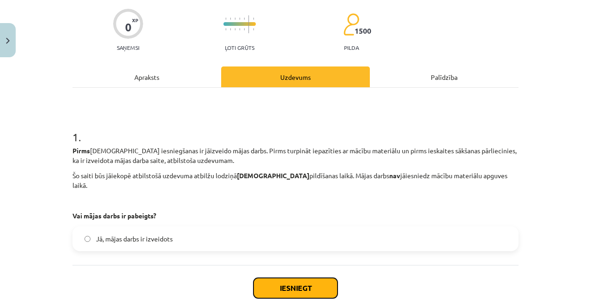
click at [283, 278] on button "Iesniegt" at bounding box center [296, 288] width 84 height 20
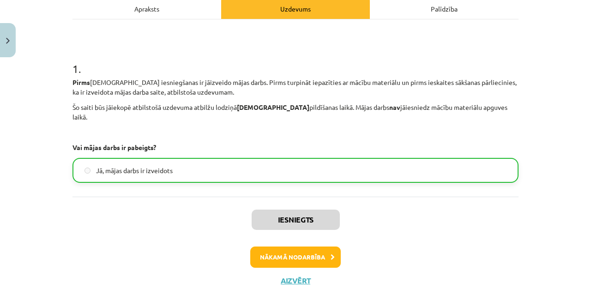
scroll to position [139, 0]
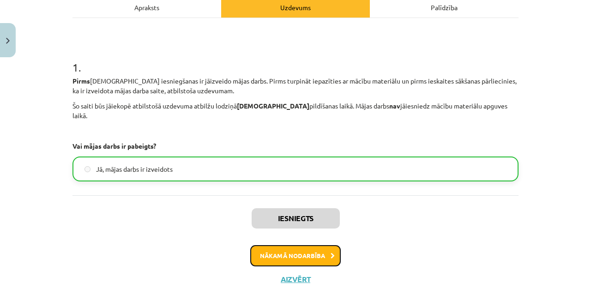
click at [293, 245] on button "Nākamā nodarbība" at bounding box center [295, 255] width 91 height 21
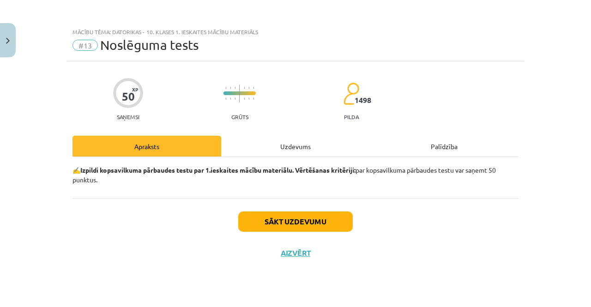
scroll to position [0, 0]
click at [279, 221] on button "Sākt uzdevumu" at bounding box center [295, 222] width 115 height 20
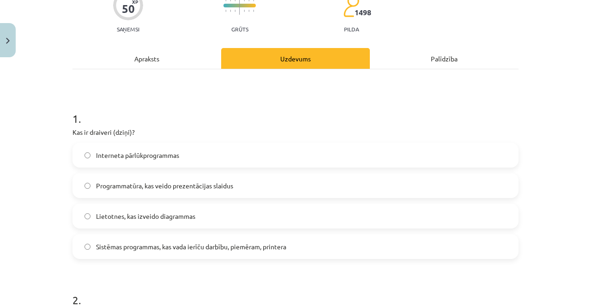
scroll to position [92, 0]
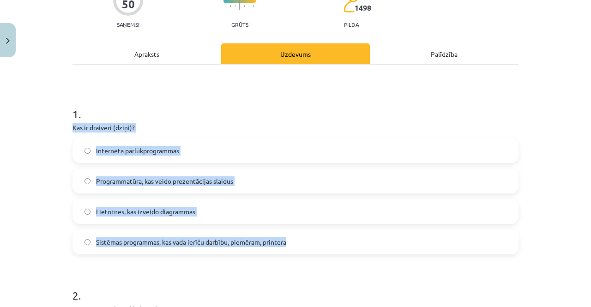
drag, startPoint x: 64, startPoint y: 129, endPoint x: 298, endPoint y: 246, distance: 261.0
click at [288, 238] on label "Sistēmas programmas, kas vada ierīču darbību, piemēram, printera" at bounding box center [295, 242] width 444 height 23
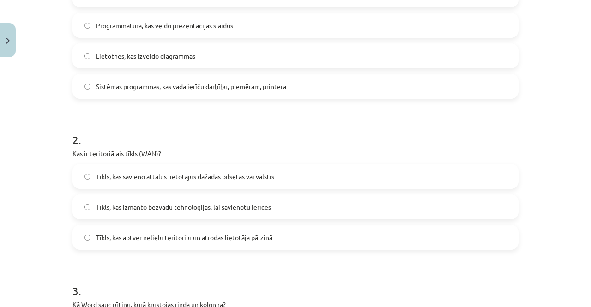
scroll to position [277, 0]
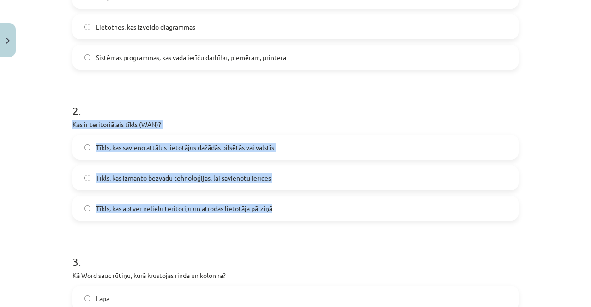
drag, startPoint x: 68, startPoint y: 121, endPoint x: 274, endPoint y: 180, distance: 214.5
click at [333, 172] on label "Tīkls, kas izmanto bezvadu tehnoloģijas, lai savienotu ierīces" at bounding box center [295, 177] width 444 height 23
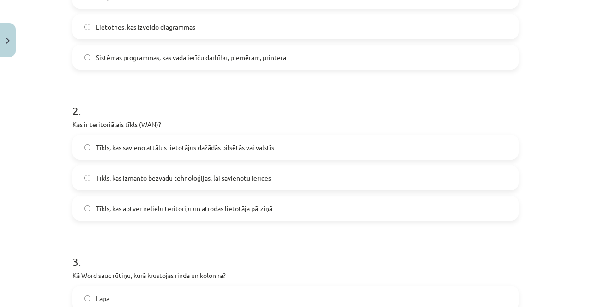
click at [245, 204] on span "Tīkls, kas aptver nelielu teritoriju un atrodas lietotāja pārziņā" at bounding box center [184, 209] width 176 height 10
click at [218, 152] on span "Tīkls, kas savieno attālus lietotājus dažādās pilsētās vai valstīs" at bounding box center [185, 148] width 178 height 10
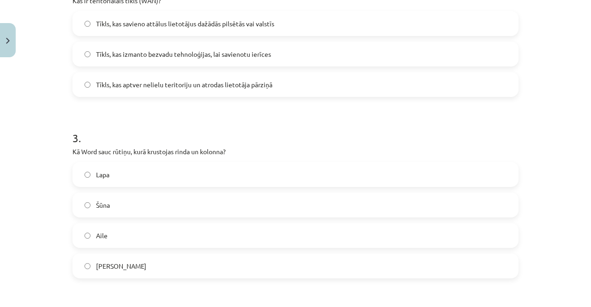
scroll to position [416, 0]
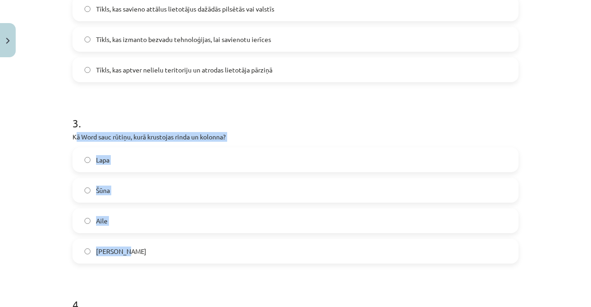
drag, startPoint x: 72, startPoint y: 136, endPoint x: 207, endPoint y: 244, distance: 173.2
click at [207, 244] on div "3 . Kā Word sauc rūtiņu, kurā krustojas rinda un kolonna? Lapa Šūna Aile Krusti…" at bounding box center [296, 182] width 446 height 163
click at [111, 193] on label "Šūna" at bounding box center [295, 190] width 444 height 23
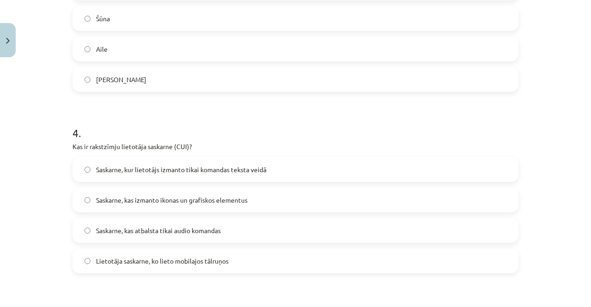
scroll to position [601, 0]
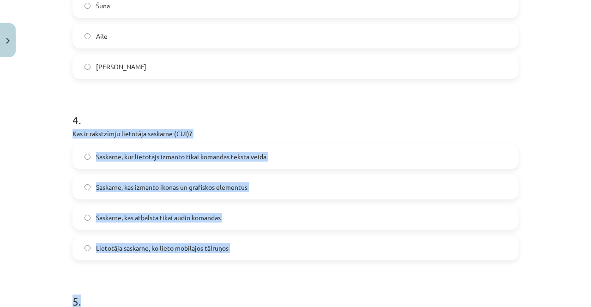
drag, startPoint x: 65, startPoint y: 134, endPoint x: 238, endPoint y: 261, distance: 213.9
click at [284, 180] on label "Saskarne, kas izmanto ikonas un grafiskos elementus" at bounding box center [295, 187] width 444 height 23
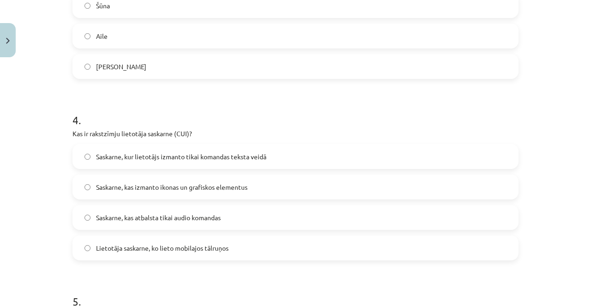
click at [219, 161] on label "Saskarne, kur lietotājs izmanto tikai komandas teksta veidā" at bounding box center [295, 156] width 444 height 23
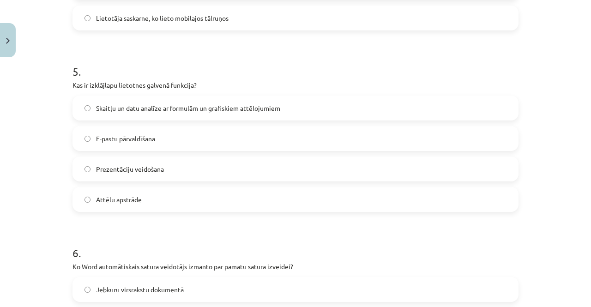
scroll to position [832, 0]
click at [132, 111] on span "Skaitļu un datu analīze ar formulām un grafiskiem attēlojumiem" at bounding box center [188, 108] width 184 height 10
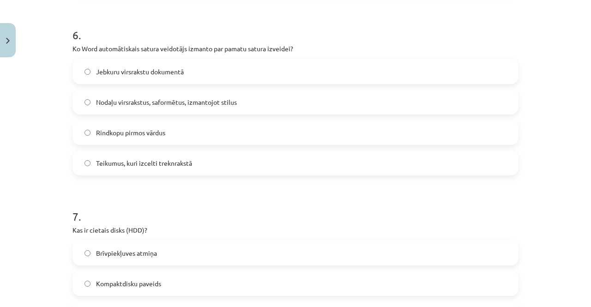
scroll to position [1063, 0]
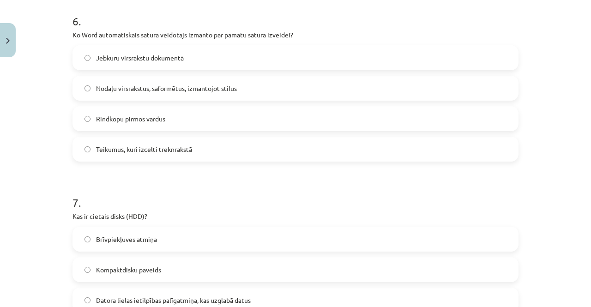
click at [125, 63] on label "Jebkuru virsrakstu dokumentā" at bounding box center [295, 57] width 444 height 23
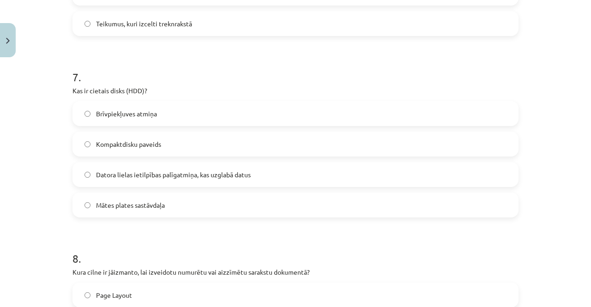
scroll to position [1201, 0]
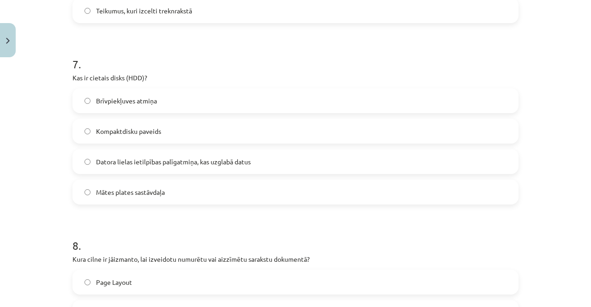
click at [116, 169] on label "Datora lielas ietilpības palīgatmiņa, kas uzglabā datus" at bounding box center [295, 161] width 444 height 23
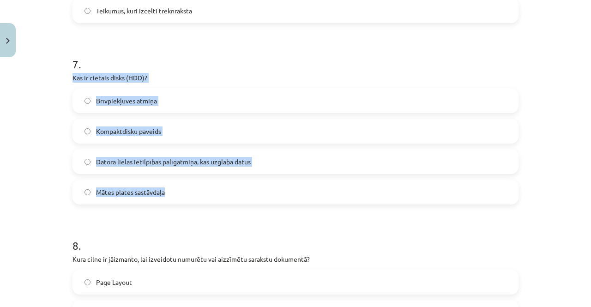
drag, startPoint x: 61, startPoint y: 73, endPoint x: 211, endPoint y: 187, distance: 187.3
click at [211, 187] on div "Mācību tēma: Datorikas - 10. klases 1. ieskaites mācību materiāls #13 Noslēguma…" at bounding box center [295, 153] width 591 height 307
click at [266, 176] on div "Brīvpiekļuves atmiņa Kompaktdisku paveids Datora lielas ietilpības palīgatmiņa,…" at bounding box center [296, 146] width 446 height 116
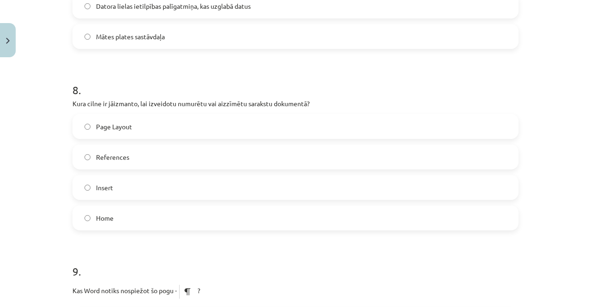
scroll to position [1386, 0]
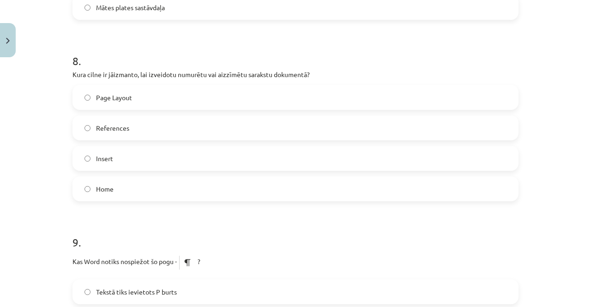
click at [132, 158] on label "Insert" at bounding box center [295, 158] width 444 height 23
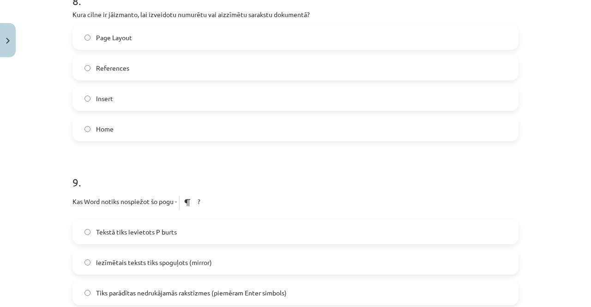
scroll to position [1432, 0]
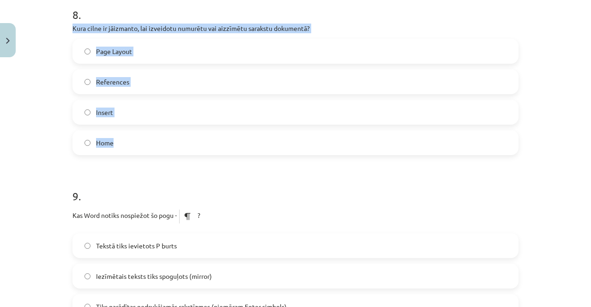
drag, startPoint x: 69, startPoint y: 28, endPoint x: 156, endPoint y: 138, distance: 139.8
click at [156, 138] on div "8 . Kura cilne ir jāizmanto, lai izveidotu numurētu vai aizzīmētu sarakstu doku…" at bounding box center [296, 73] width 446 height 163
click at [130, 148] on label "Home" at bounding box center [295, 142] width 444 height 23
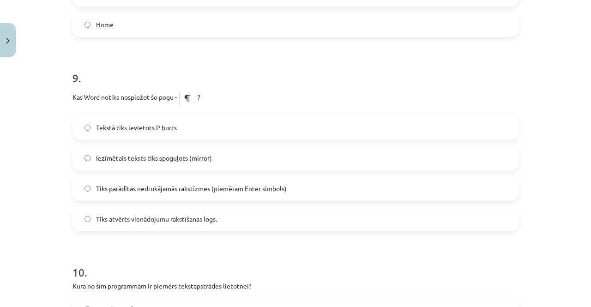
scroll to position [1571, 0]
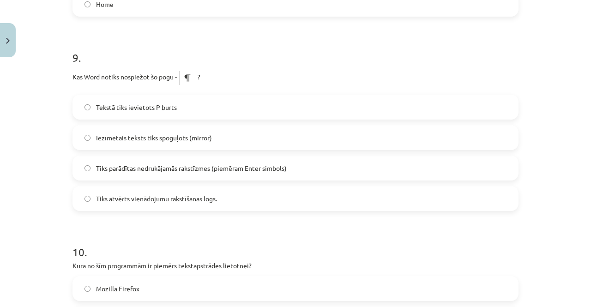
click at [111, 167] on span "Tiks parādītas nedrukājamās rakstīzmes (piemēram Enter simbols)" at bounding box center [191, 169] width 191 height 10
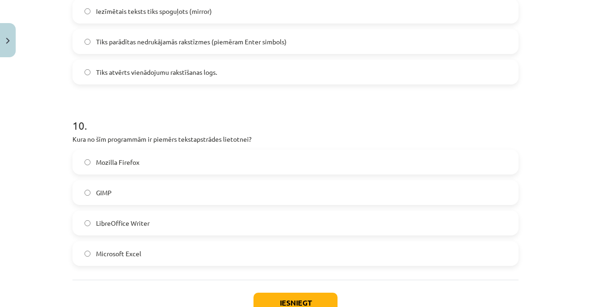
scroll to position [1709, 0]
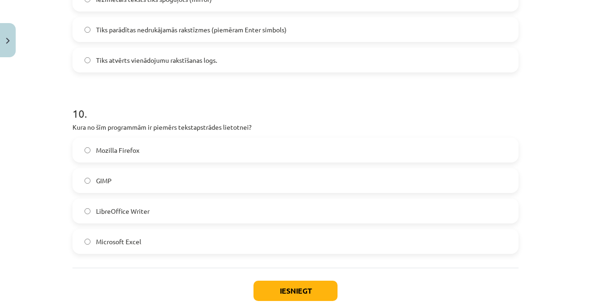
click at [140, 216] on label "LibreOffice Writer" at bounding box center [295, 211] width 444 height 23
click at [308, 291] on button "Iesniegt" at bounding box center [296, 291] width 84 height 20
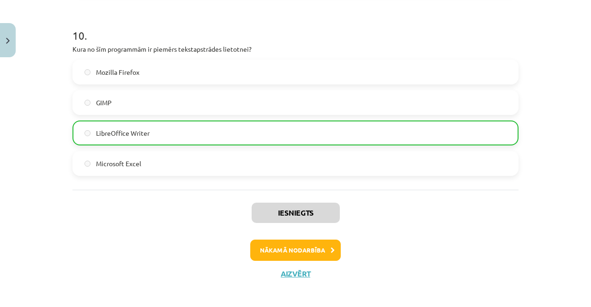
scroll to position [1792, 0]
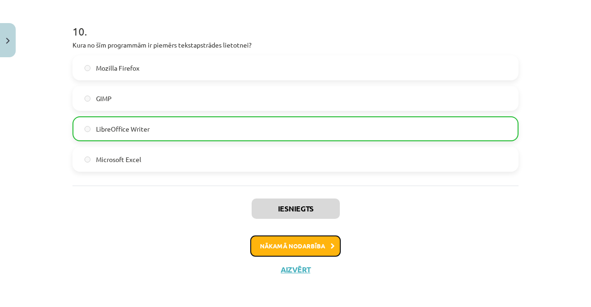
click at [323, 248] on button "Nākamā nodarbība" at bounding box center [295, 246] width 91 height 21
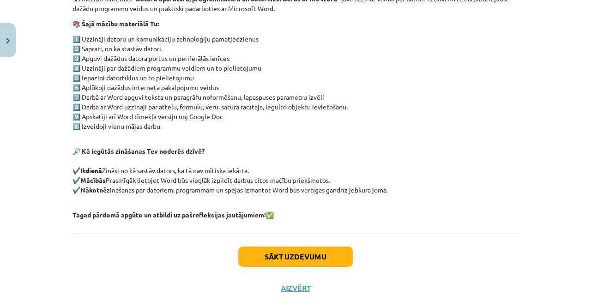
scroll to position [206, 0]
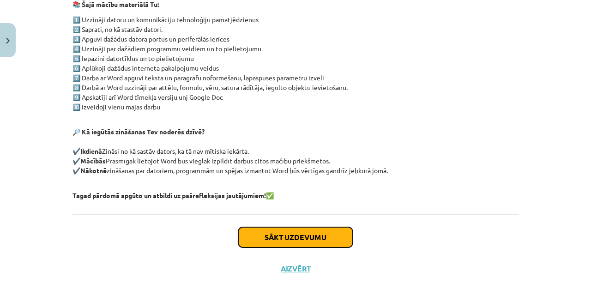
click at [294, 235] on button "Sākt uzdevumu" at bounding box center [295, 237] width 115 height 20
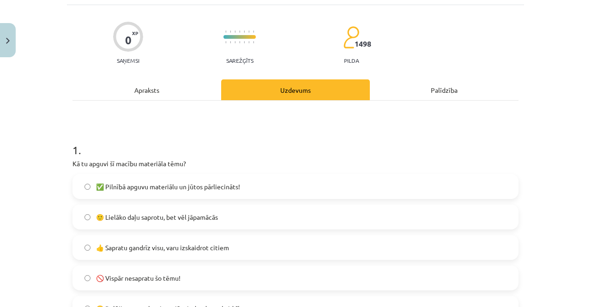
scroll to position [69, 0]
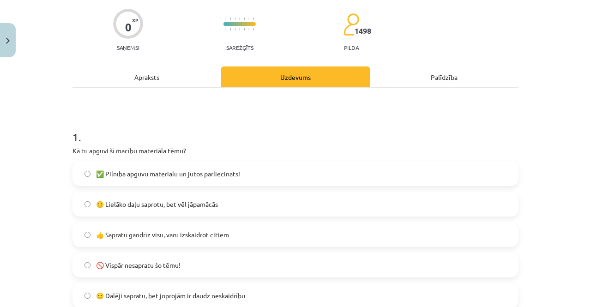
click at [190, 240] on label "👍 Sapratu gandrīz visu, varu izskaidrot citiem" at bounding box center [295, 234] width 444 height 23
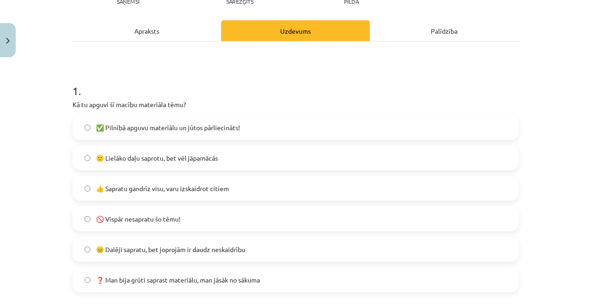
click at [210, 159] on span "🙂 Lielāko daļu saprotu, bet vēl jāpamācās" at bounding box center [157, 158] width 122 height 10
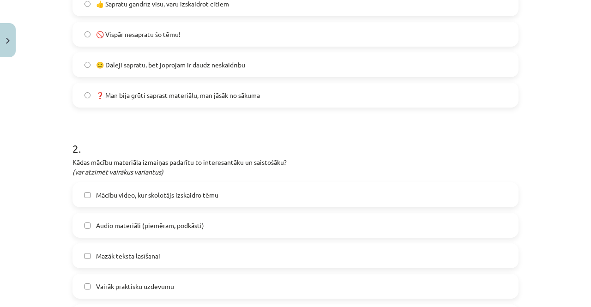
scroll to position [347, 0]
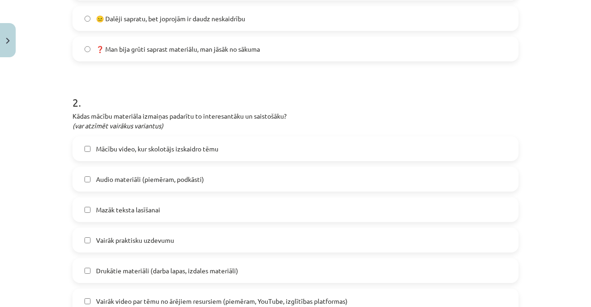
click at [168, 154] on label "Mācību video, kur skolotājs izskaidro tēmu" at bounding box center [295, 148] width 444 height 23
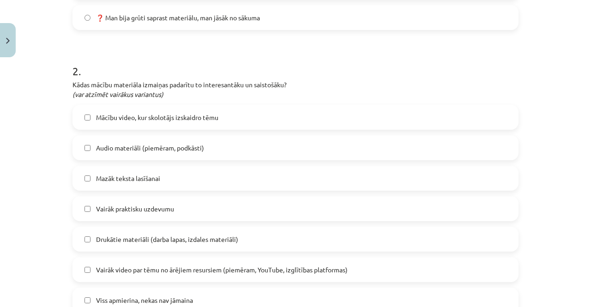
scroll to position [393, 0]
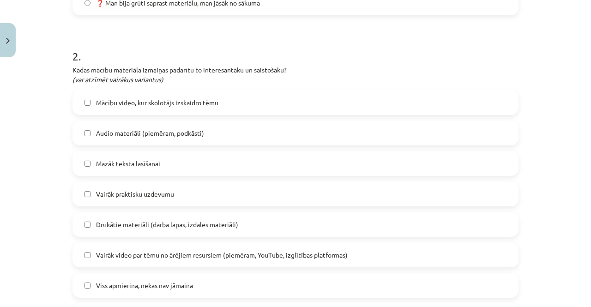
click at [114, 105] on span "Mācību video, kur skolotājs izskaidro tēmu" at bounding box center [157, 103] width 122 height 10
click at [166, 290] on span "Viss apmierina, nekas nav jāmaina" at bounding box center [144, 286] width 97 height 10
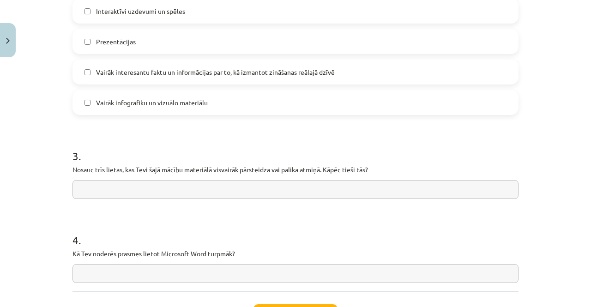
scroll to position [716, 0]
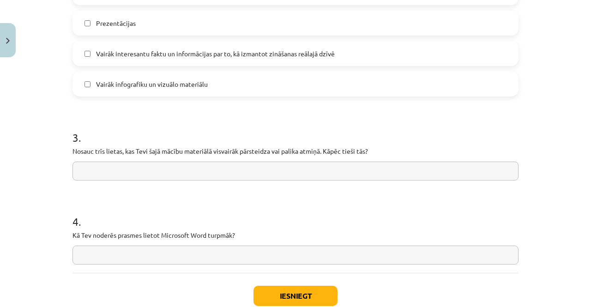
click at [140, 173] on input "text" at bounding box center [296, 171] width 446 height 19
type input "*"
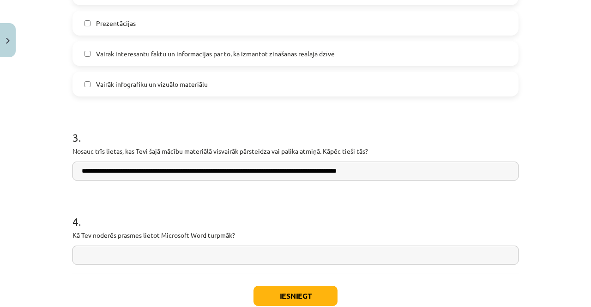
type input "**********"
click at [138, 250] on input "text" at bounding box center [296, 255] width 446 height 19
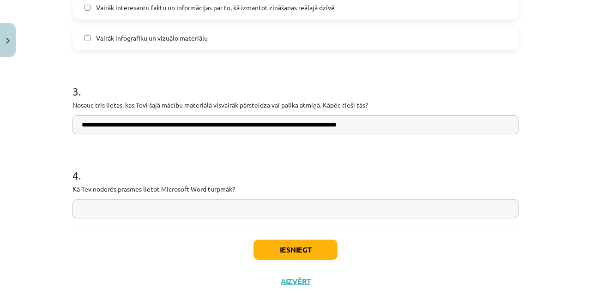
scroll to position [774, 0]
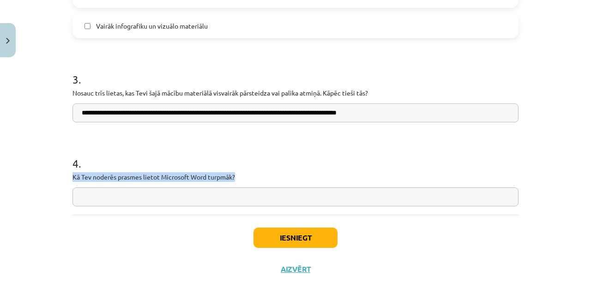
drag, startPoint x: 70, startPoint y: 176, endPoint x: 237, endPoint y: 171, distance: 166.9
click at [237, 171] on div "4 . Kā Tev noderēs prasmes lietot Microsoft Word turpmāk?" at bounding box center [296, 174] width 446 height 66
click at [152, 197] on input "text" at bounding box center [296, 197] width 446 height 19
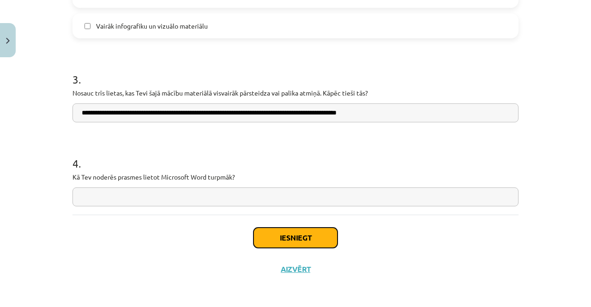
click at [277, 231] on button "Iesniegt" at bounding box center [296, 238] width 84 height 20
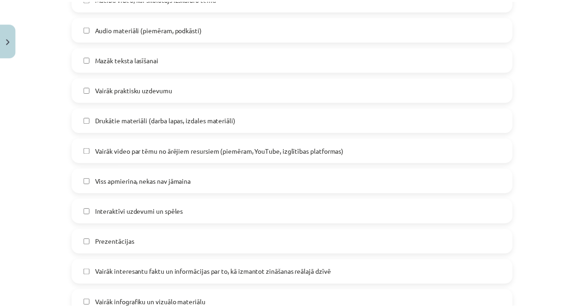
scroll to position [923, 0]
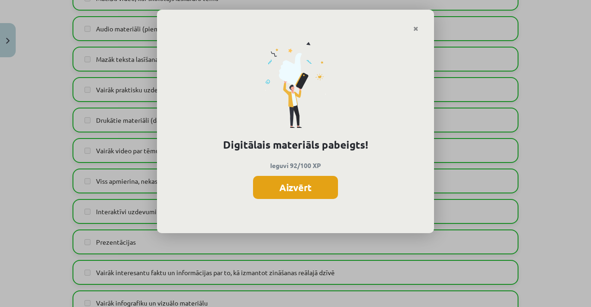
click at [302, 190] on button "Aizvērt" at bounding box center [295, 187] width 85 height 23
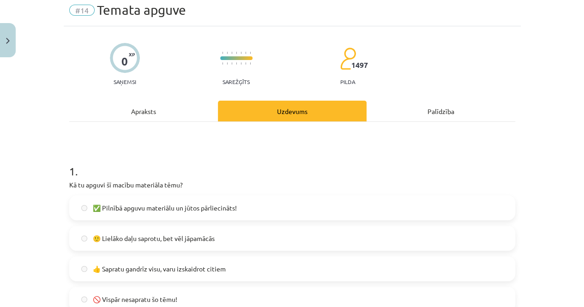
scroll to position [0, 0]
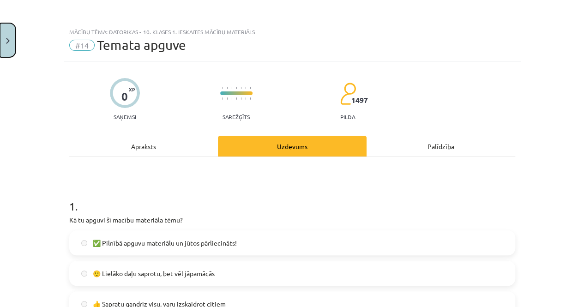
click at [0, 43] on button "Close" at bounding box center [8, 40] width 16 height 34
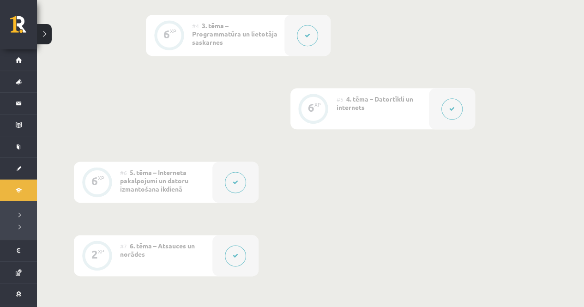
scroll to position [507, 0]
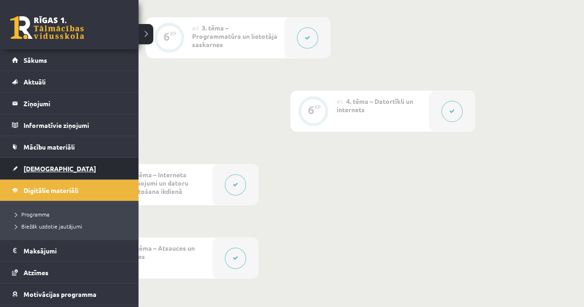
click at [23, 172] on link "[DEMOGRAPHIC_DATA]" at bounding box center [69, 168] width 115 height 21
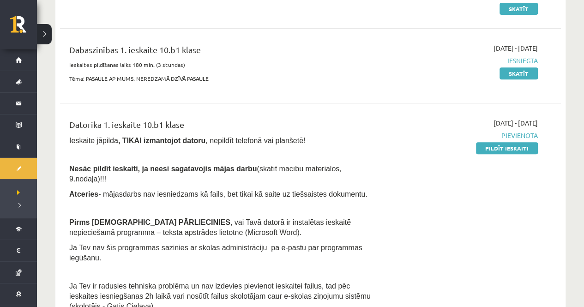
scroll to position [139, 0]
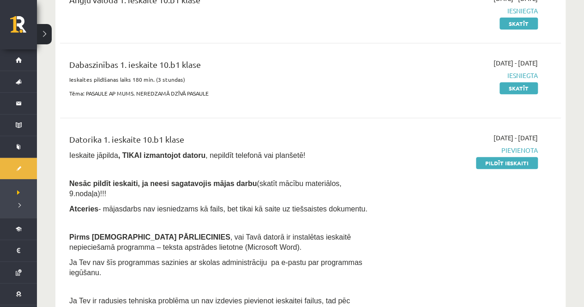
drag, startPoint x: 509, startPoint y: 161, endPoint x: 339, endPoint y: 45, distance: 205.7
click at [509, 161] on link "Pildīt ieskaiti" at bounding box center [507, 163] width 62 height 12
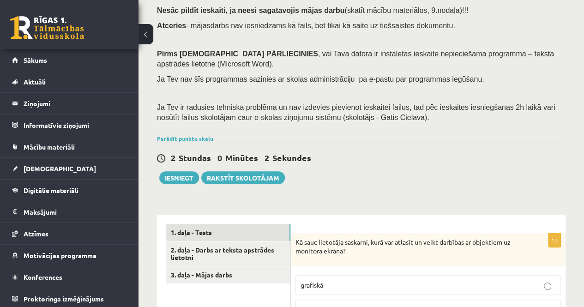
scroll to position [231, 0]
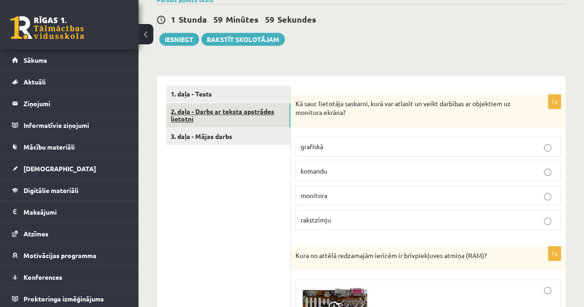
click at [280, 118] on link "2. daļa - Darbs ar teksta apstrādes lietotni" at bounding box center [228, 115] width 124 height 25
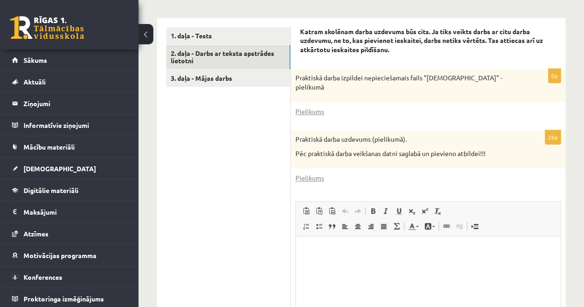
scroll to position [277, 0]
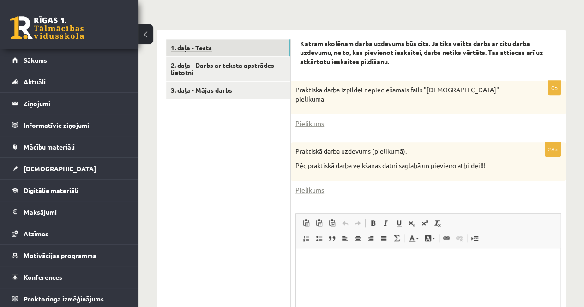
click at [262, 48] on link "1. daļa - Tests" at bounding box center [228, 47] width 124 height 17
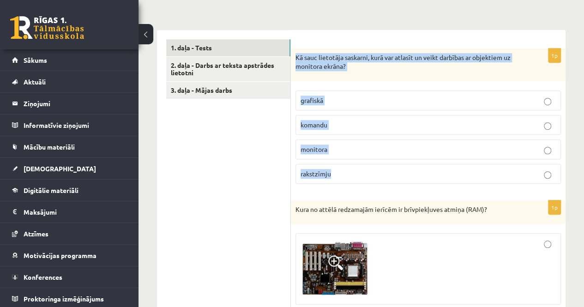
drag, startPoint x: 297, startPoint y: 54, endPoint x: 392, endPoint y: 174, distance: 152.9
click at [392, 174] on div "1p Kā sauc lietotāja saskarni, kurā var atlasīt un veikt darbības ar objektiem …" at bounding box center [428, 120] width 275 height 143
click at [346, 97] on p "grafiskā" at bounding box center [428, 101] width 255 height 10
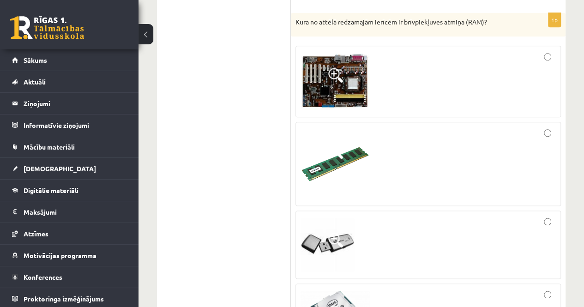
scroll to position [462, 0]
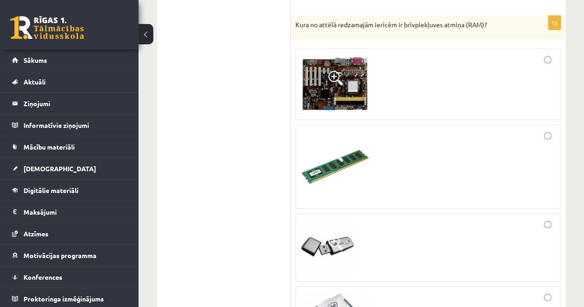
click at [401, 149] on div at bounding box center [428, 167] width 255 height 74
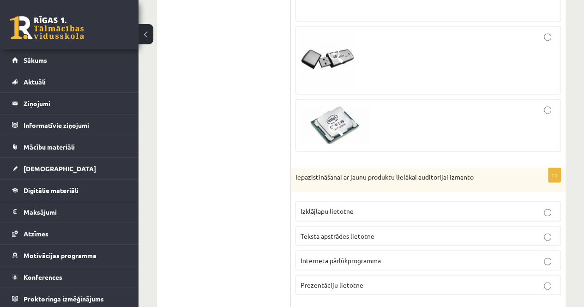
scroll to position [739, 0]
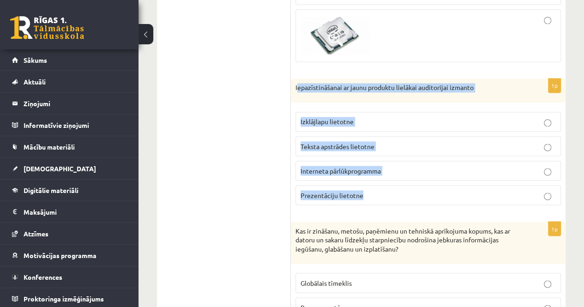
drag, startPoint x: 297, startPoint y: 85, endPoint x: 373, endPoint y: 193, distance: 132.6
click at [373, 193] on div "1p Iepazīstināšanai ar jaunu produktu lielākai auditorijai izmanto Izklājlapu l…" at bounding box center [428, 146] width 275 height 134
click at [341, 191] on span "Prezentāciju lietotne" at bounding box center [332, 195] width 63 height 8
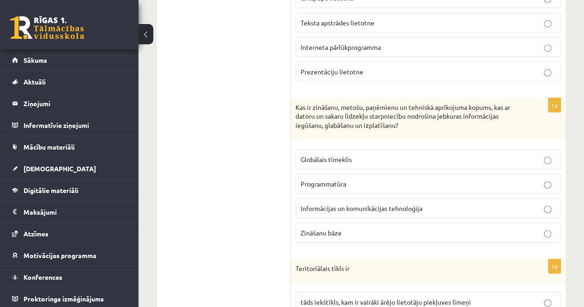
scroll to position [878, 0]
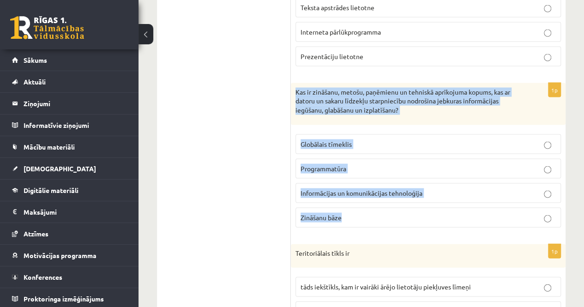
drag, startPoint x: 295, startPoint y: 84, endPoint x: 371, endPoint y: 206, distance: 144.1
click at [371, 206] on div "1p Kas ir zināšanu, metošu, paņēmienu un tehniskā aprīkojuma kopums, kas ar dat…" at bounding box center [428, 159] width 275 height 152
click at [341, 192] on span "Informācijas un komunikācijas tehnoloģija" at bounding box center [362, 193] width 122 height 8
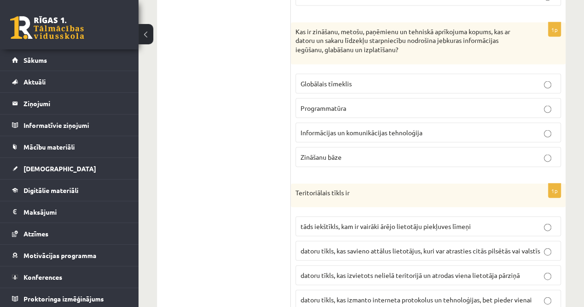
scroll to position [1016, 0]
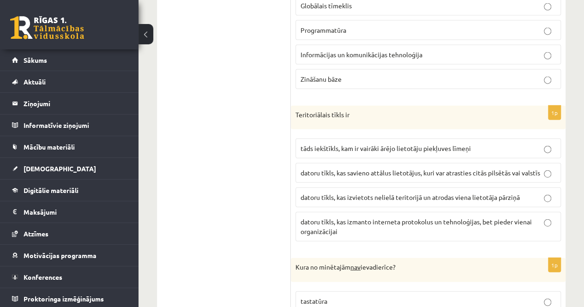
click at [401, 218] on span "datoru tīkls, kas izmanto interneta protokolus un tehnoloģijas, bet pieder vien…" at bounding box center [416, 227] width 231 height 18
click at [383, 195] on span "datoru tīkls, kas izvietots nelielā teritorijā un atrodas viena lietotāja pārzi…" at bounding box center [410, 197] width 219 height 8
click at [382, 218] on span "datoru tīkls, kas izmanto interneta protokolus un tehnoloģijas, bet pieder vien…" at bounding box center [416, 227] width 231 height 18
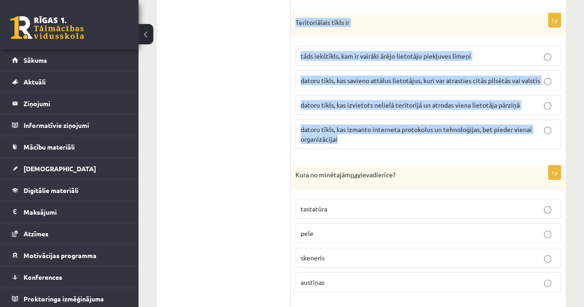
drag, startPoint x: 297, startPoint y: 16, endPoint x: 338, endPoint y: 134, distance: 124.2
click at [338, 134] on div "1p Teritoriālais tīkls ir tāds iekštīkls, kam ir vairāki ārējo lietotāju piekļu…" at bounding box center [428, 85] width 275 height 144
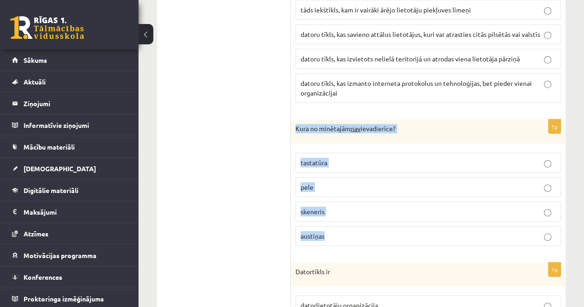
drag, startPoint x: 294, startPoint y: 121, endPoint x: 337, endPoint y: 232, distance: 119.4
click at [337, 232] on div "1p Kura no minētajām nav ievadierīce? tastatūra pele skeneris austiņas" at bounding box center [428, 187] width 275 height 134
click at [348, 231] on p "austiņas" at bounding box center [428, 236] width 255 height 10
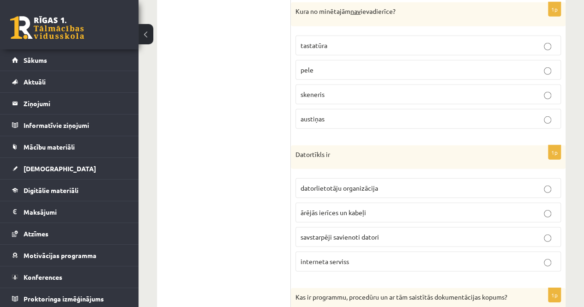
scroll to position [1294, 0]
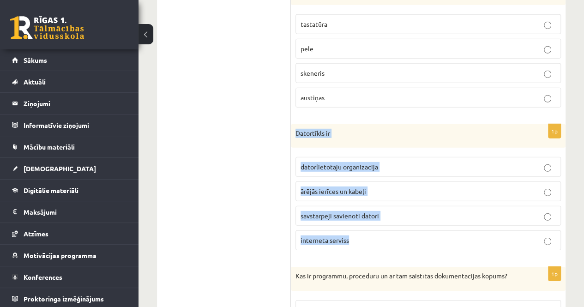
drag, startPoint x: 293, startPoint y: 125, endPoint x: 357, endPoint y: 231, distance: 123.9
click at [357, 231] on div "1p Datortīkls ir datorlietotāju organizācija ārējās ierīces un kabeļi savstarpē…" at bounding box center [428, 191] width 275 height 134
click at [349, 212] on p "savstarpēji savienoti datori" at bounding box center [428, 216] width 255 height 10
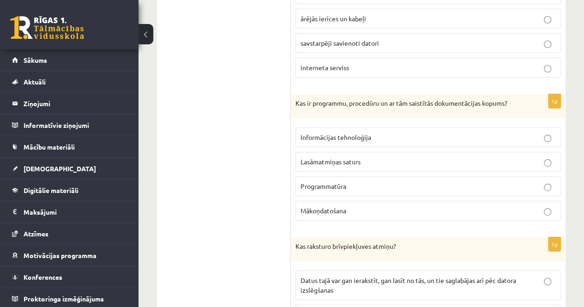
scroll to position [1478, 0]
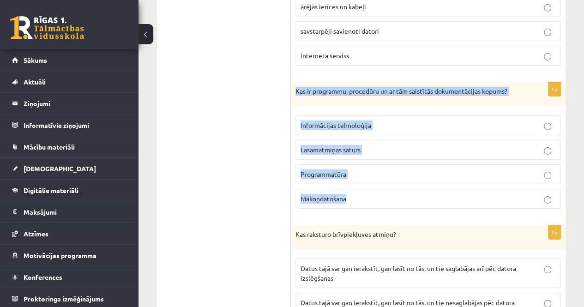
drag, startPoint x: 295, startPoint y: 83, endPoint x: 359, endPoint y: 194, distance: 127.9
click at [359, 194] on div "1p Kas ir programmu, procedūru un ar tām saistītās dokumentācijas kopums? Infor…" at bounding box center [428, 149] width 275 height 134
click at [313, 170] on p "Programmatūra" at bounding box center [428, 175] width 255 height 10
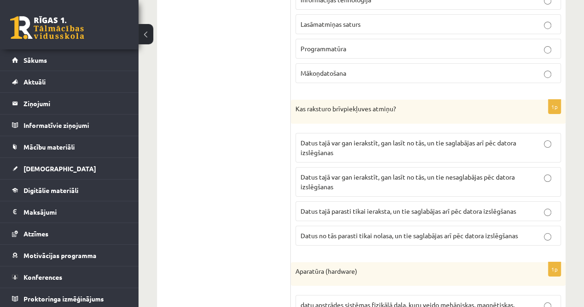
scroll to position [1617, 0]
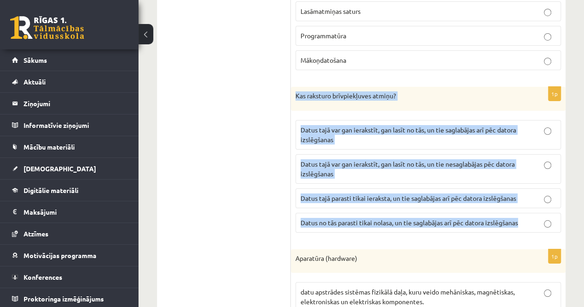
drag, startPoint x: 295, startPoint y: 87, endPoint x: 523, endPoint y: 222, distance: 264.7
click at [523, 222] on div "1p Kas raksturo brīvpiekļuves atmiņu? Datus tajā var gan ierakstīt, gan lasīt n…" at bounding box center [428, 163] width 275 height 153
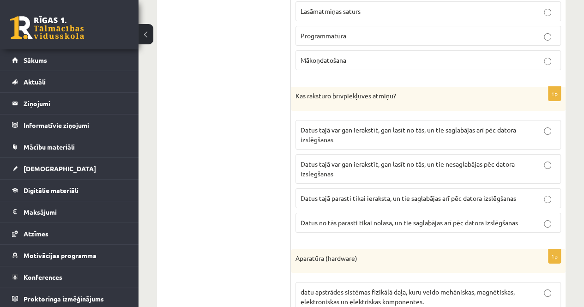
click at [262, 181] on ul "1. daļa - Tests 2. daļa - Darbs ar teksta apstrādes lietotni 3. daļa - Mājas da…" at bounding box center [228, 119] width 125 height 2841
click at [460, 194] on span "Datus tajā parasti tikai ieraksta, un tie saglabājas arī pēc datora izslēgšanas" at bounding box center [409, 198] width 216 height 8
click at [401, 139] on fieldset "Datus tajā var gan ierakstīt, gan lasīt no tās, un tie saglabājas arī pēc dator…" at bounding box center [429, 176] width 266 height 120
click at [395, 133] on p "Datus tajā var gan ierakstīt, gan lasīt no tās, un tie saglabājas arī pēc dator…" at bounding box center [428, 134] width 255 height 19
click at [500, 164] on p "Datus tajā var gan ierakstīt, gan lasīt no tās, un tie nesaglabājas pēc datora …" at bounding box center [428, 168] width 255 height 19
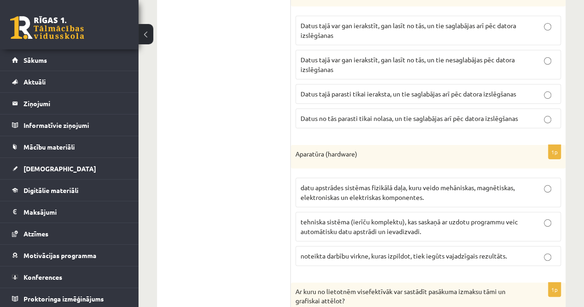
scroll to position [1756, 0]
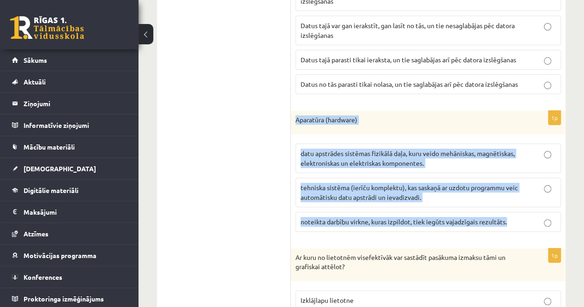
drag, startPoint x: 295, startPoint y: 109, endPoint x: 512, endPoint y: 223, distance: 244.9
click at [511, 223] on div "1p Aparatūra (hardware) datu apstrādes sistēmas fizikālā daļa, kuru veido mehān…" at bounding box center [428, 175] width 275 height 129
click at [512, 223] on div "1p Aparatūra (hardware) datu apstrādes sistēmas fizikālā daļa, kuru veido mehān…" at bounding box center [428, 175] width 275 height 129
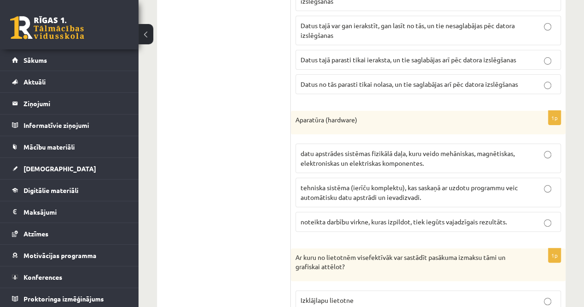
click at [512, 223] on div "1p Aparatūra (hardware) datu apstrādes sistēmas fizikālā daļa, kuru veido mehān…" at bounding box center [428, 175] width 275 height 129
click at [416, 185] on span "tehniska sistēma (ierīču komplektu), kas saskaņā ar uzdotu programmu veic autom…" at bounding box center [410, 192] width 218 height 18
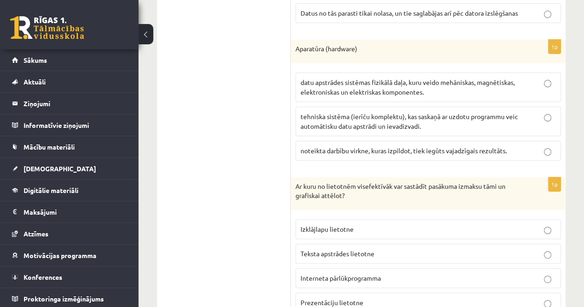
scroll to position [1848, 0]
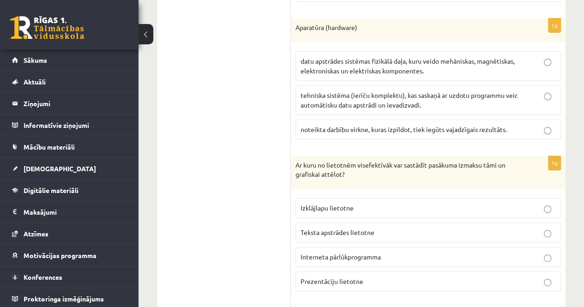
click at [377, 203] on p "Izklājlapu lietotne" at bounding box center [428, 208] width 255 height 10
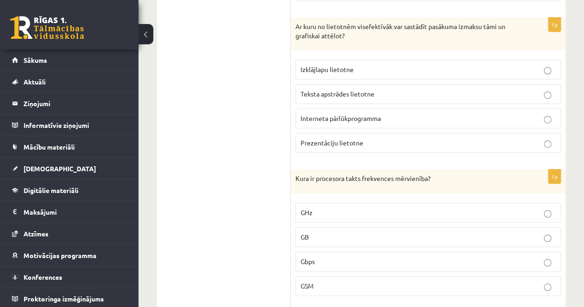
scroll to position [2033, 0]
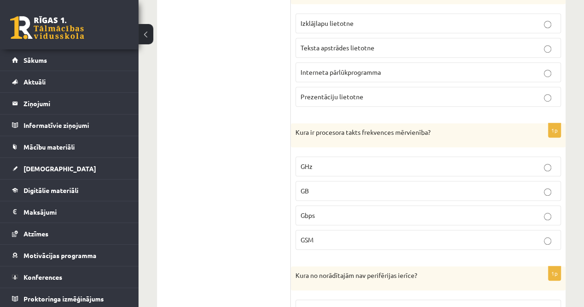
click at [318, 186] on p "GB" at bounding box center [428, 191] width 255 height 10
click at [298, 157] on label "GHz" at bounding box center [429, 167] width 266 height 20
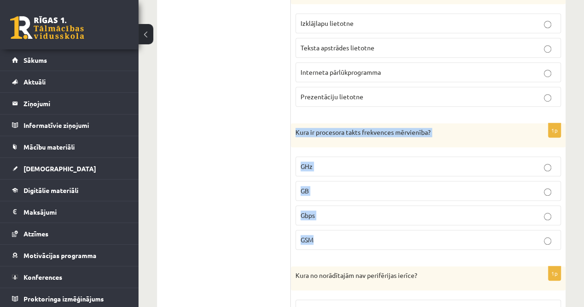
drag, startPoint x: 295, startPoint y: 118, endPoint x: 334, endPoint y: 231, distance: 118.9
click at [334, 231] on div "1p Kura ir procesora takts frekvences mērvienība? GHz GB Gbps GSM" at bounding box center [428, 190] width 275 height 134
click at [338, 157] on label "GHz" at bounding box center [429, 167] width 266 height 20
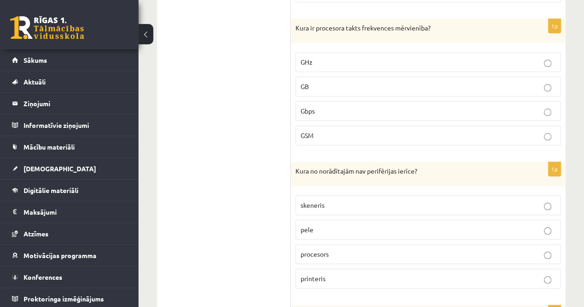
scroll to position [2172, 0]
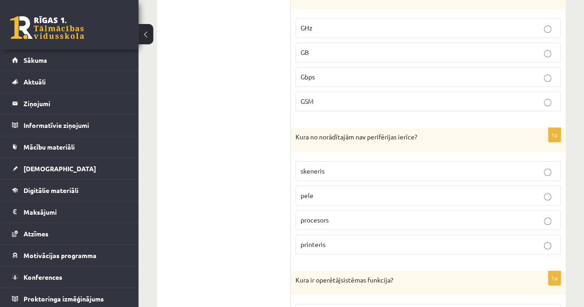
click at [351, 215] on p "procesors" at bounding box center [428, 220] width 255 height 10
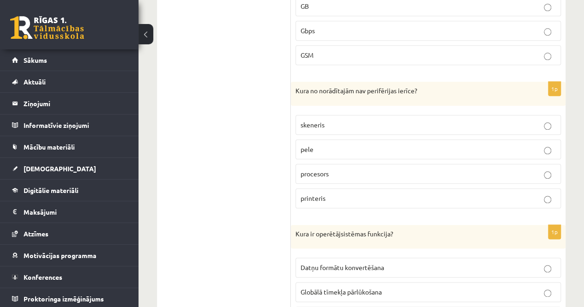
scroll to position [2264, 0]
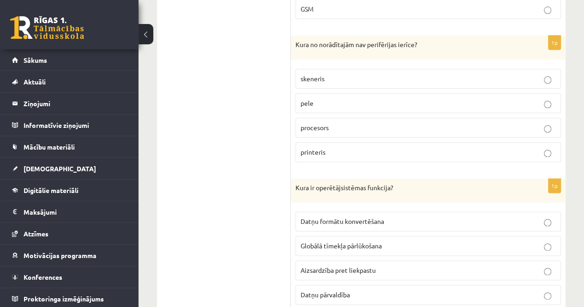
click at [339, 98] on p "pele" at bounding box center [428, 103] width 255 height 10
click at [344, 291] on span "Datņu pārvaldība" at bounding box center [325, 295] width 49 height 8
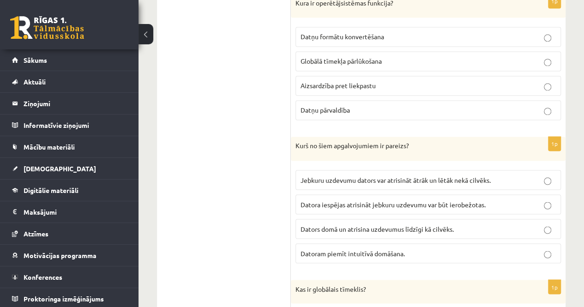
scroll to position [2495, 0]
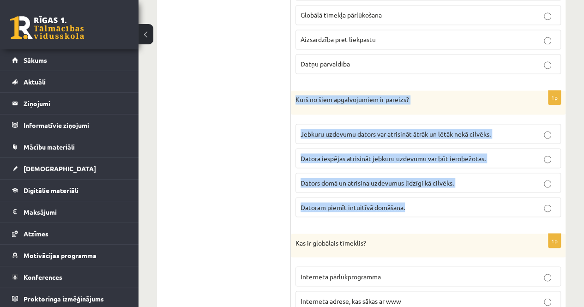
drag, startPoint x: 297, startPoint y: 84, endPoint x: 420, endPoint y: 206, distance: 173.5
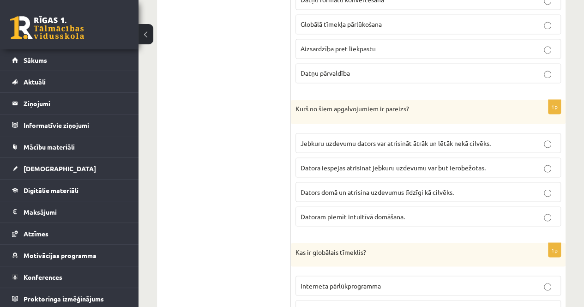
scroll to position [2495, 0]
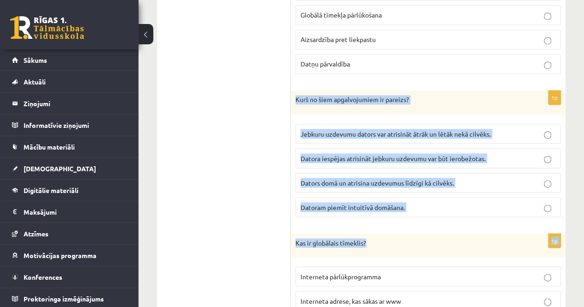
drag, startPoint x: 295, startPoint y: 82, endPoint x: 415, endPoint y: 207, distance: 173.2
click at [371, 200] on fieldset "Jebkuru uzdevumu dators var atrisināt ātrāk un lētāk nekā cilvēks. Datora iespē…" at bounding box center [429, 169] width 266 height 101
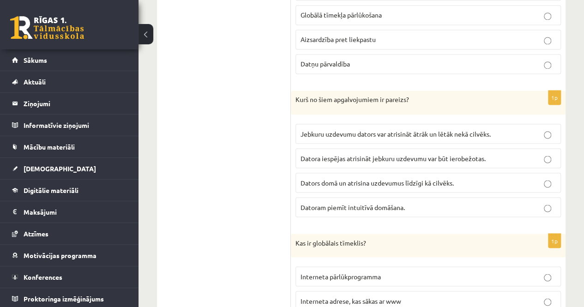
drag, startPoint x: 298, startPoint y: 84, endPoint x: 415, endPoint y: 191, distance: 158.6
click at [374, 197] on label "Datoram piemīt intuitīvā domāšana." at bounding box center [429, 207] width 266 height 20
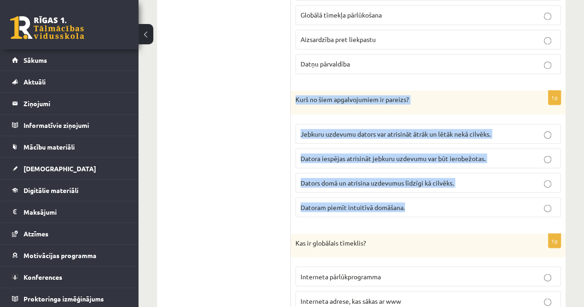
drag, startPoint x: 295, startPoint y: 82, endPoint x: 410, endPoint y: 190, distance: 157.6
click at [410, 190] on div "1p Kurš no šiem apgalvojumiem ir pareizs? Jebkuru uzdevumu dators var atrisināt…" at bounding box center [428, 158] width 275 height 134
click at [432, 154] on span "Datora iespējas atrisināt jebkuru uzdevumu var būt ierobežotas." at bounding box center [393, 158] width 185 height 8
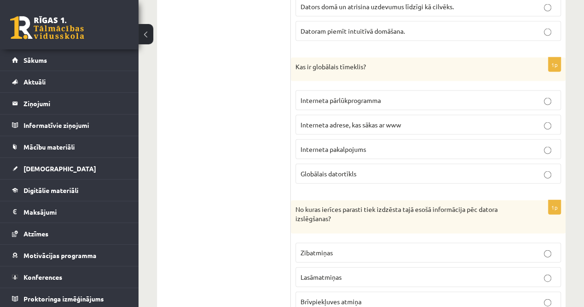
scroll to position [2625, 0]
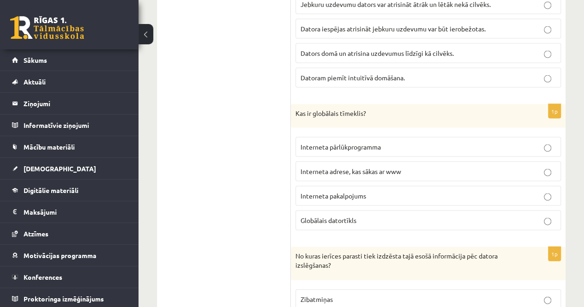
click at [310, 142] on span "Interneta pārlūkprogramma" at bounding box center [341, 146] width 80 height 8
drag, startPoint x: 291, startPoint y: 90, endPoint x: 365, endPoint y: 186, distance: 121.2
click at [411, 215] on p "Globālais datortīkls" at bounding box center [428, 220] width 255 height 10
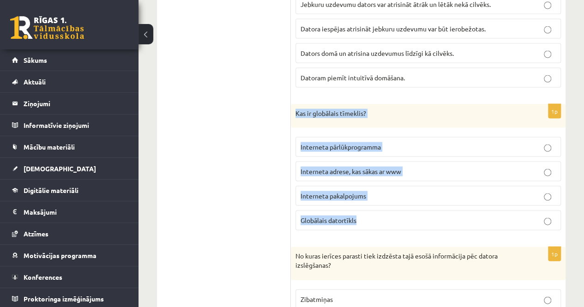
drag, startPoint x: 297, startPoint y: 93, endPoint x: 350, endPoint y: 179, distance: 101.4
click at [362, 195] on div "1p Kas ir globālais tīmeklis? Interneta pārlūkprogramma Interneta adrese, kas s…" at bounding box center [428, 171] width 275 height 134
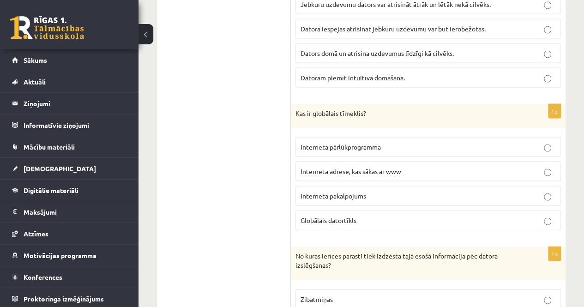
click at [453, 251] on p "No kuras ierīces parasti tiek izdzēsta tajā esošā informācija pēc datora izslēg…" at bounding box center [405, 260] width 219 height 18
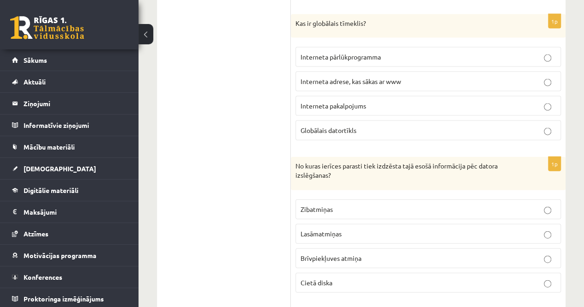
scroll to position [2763, 0]
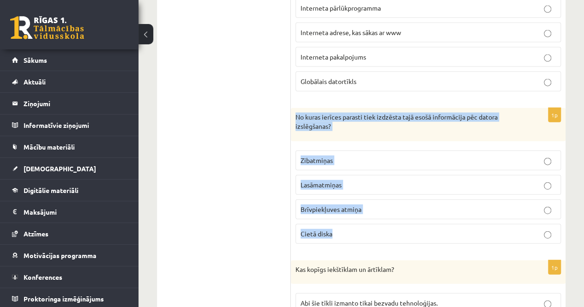
drag, startPoint x: 294, startPoint y: 96, endPoint x: 355, endPoint y: 213, distance: 131.8
click at [355, 213] on div "1p No kuras ierīces parasti tiek izdzēsta tajā esošā informācija pēc datora izs…" at bounding box center [428, 179] width 275 height 143
click at [355, 205] on p "Brīvpiekļuves atmiņa" at bounding box center [428, 210] width 255 height 10
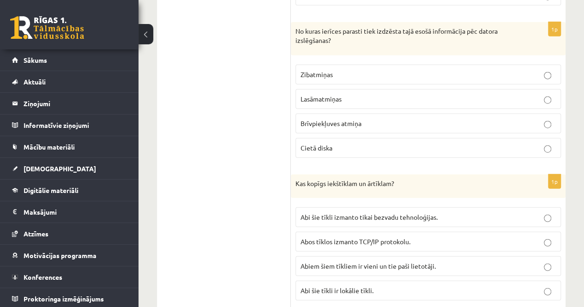
scroll to position [2856, 0]
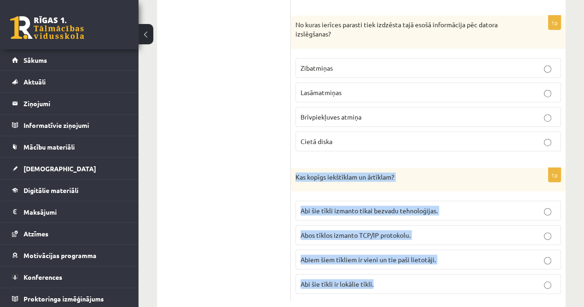
drag, startPoint x: 297, startPoint y: 158, endPoint x: 400, endPoint y: 255, distance: 142.2
click at [400, 255] on div "1p Kas kopīgs iekštīklam un ārtīklam? Abi šie tīkli izmanto tikai bezvadu tehno…" at bounding box center [428, 235] width 275 height 134
click at [367, 225] on label "Abos tīklos izmanto TCP/IP protokolu." at bounding box center [429, 235] width 266 height 20
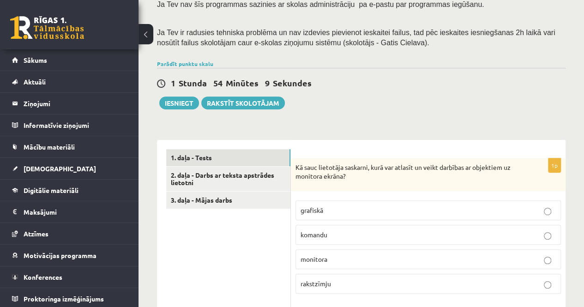
scroll to position [176, 0]
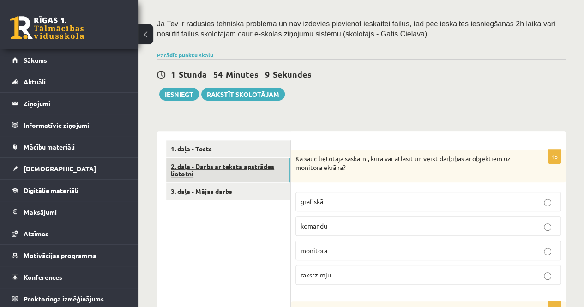
click at [224, 173] on link "2. daļa - Darbs ar teksta apstrādes lietotni" at bounding box center [228, 170] width 124 height 25
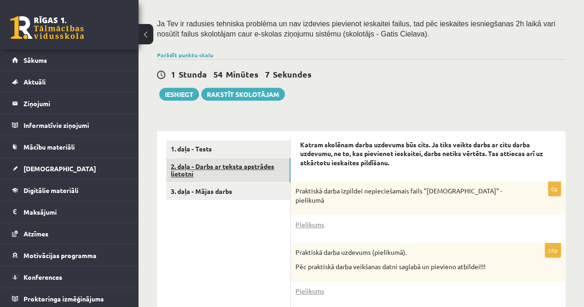
scroll to position [0, 0]
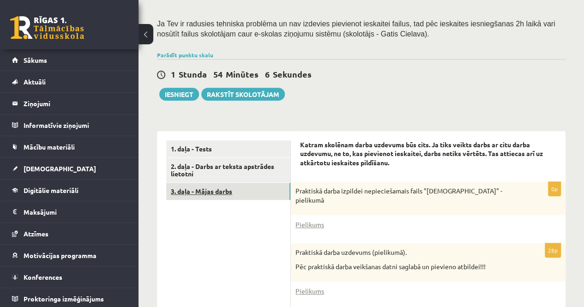
click at [225, 192] on link "3. daļa - Mājas darbs" at bounding box center [228, 191] width 124 height 17
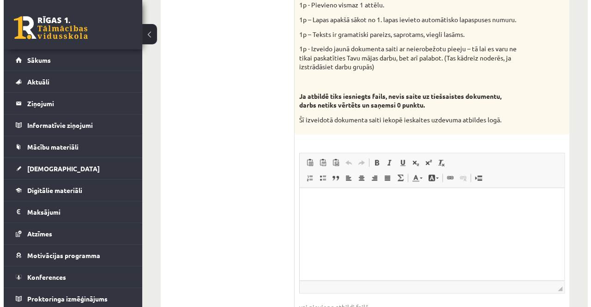
scroll to position [541, 0]
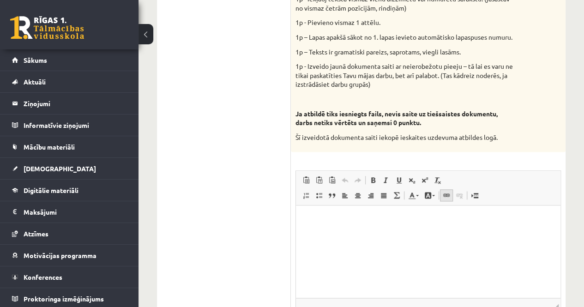
click at [444, 199] on span at bounding box center [446, 195] width 7 height 7
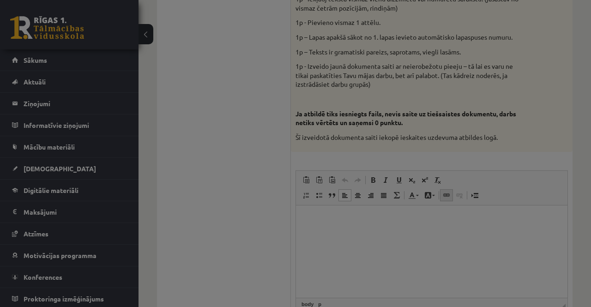
scroll to position [0, 0]
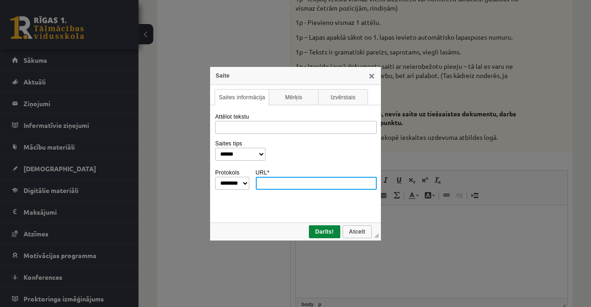
paste input "**********"
type input "**********"
select select "********"
type input "**********"
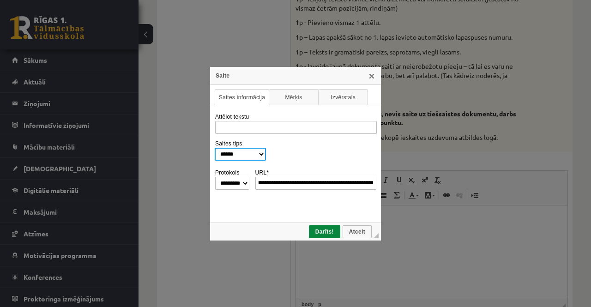
click at [265, 154] on select "**********" at bounding box center [240, 154] width 51 height 13
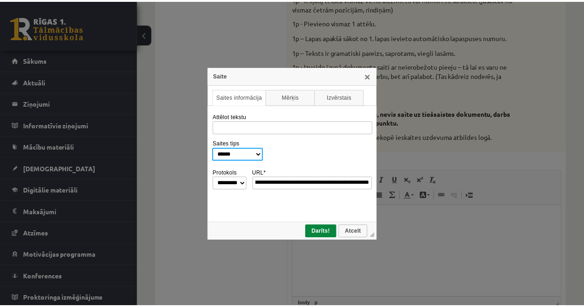
scroll to position [0, 0]
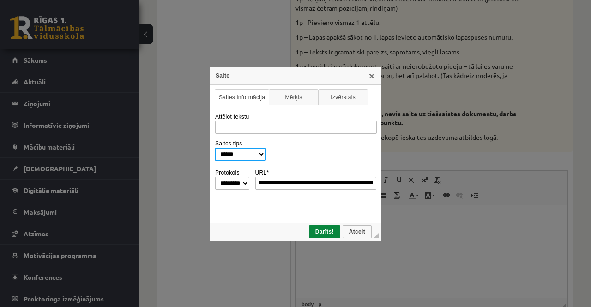
click at [265, 154] on select "**********" at bounding box center [240, 154] width 51 height 13
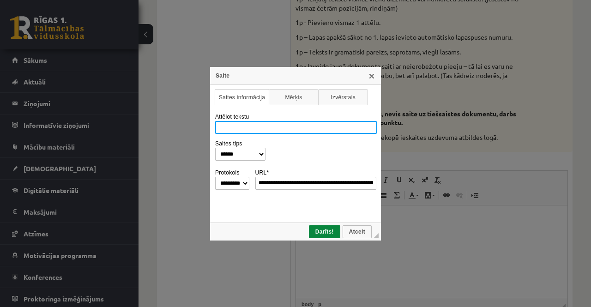
click at [251, 131] on input "Attēlot tekstu" at bounding box center [296, 127] width 162 height 13
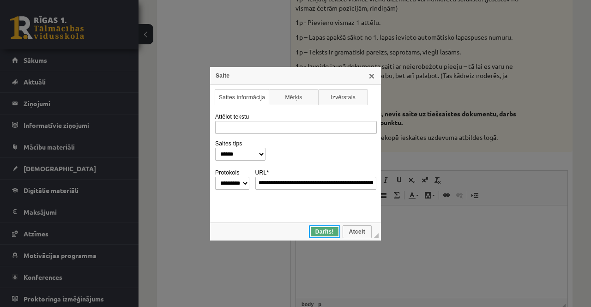
click at [320, 231] on span "Darīts!" at bounding box center [325, 232] width 30 height 6
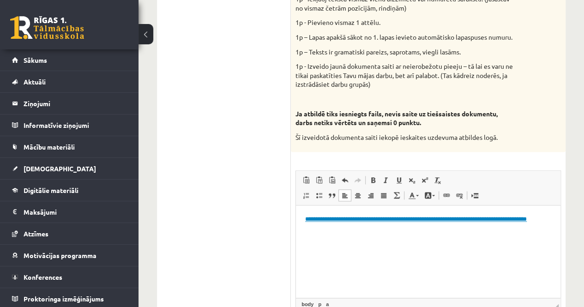
click at [410, 234] on html "**********" at bounding box center [428, 220] width 265 height 28
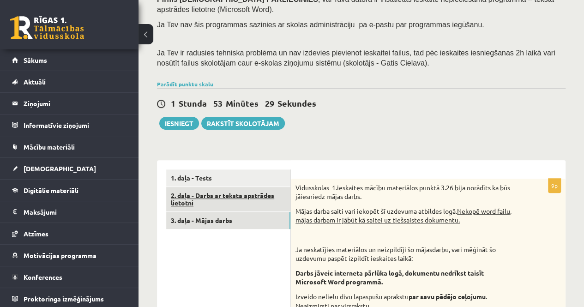
scroll to position [126, 0]
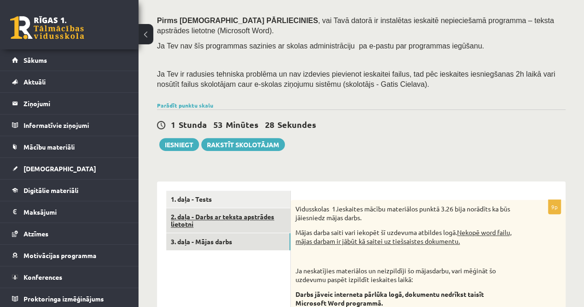
click at [219, 219] on link "2. daļa - Darbs ar teksta apstrādes lietotni" at bounding box center [228, 220] width 124 height 25
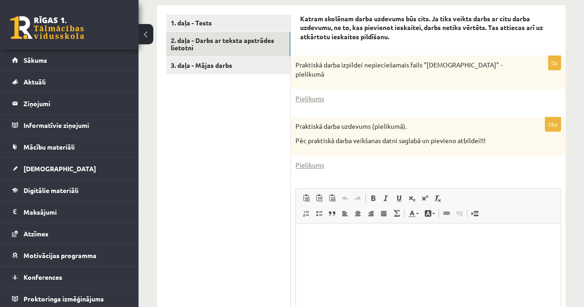
scroll to position [264, 0]
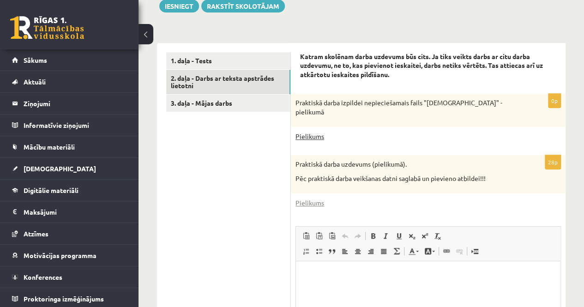
click at [312, 137] on link "Pielikums" at bounding box center [310, 137] width 29 height 10
click at [346, 203] on div "Pielikums" at bounding box center [429, 203] width 266 height 10
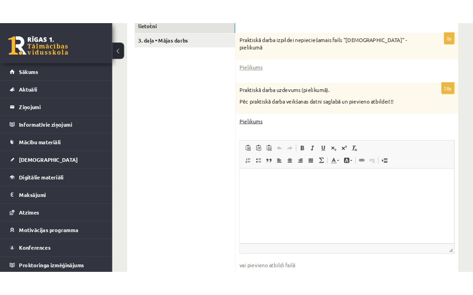
scroll to position [310, 0]
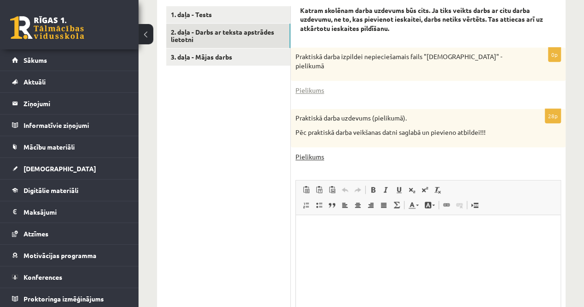
click at [313, 157] on link "Pielikums" at bounding box center [310, 157] width 29 height 10
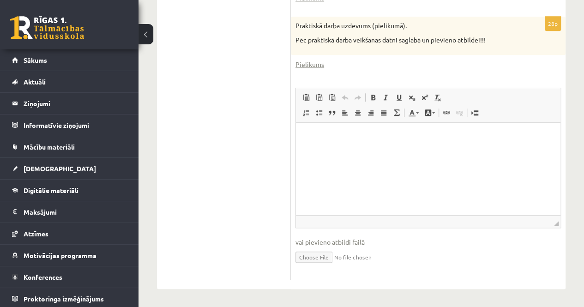
scroll to position [403, 0]
click at [318, 258] on input "file" at bounding box center [429, 256] width 266 height 19
click at [306, 258] on input "file" at bounding box center [429, 256] width 266 height 19
click at [310, 259] on input "file" at bounding box center [429, 256] width 266 height 19
click at [313, 257] on input "file" at bounding box center [429, 256] width 266 height 19
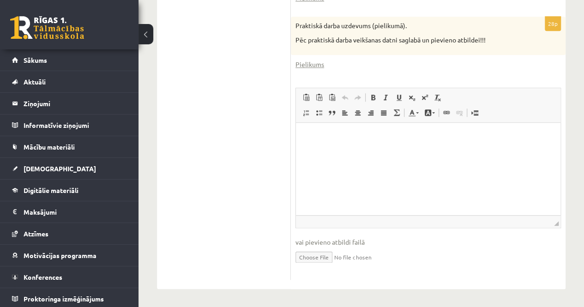
type input "**********"
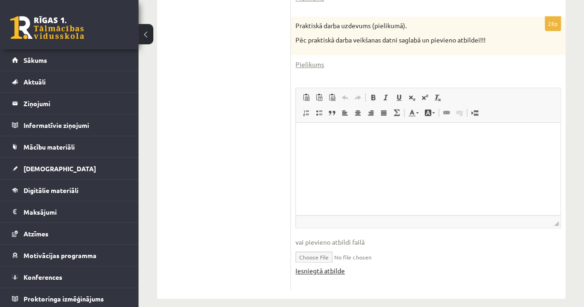
click at [316, 269] on link "Iesniegtā atbilde" at bounding box center [320, 271] width 49 height 10
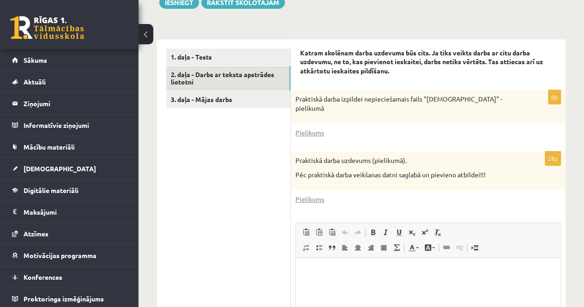
scroll to position [264, 0]
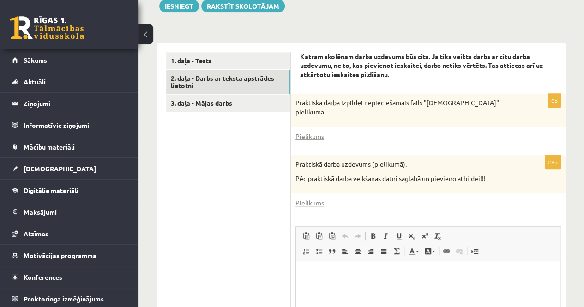
click at [256, 178] on ul "1. daļa - Tests 2. daļa - Darbs ar teksta apstrādes lietotni 3. daļa - Mājas da…" at bounding box center [228, 240] width 125 height 376
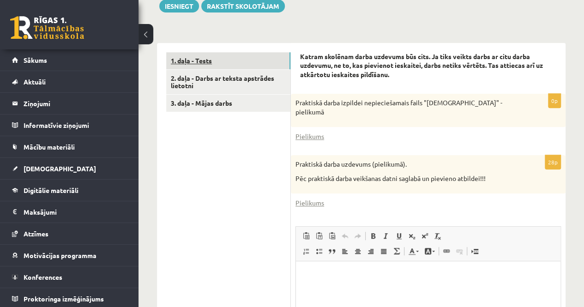
click at [213, 59] on link "1. daļa - Tests" at bounding box center [228, 60] width 124 height 17
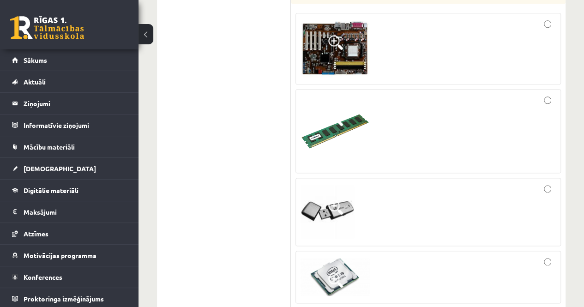
scroll to position [310, 0]
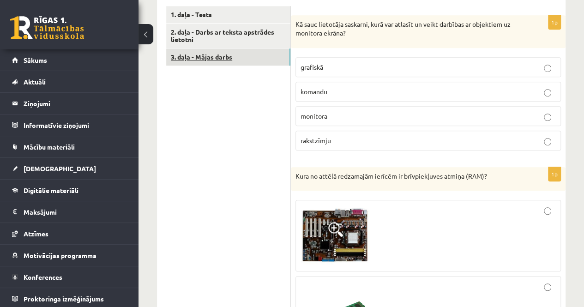
click at [232, 53] on link "3. daļa - Mājas darbs" at bounding box center [228, 57] width 124 height 17
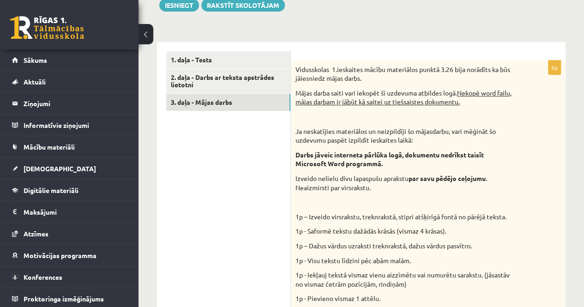
scroll to position [126, 0]
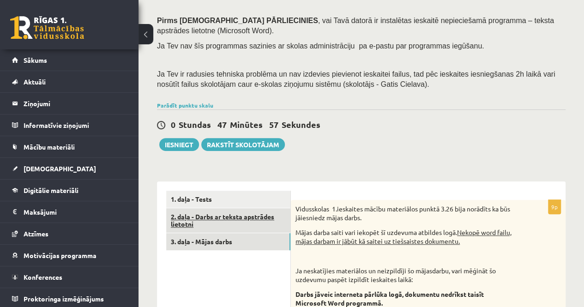
click at [255, 222] on link "2. daļa - Darbs ar teksta apstrādes lietotni" at bounding box center [228, 220] width 124 height 25
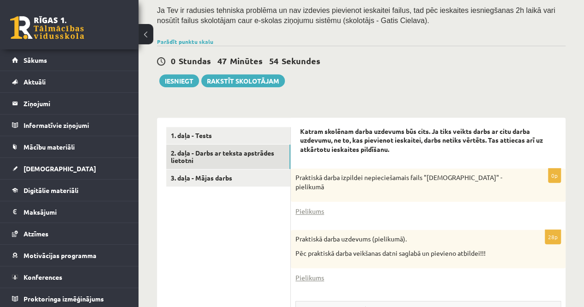
scroll to position [182, 0]
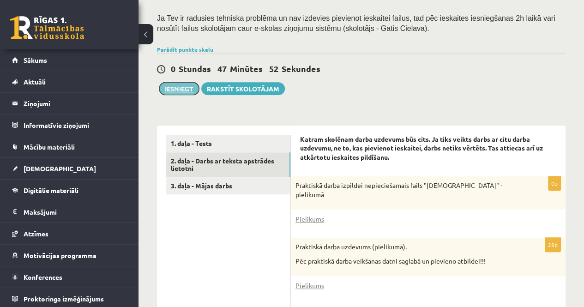
click at [181, 86] on button "Iesniegt" at bounding box center [179, 88] width 40 height 13
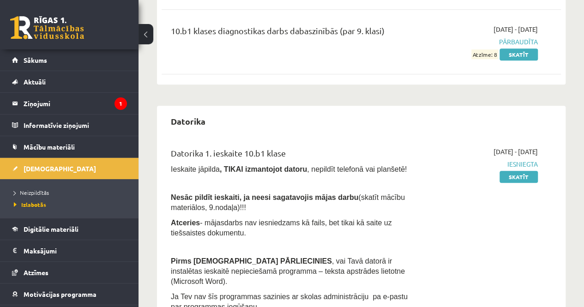
scroll to position [462, 0]
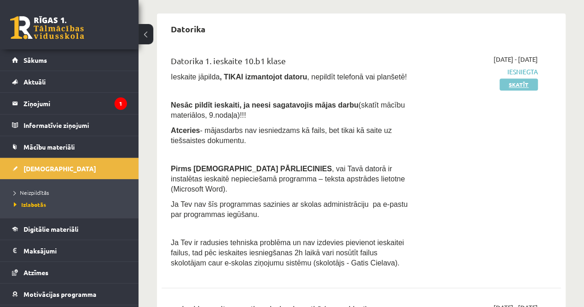
click at [518, 86] on link "Skatīt" at bounding box center [519, 85] width 38 height 12
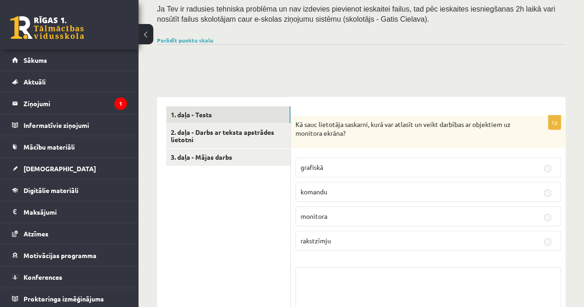
scroll to position [277, 0]
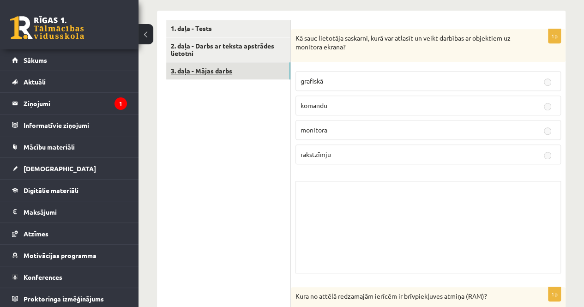
click at [230, 72] on link "3. daļa - Mājas darbs" at bounding box center [228, 70] width 124 height 17
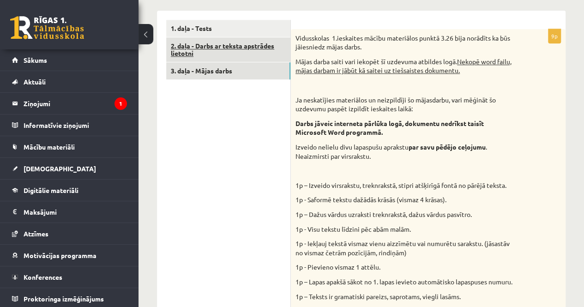
click at [233, 57] on link "2. daļa - Darbs ar teksta apstrādes lietotni" at bounding box center [228, 49] width 124 height 25
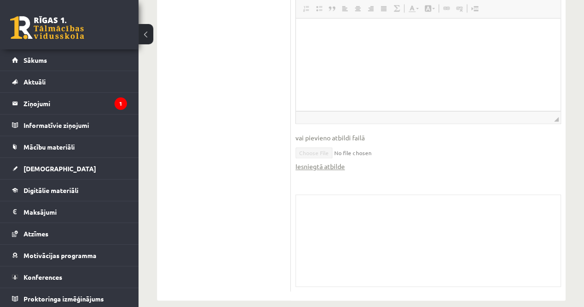
scroll to position [606, 0]
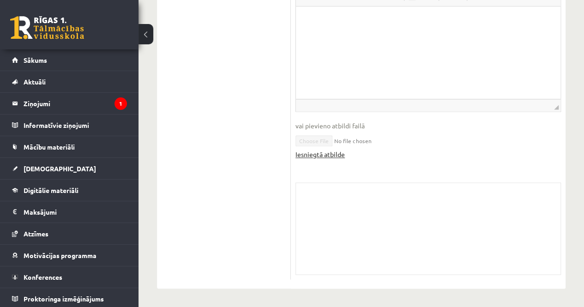
click at [320, 155] on link "Iesniegtā atbilde" at bounding box center [320, 155] width 49 height 10
click at [63, 105] on legend "Ziņojumi 1" at bounding box center [75, 103] width 103 height 21
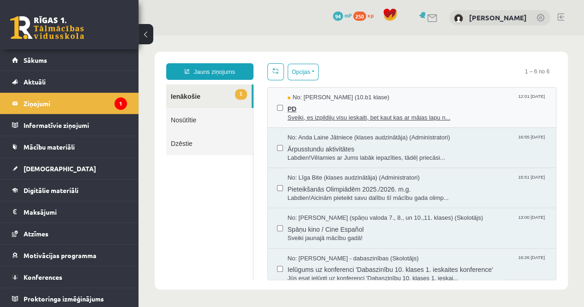
click at [311, 103] on span "PD" at bounding box center [417, 108] width 259 height 12
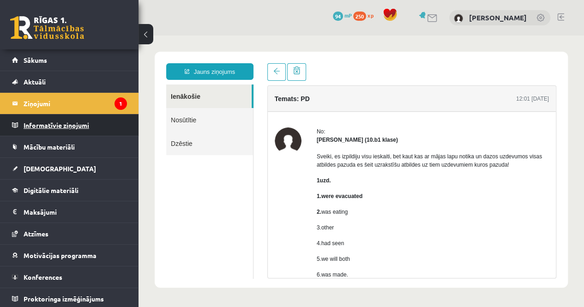
click at [88, 115] on legend "Informatīvie ziņojumi 0" at bounding box center [75, 125] width 103 height 21
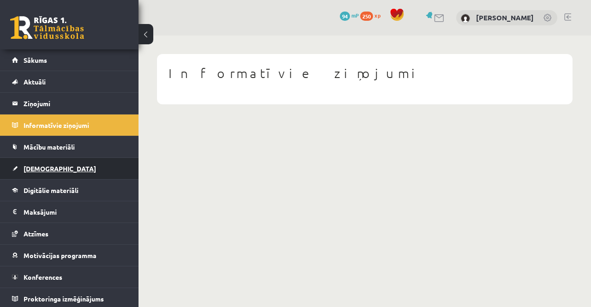
click at [43, 167] on span "[DEMOGRAPHIC_DATA]" at bounding box center [60, 168] width 73 height 8
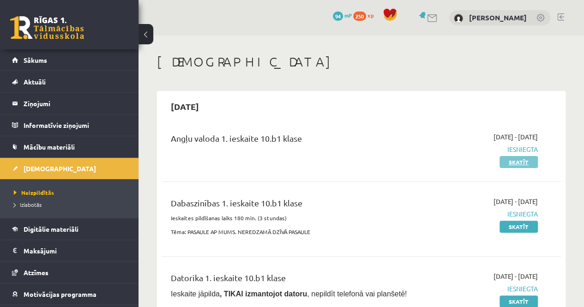
click at [511, 162] on link "Skatīt" at bounding box center [519, 162] width 38 height 12
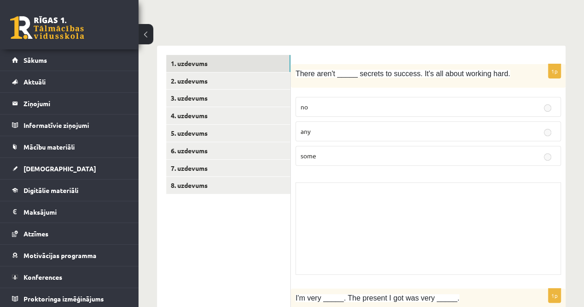
scroll to position [92, 0]
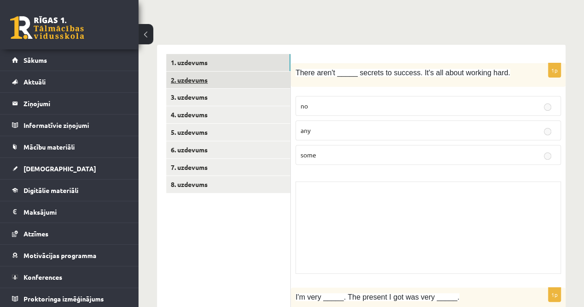
click at [215, 83] on link "2. uzdevums" at bounding box center [228, 80] width 124 height 17
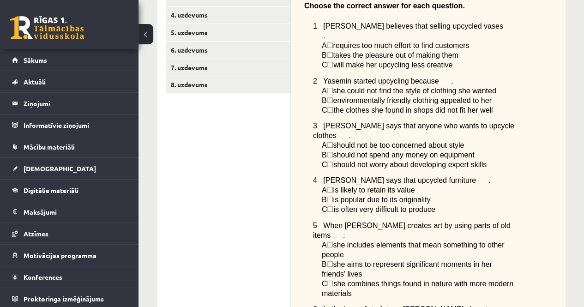
scroll to position [100, 0]
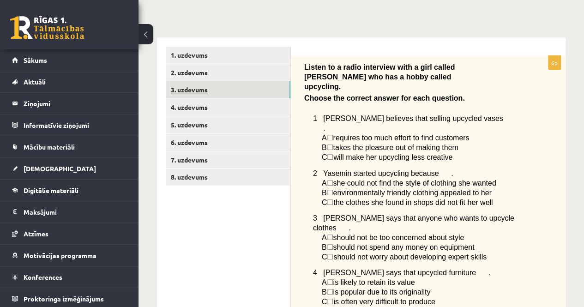
click at [205, 90] on link "3. uzdevums" at bounding box center [228, 89] width 124 height 17
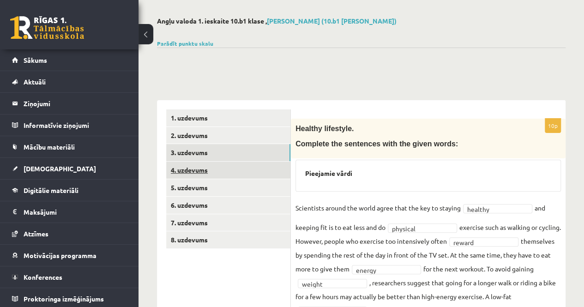
click at [205, 170] on link "4. uzdevums" at bounding box center [228, 170] width 124 height 17
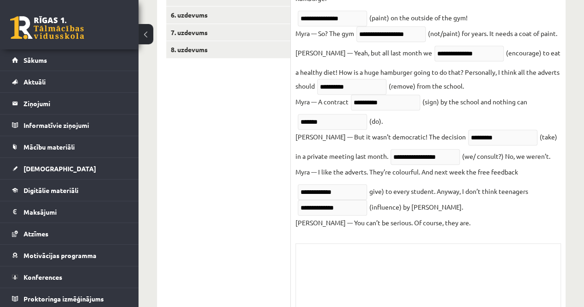
scroll to position [137, 0]
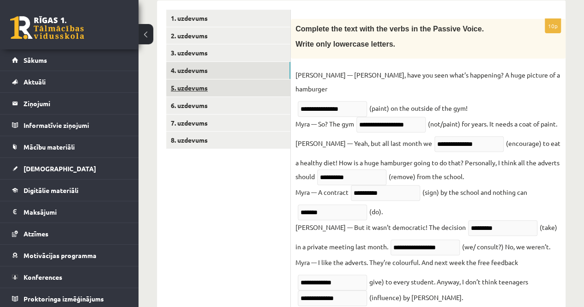
click at [176, 88] on link "5. uzdevums" at bounding box center [228, 87] width 124 height 17
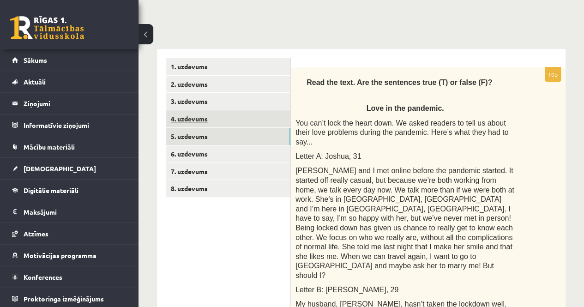
scroll to position [88, 0]
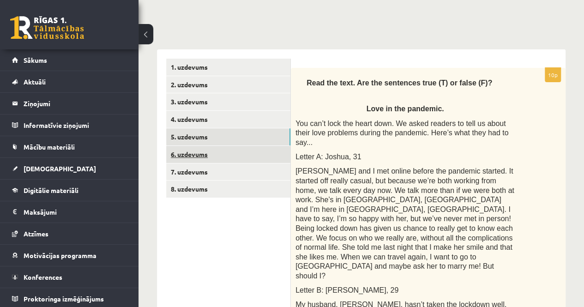
click at [209, 156] on link "6. uzdevums" at bounding box center [228, 154] width 124 height 17
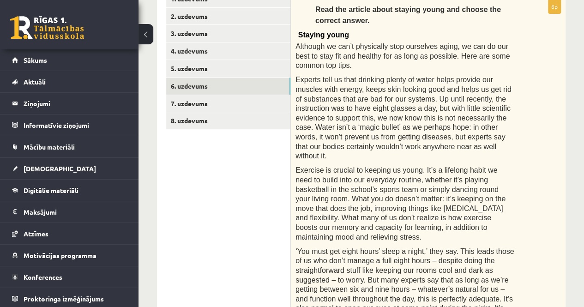
scroll to position [42, 0]
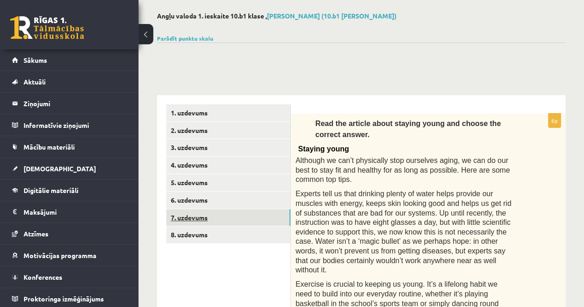
click at [185, 220] on link "7. uzdevums" at bounding box center [228, 217] width 124 height 17
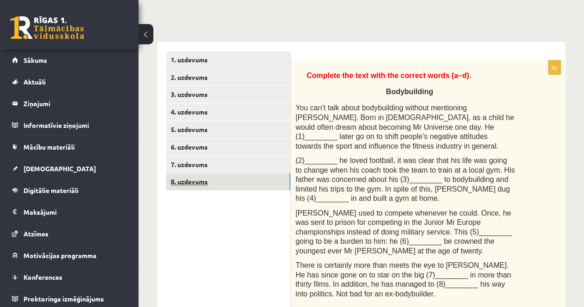
click at [205, 181] on link "8. uzdevums" at bounding box center [228, 181] width 124 height 17
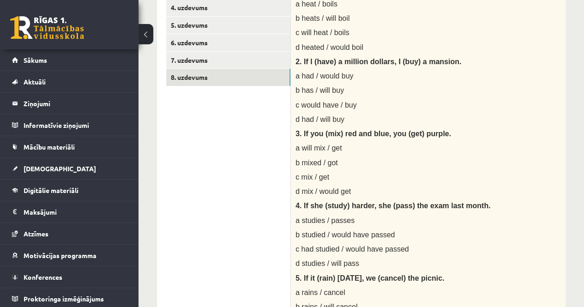
scroll to position [0, 0]
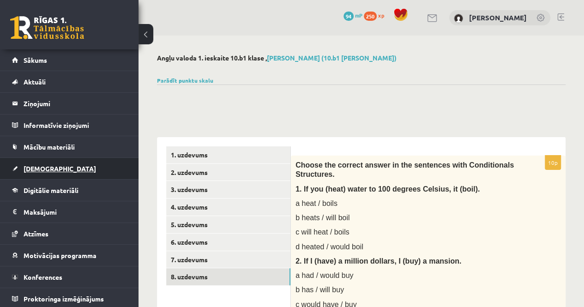
click at [49, 166] on span "[DEMOGRAPHIC_DATA]" at bounding box center [60, 168] width 73 height 8
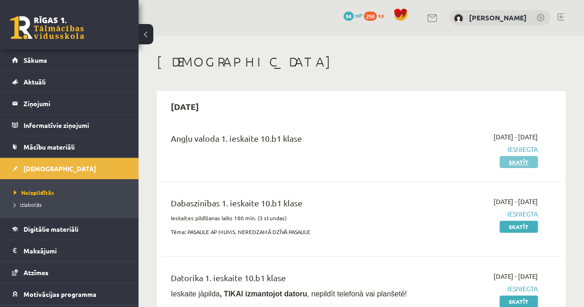
click at [509, 163] on link "Skatīt" at bounding box center [519, 162] width 38 height 12
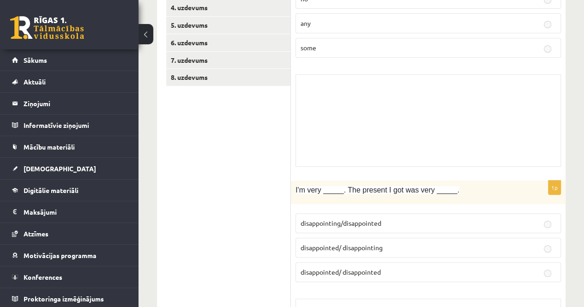
scroll to position [46, 0]
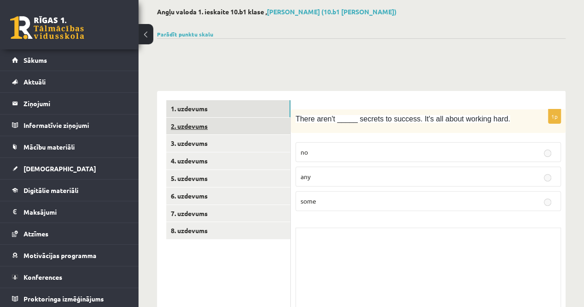
click at [225, 128] on link "2. uzdevums" at bounding box center [228, 126] width 124 height 17
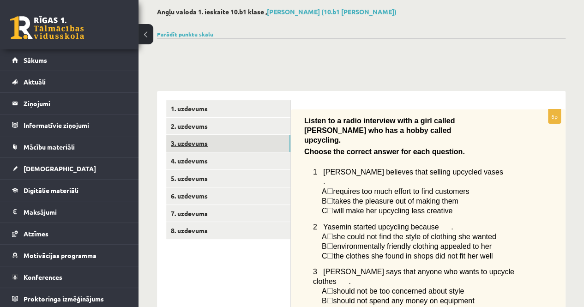
click at [221, 144] on link "3. uzdevums" at bounding box center [228, 143] width 124 height 17
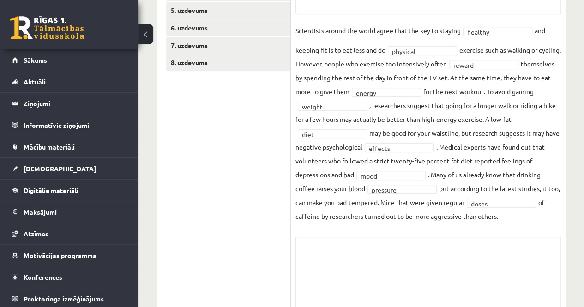
scroll to position [129, 0]
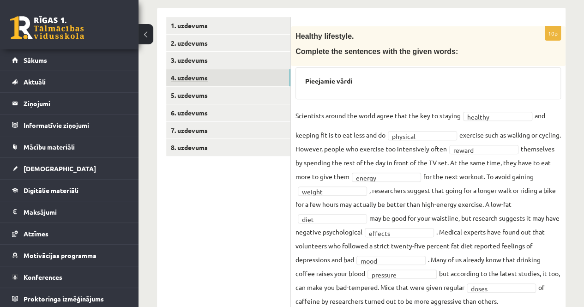
click at [212, 79] on link "4. uzdevums" at bounding box center [228, 77] width 124 height 17
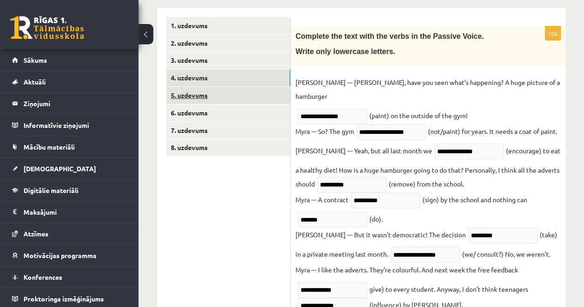
click at [209, 98] on link "5. uzdevums" at bounding box center [228, 95] width 124 height 17
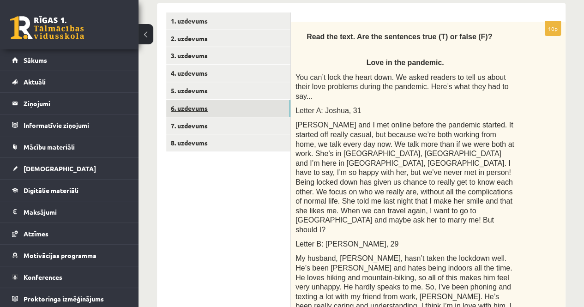
click at [196, 107] on link "6. uzdevums" at bounding box center [228, 108] width 124 height 17
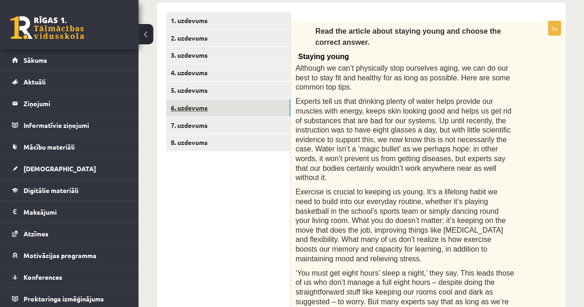
scroll to position [88, 0]
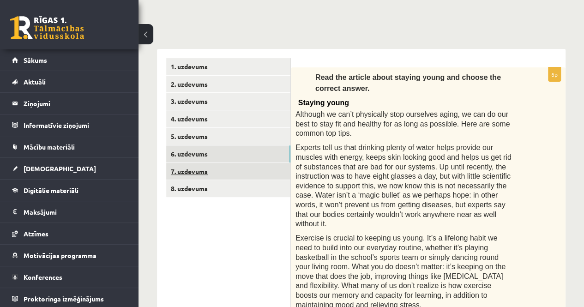
click at [204, 167] on link "7. uzdevums" at bounding box center [228, 171] width 124 height 17
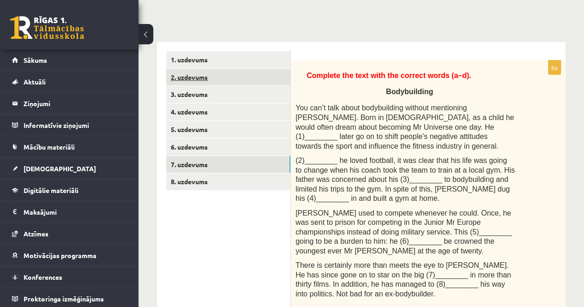
scroll to position [3, 0]
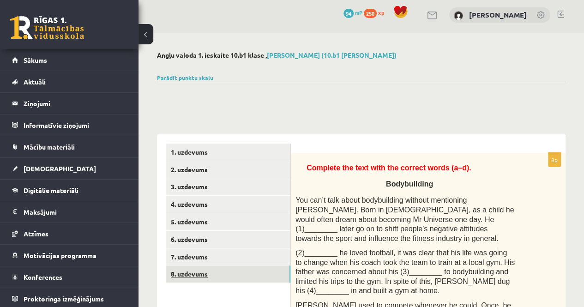
click at [216, 277] on link "8. uzdevums" at bounding box center [228, 274] width 124 height 17
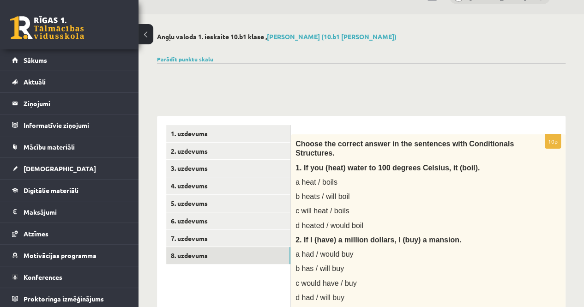
scroll to position [0, 0]
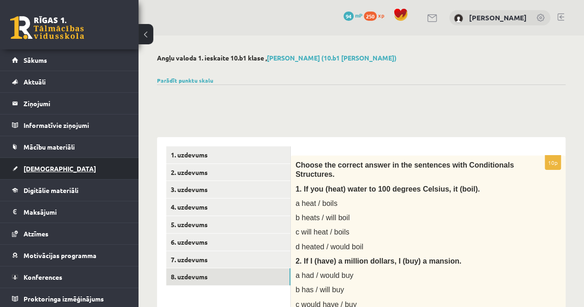
click at [28, 170] on span "[DEMOGRAPHIC_DATA]" at bounding box center [60, 168] width 73 height 8
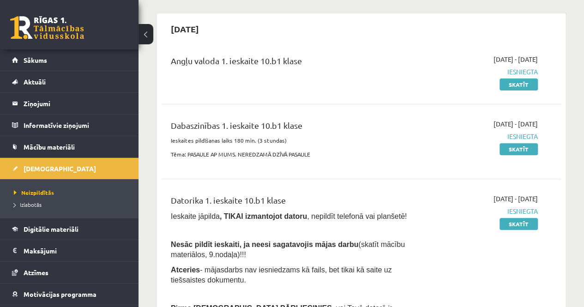
scroll to position [92, 0]
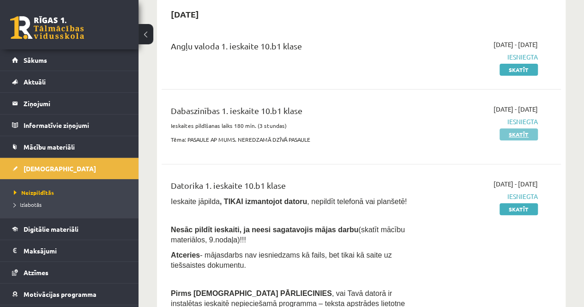
click at [517, 133] on link "Skatīt" at bounding box center [519, 134] width 38 height 12
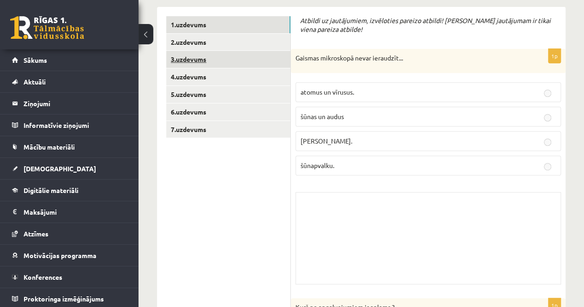
scroll to position [92, 0]
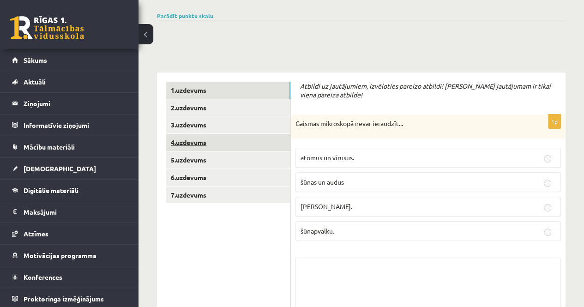
click at [228, 145] on link "4.uzdevums" at bounding box center [228, 142] width 124 height 17
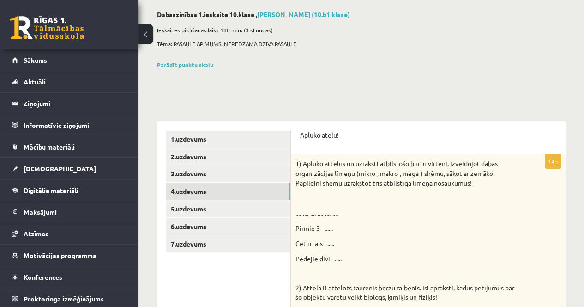
scroll to position [0, 0]
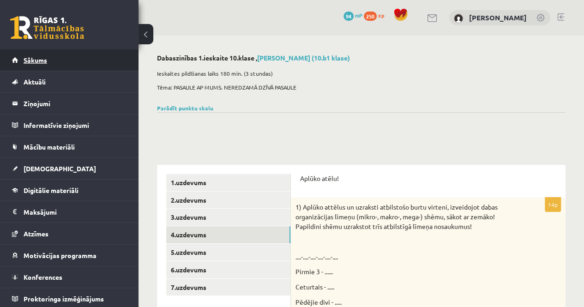
click at [64, 59] on link "Sākums" at bounding box center [69, 59] width 115 height 21
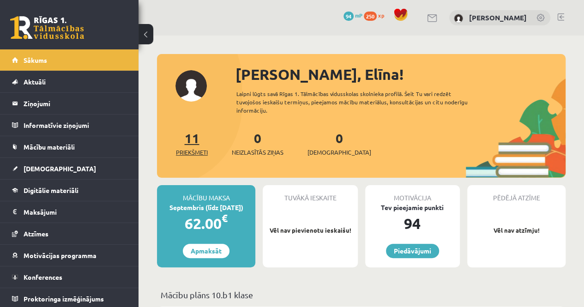
click at [188, 136] on link "11 Priekšmeti" at bounding box center [192, 143] width 32 height 27
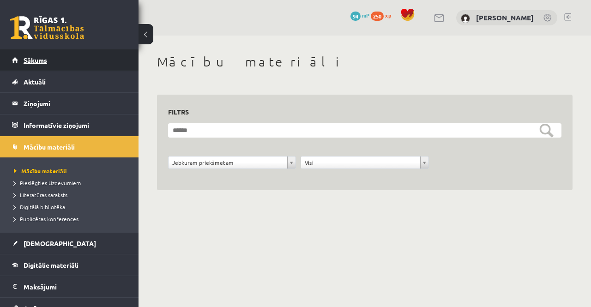
click at [53, 66] on link "Sākums" at bounding box center [69, 59] width 115 height 21
